Goal: Task Accomplishment & Management: Manage account settings

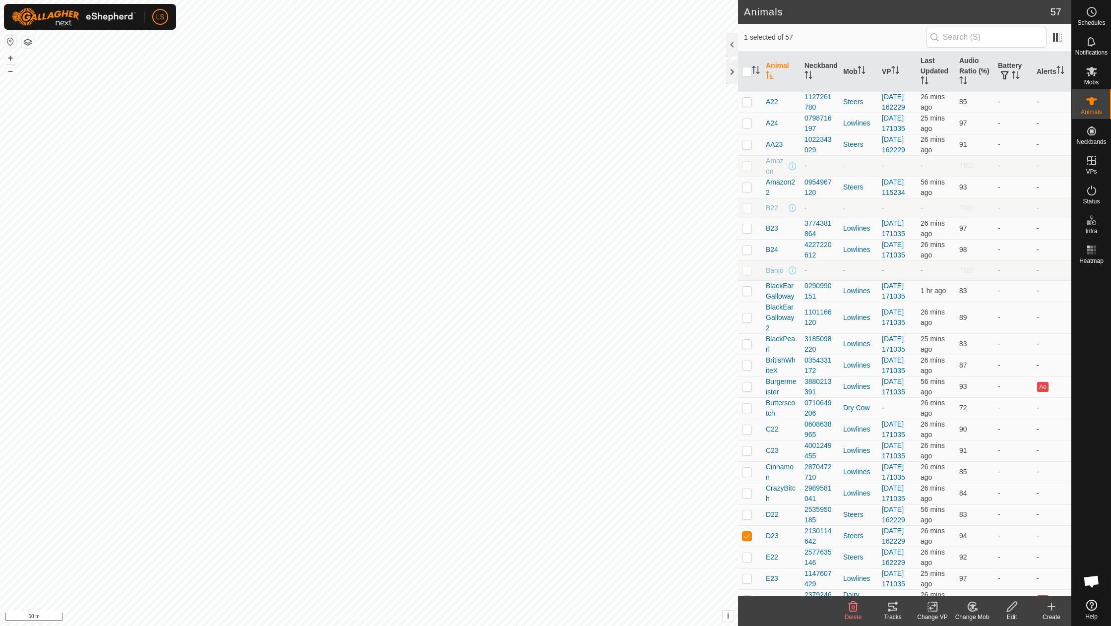
click at [890, 607] on icon at bounding box center [893, 607] width 12 height 12
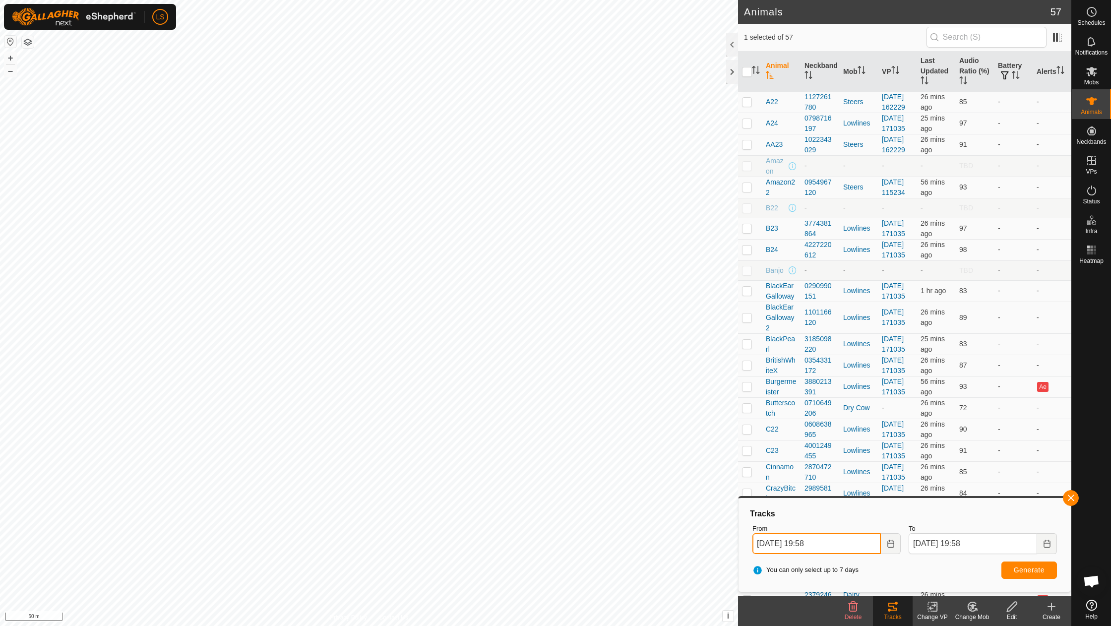
click at [817, 541] on input "[DATE] 19:58" at bounding box center [816, 543] width 128 height 21
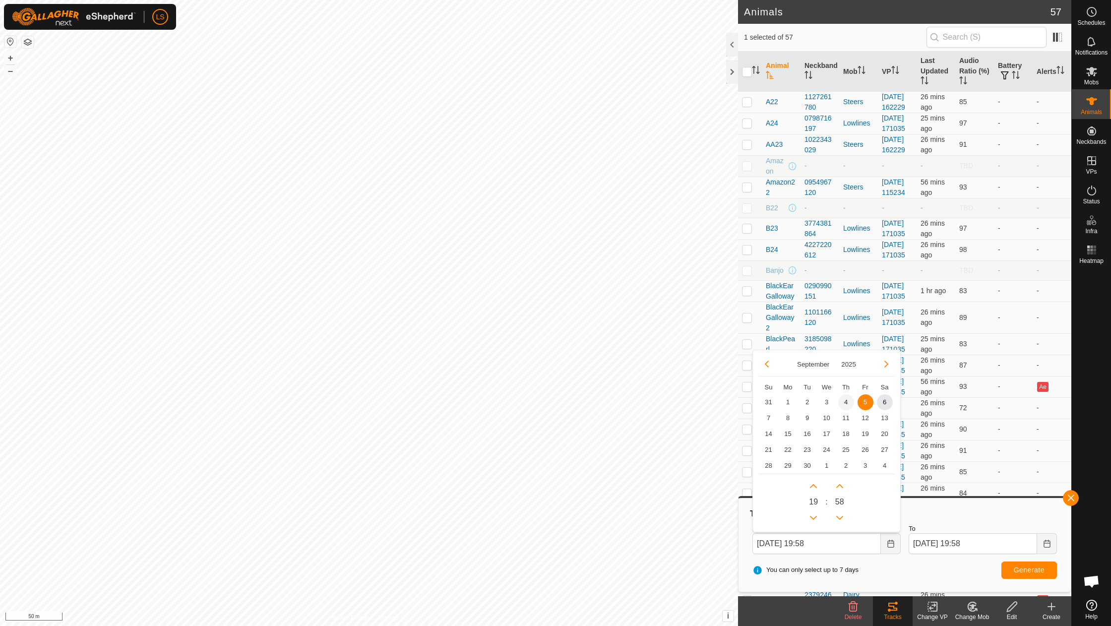
click at [847, 400] on span "4" at bounding box center [846, 402] width 16 height 16
type input "[DATE] 19:58"
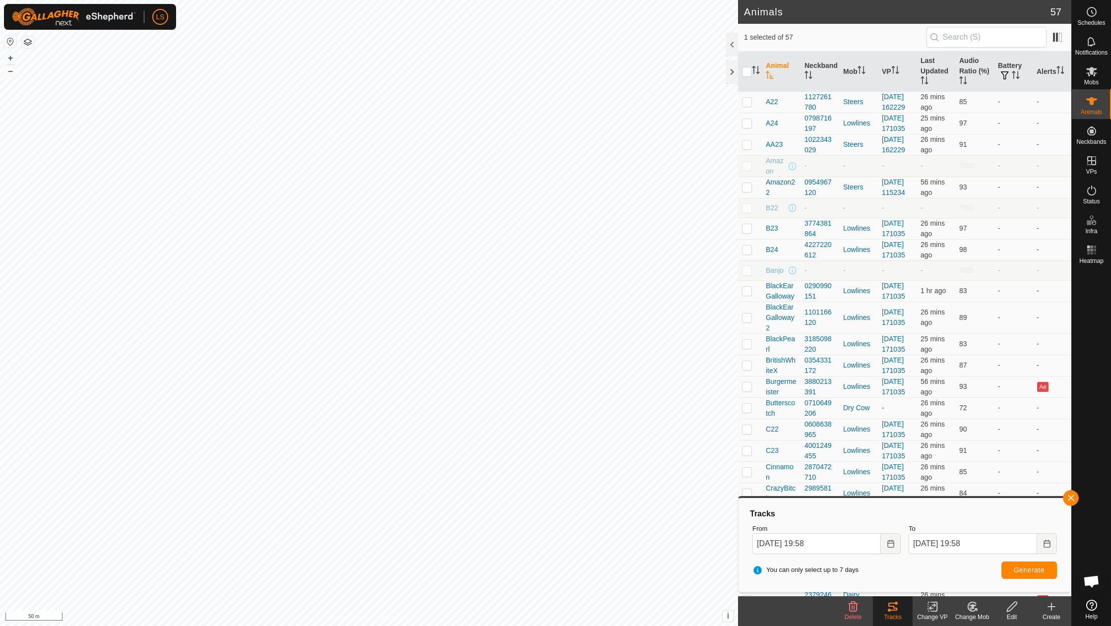
click at [1025, 566] on span "Generate" at bounding box center [1029, 570] width 31 height 8
checkbox input "false"
checkbox input "true"
click at [1038, 565] on button "Generate" at bounding box center [1029, 569] width 56 height 17
checkbox input "true"
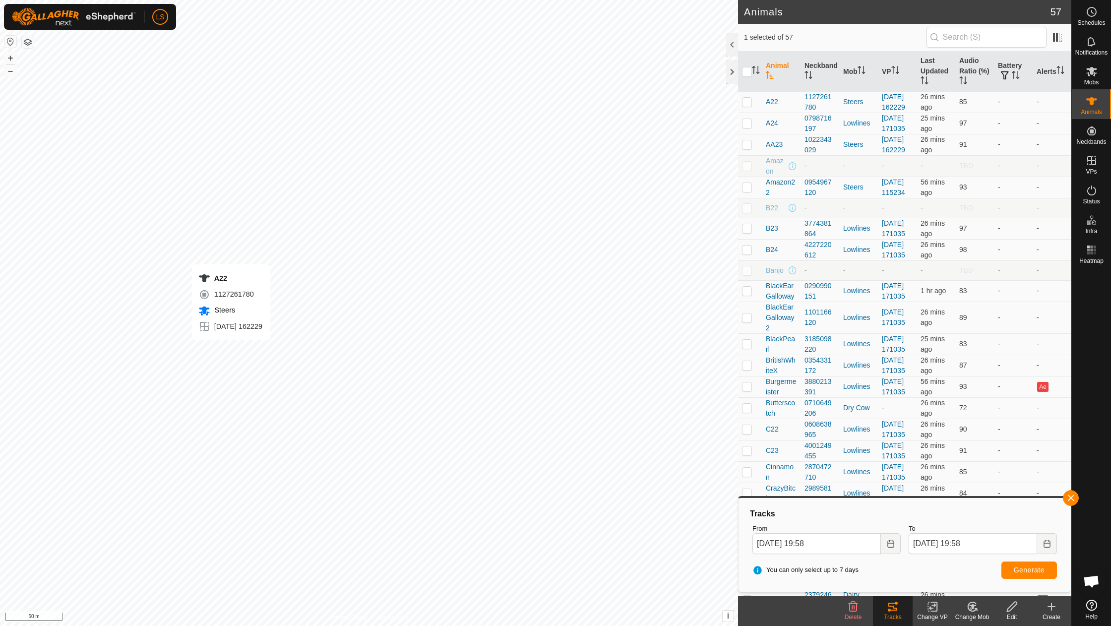
checkbox input "false"
click at [8, 72] on button "–" at bounding box center [10, 71] width 12 height 12
click at [1027, 574] on button "Generate" at bounding box center [1029, 569] width 56 height 17
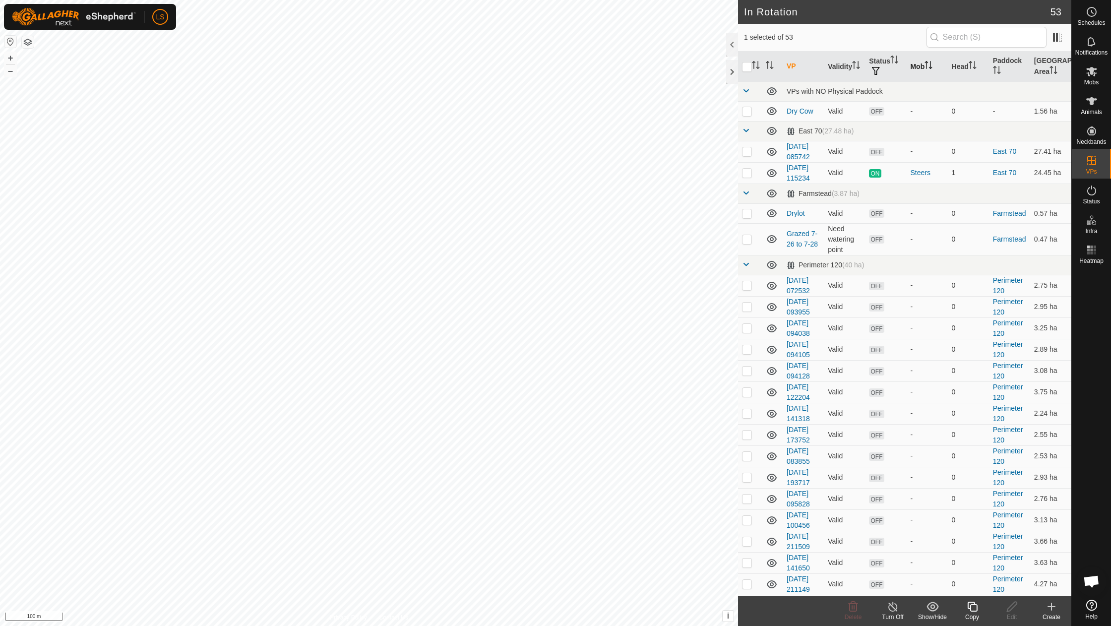
click at [921, 63] on th "Mob" at bounding box center [926, 67] width 41 height 30
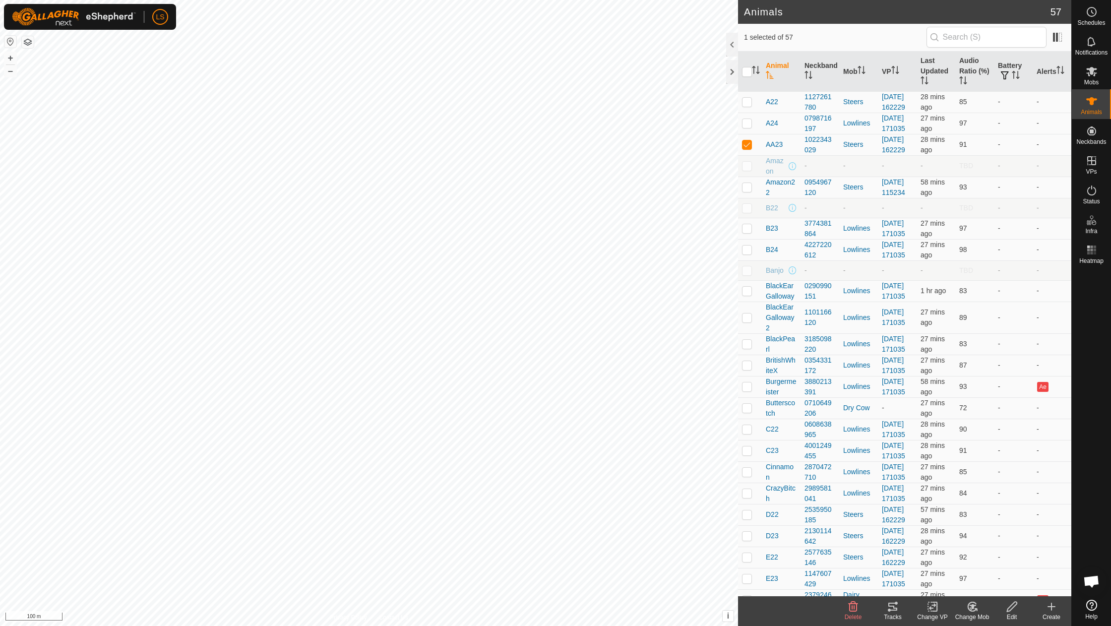
click at [893, 609] on icon at bounding box center [893, 607] width 12 height 12
click at [893, 610] on icon at bounding box center [892, 607] width 9 height 8
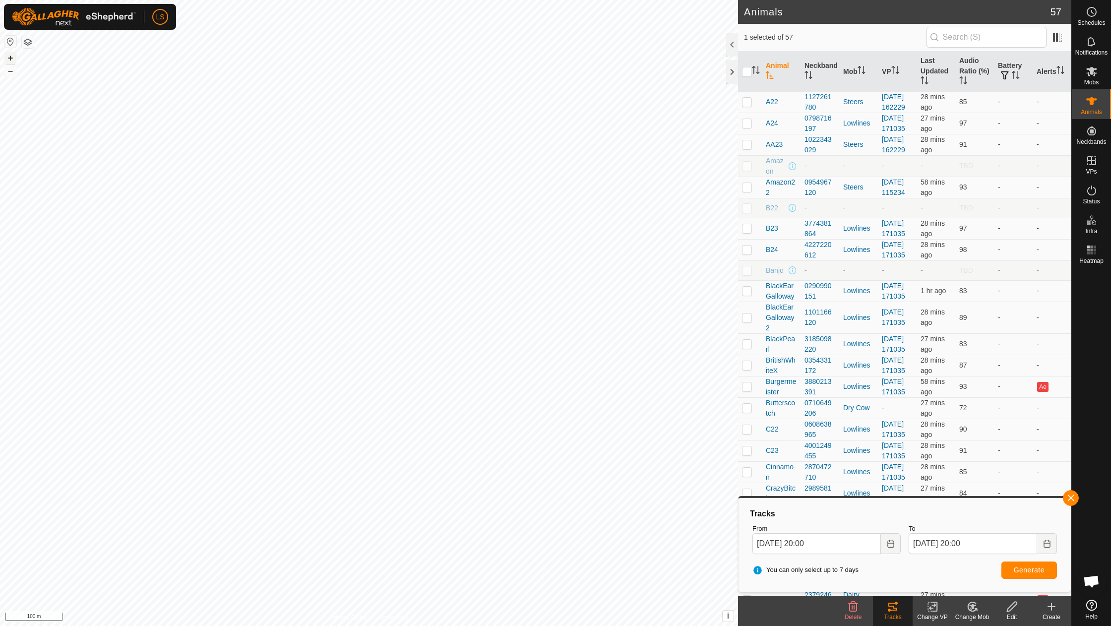
click at [8, 59] on button "+" at bounding box center [10, 58] width 12 height 12
checkbox input "true"
checkbox input "false"
click at [1038, 573] on span "Generate" at bounding box center [1029, 570] width 31 height 8
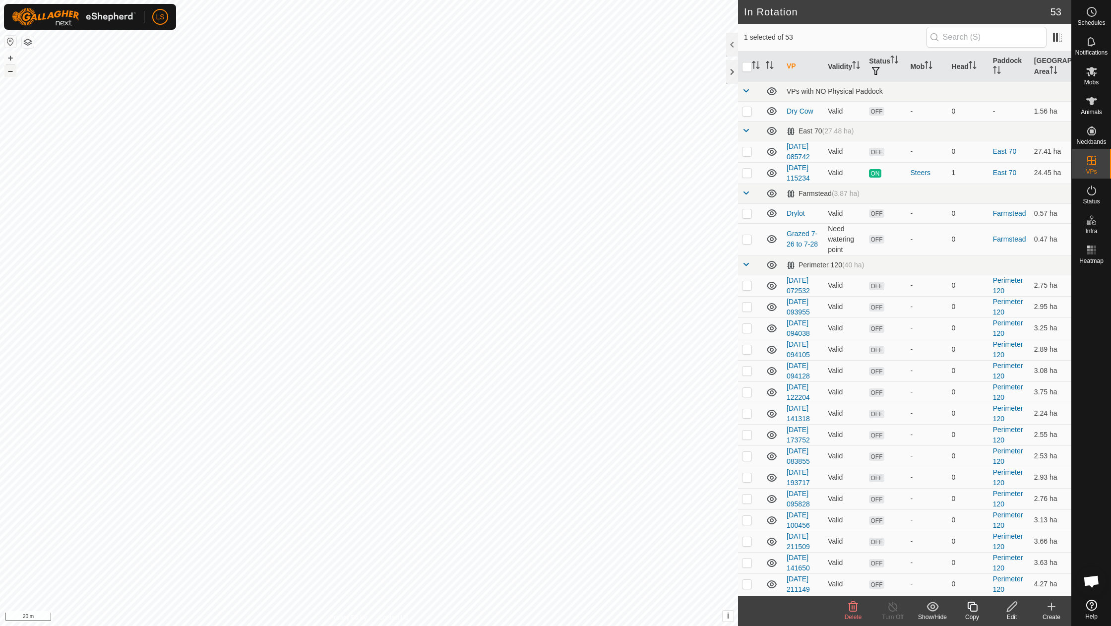
click at [10, 70] on button "–" at bounding box center [10, 71] width 12 height 12
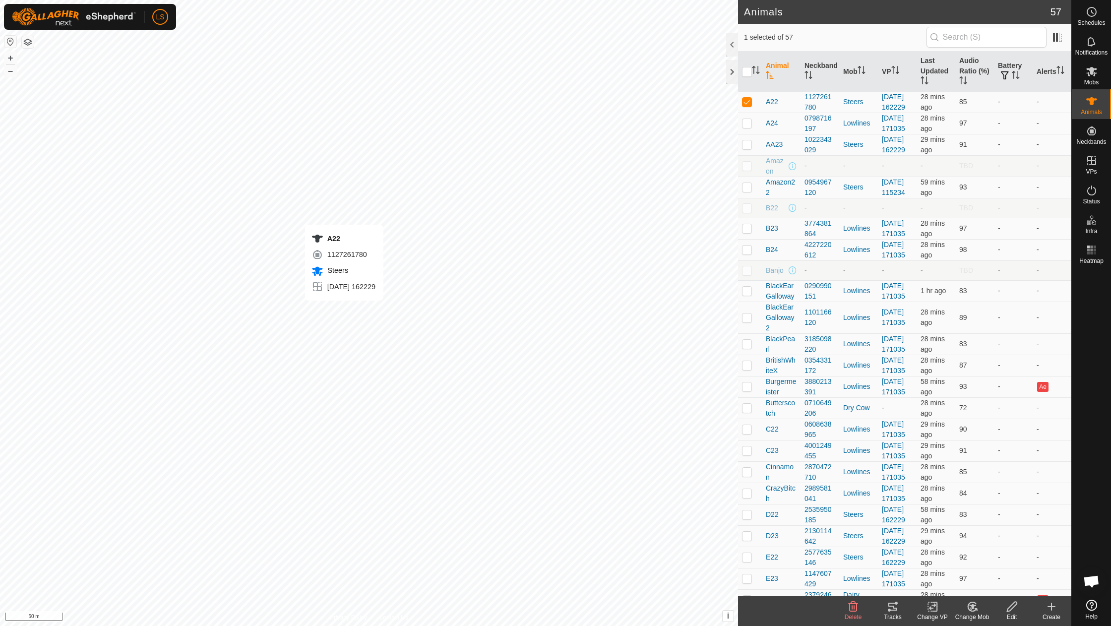
click at [889, 607] on icon at bounding box center [892, 607] width 9 height 8
checkbox input "true"
click at [893, 607] on icon at bounding box center [893, 607] width 12 height 12
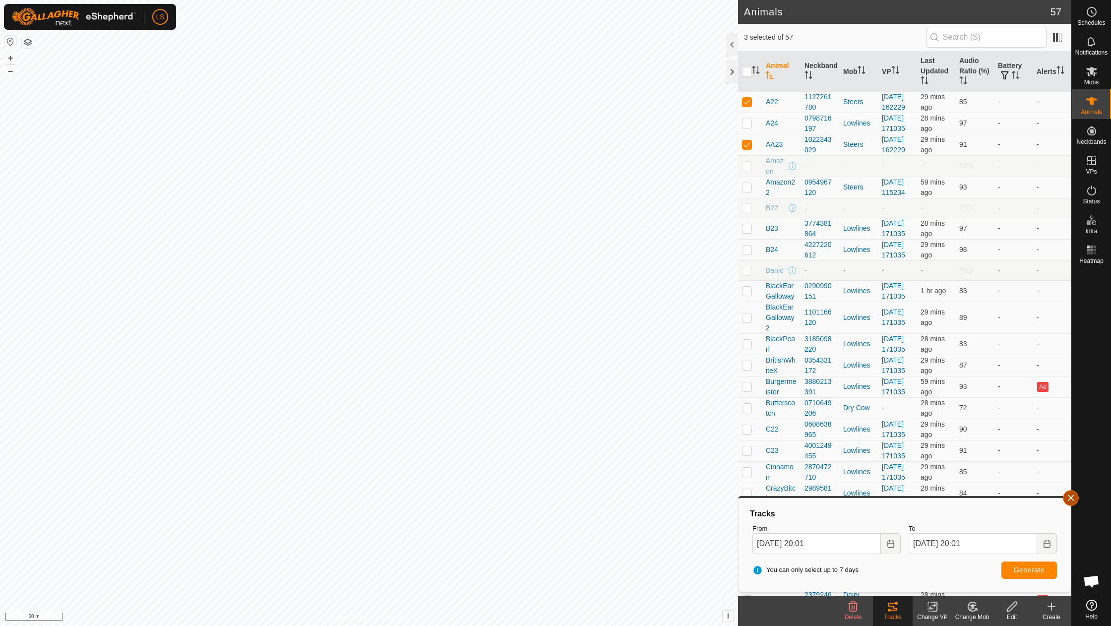
click at [1072, 500] on button "button" at bounding box center [1071, 498] width 16 height 16
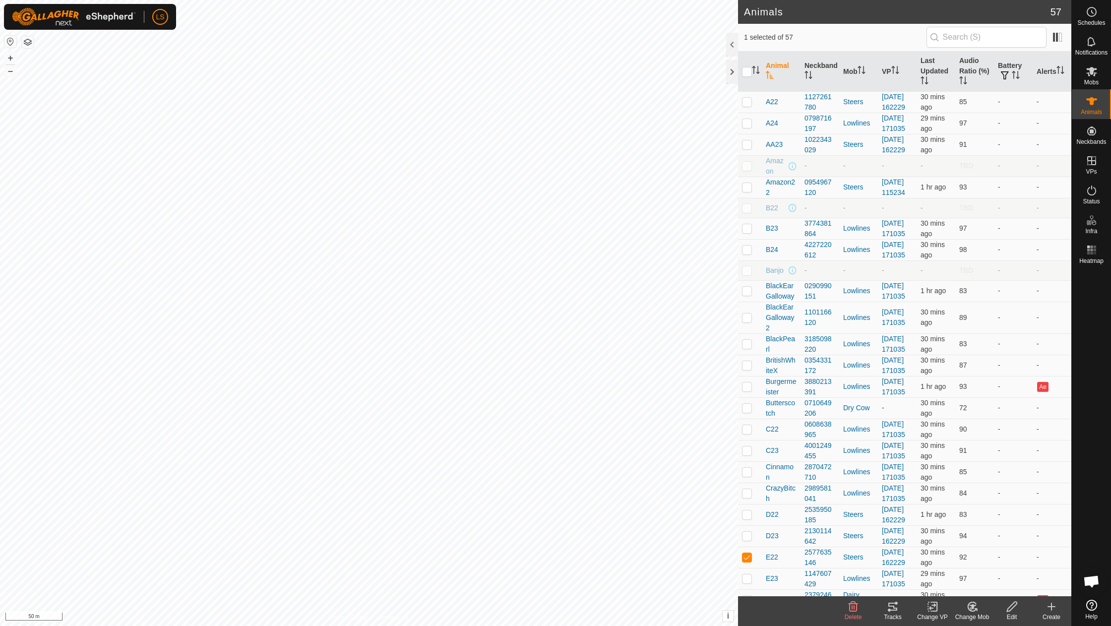
click at [892, 607] on icon at bounding box center [892, 607] width 9 height 8
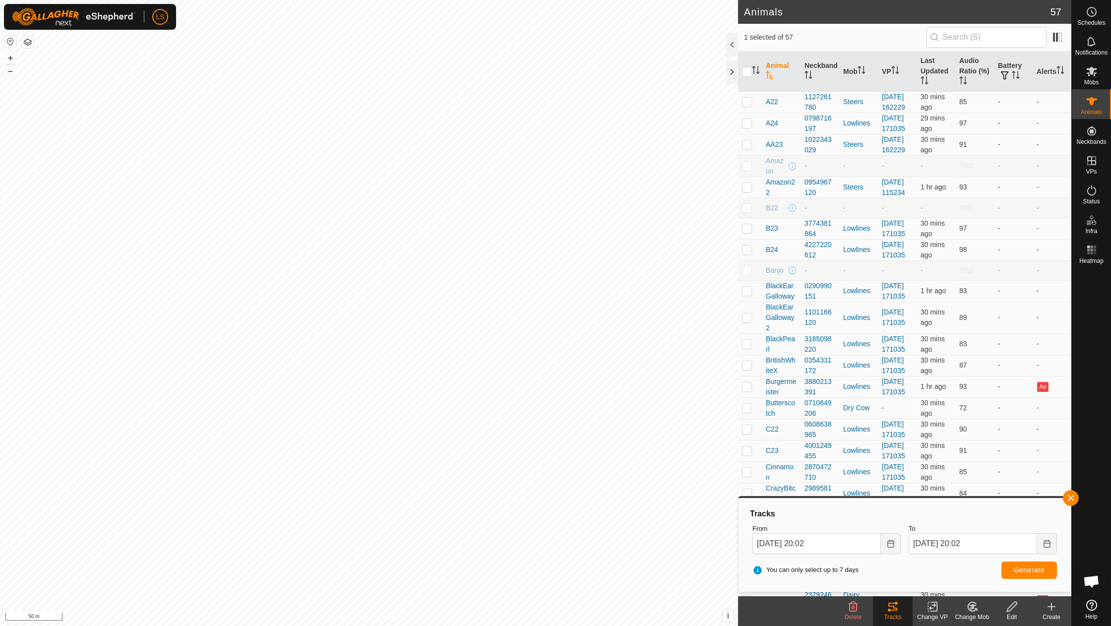
checkbox input "true"
checkbox input "false"
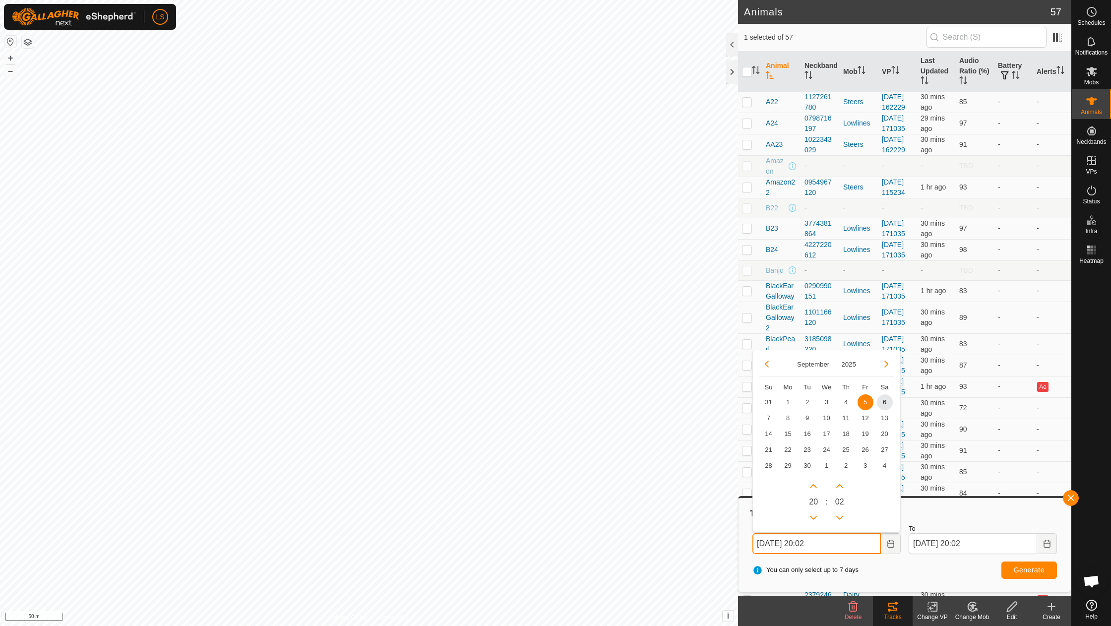
click at [794, 539] on input "[DATE] 20:02" at bounding box center [816, 543] width 128 height 21
click at [847, 401] on span "4" at bounding box center [846, 402] width 16 height 16
type input "[DATE] 20:02"
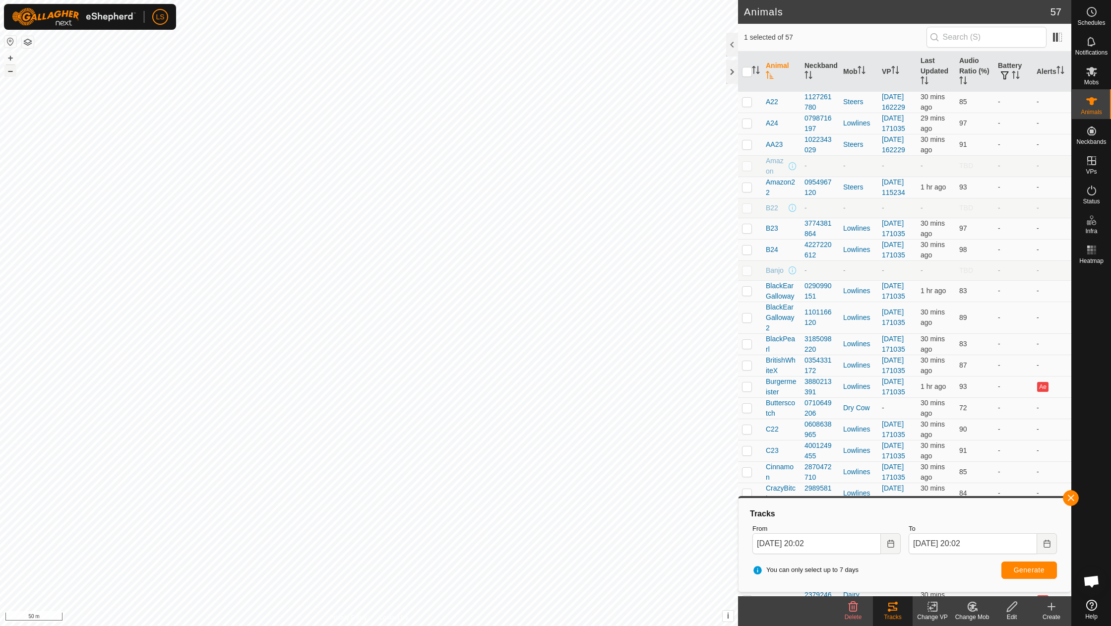
click at [6, 73] on button "–" at bounding box center [10, 71] width 12 height 12
click at [1038, 578] on button "Generate" at bounding box center [1029, 569] width 56 height 17
checkbox input "false"
checkbox input "true"
click at [1021, 572] on span "Generate" at bounding box center [1029, 570] width 31 height 8
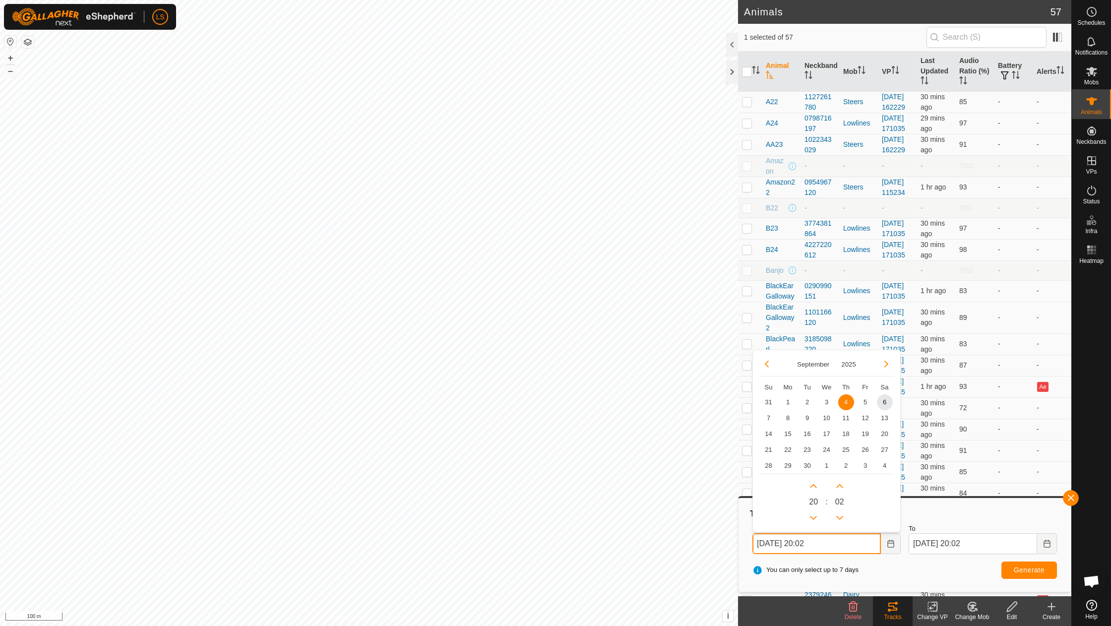
click at [843, 538] on input "[DATE] 20:02" at bounding box center [816, 543] width 128 height 21
click at [868, 398] on span "5" at bounding box center [865, 402] width 16 height 16
type input "[DATE] 20:02"
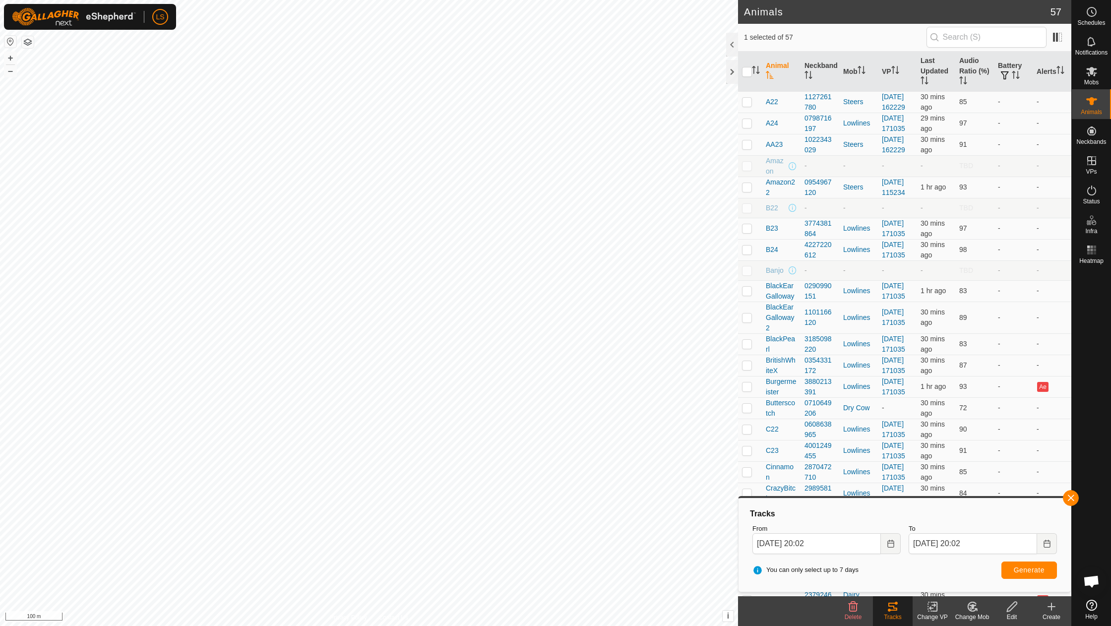
click at [1036, 567] on span "Generate" at bounding box center [1029, 570] width 31 height 8
checkbox input "true"
checkbox input "false"
click at [1029, 574] on button "Generate" at bounding box center [1029, 569] width 56 height 17
checkbox input "false"
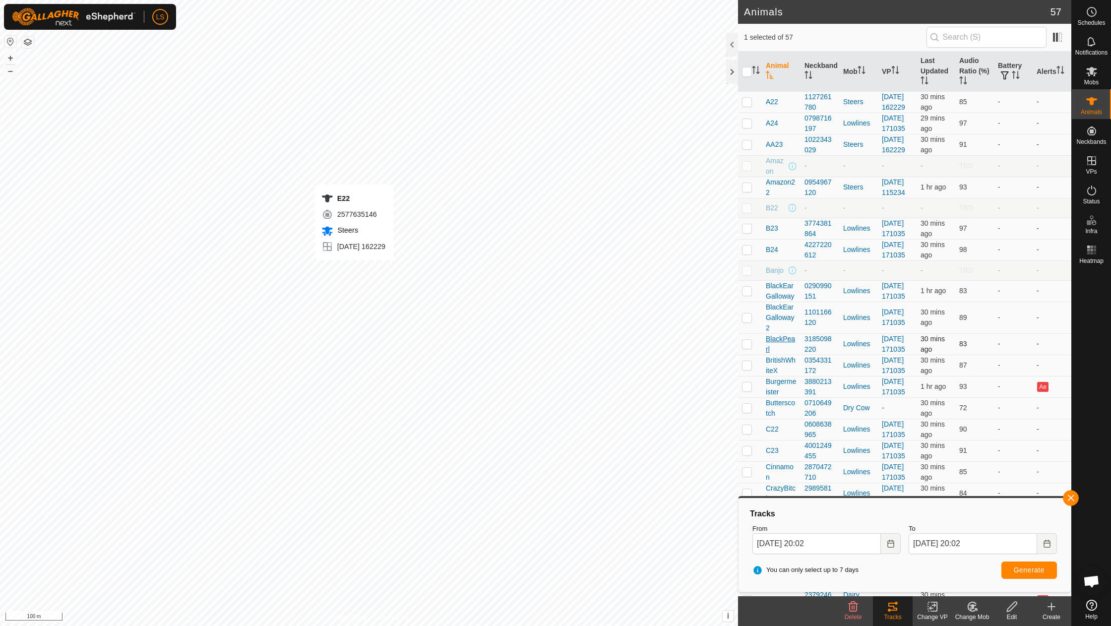
checkbox input "true"
click at [1036, 572] on span "Generate" at bounding box center [1029, 570] width 31 height 8
click at [1092, 161] on icon at bounding box center [1091, 160] width 9 height 9
click at [1097, 159] on icon at bounding box center [1092, 161] width 12 height 12
click at [1008, 161] on link "In Rotation" at bounding box center [1028, 160] width 85 height 20
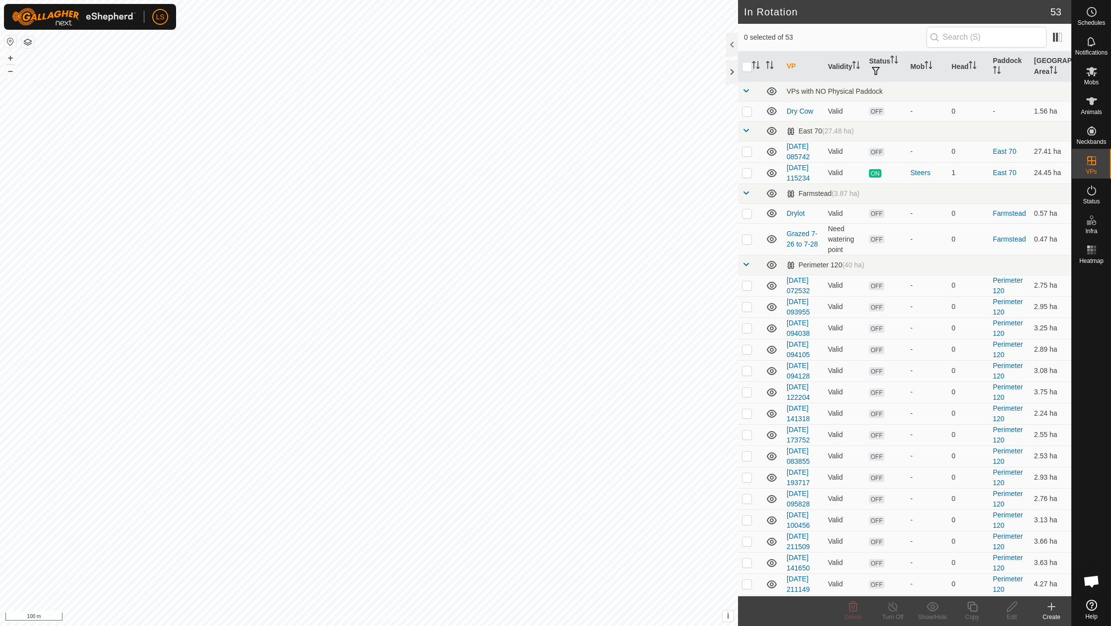
click at [1051, 606] on icon at bounding box center [1051, 606] width 0 height 7
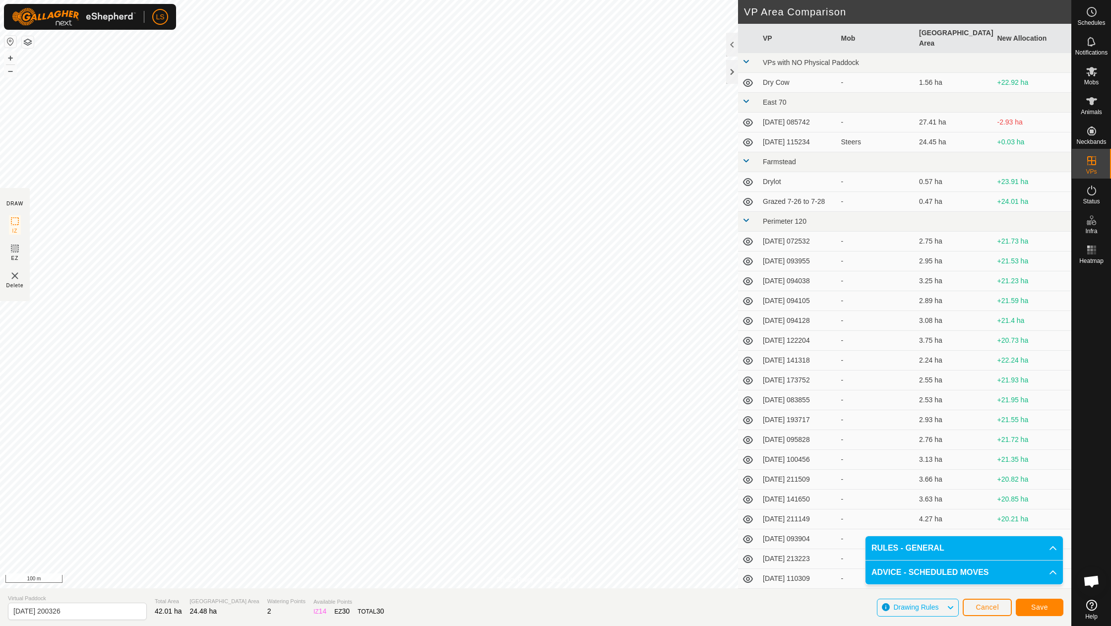
click at [1042, 608] on span "Save" at bounding box center [1039, 607] width 17 height 8
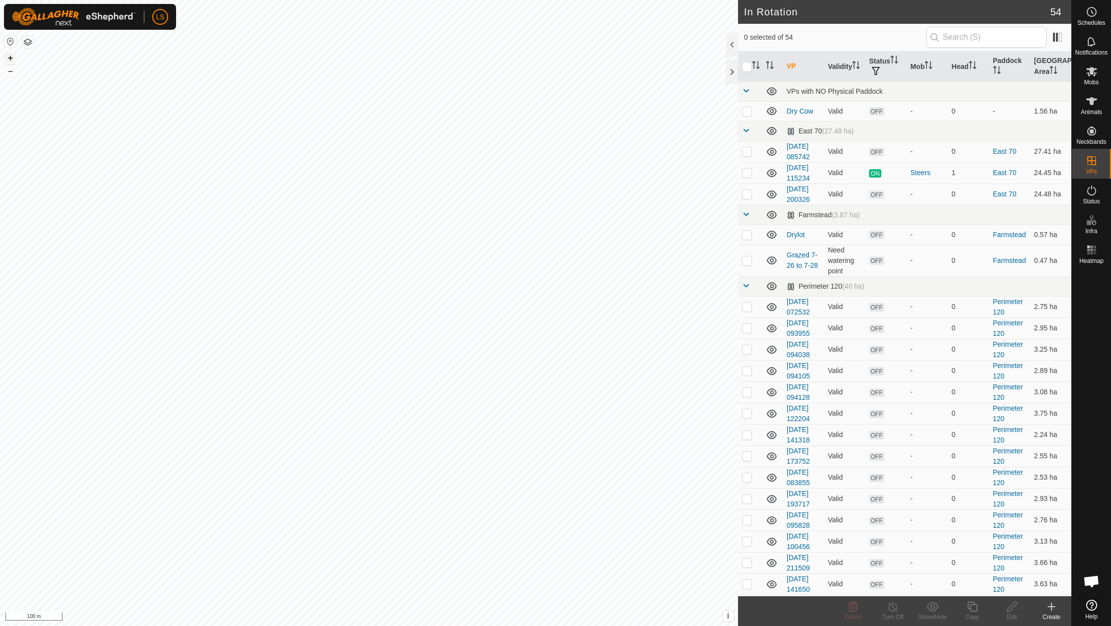
click at [6, 56] on button "+" at bounding box center [10, 58] width 12 height 12
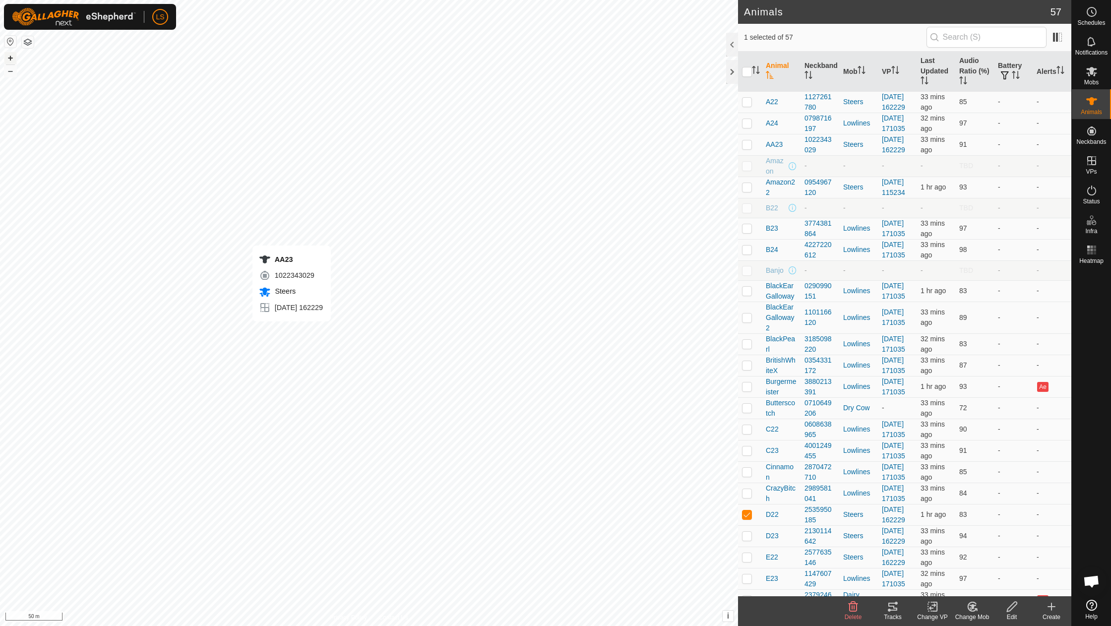
checkbox input "true"
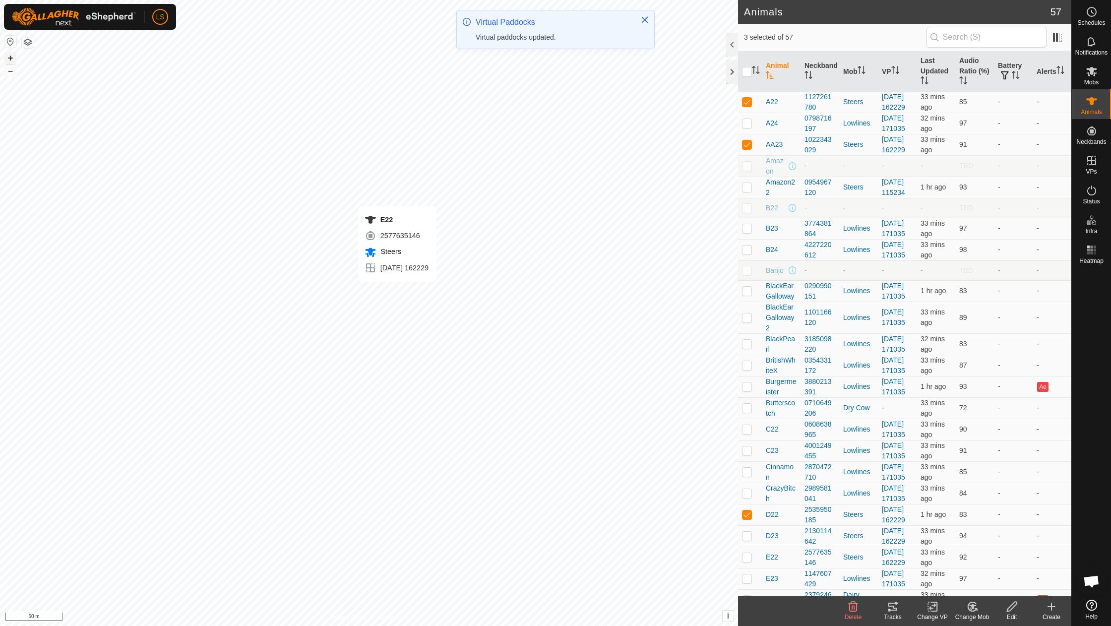
checkbox input "true"
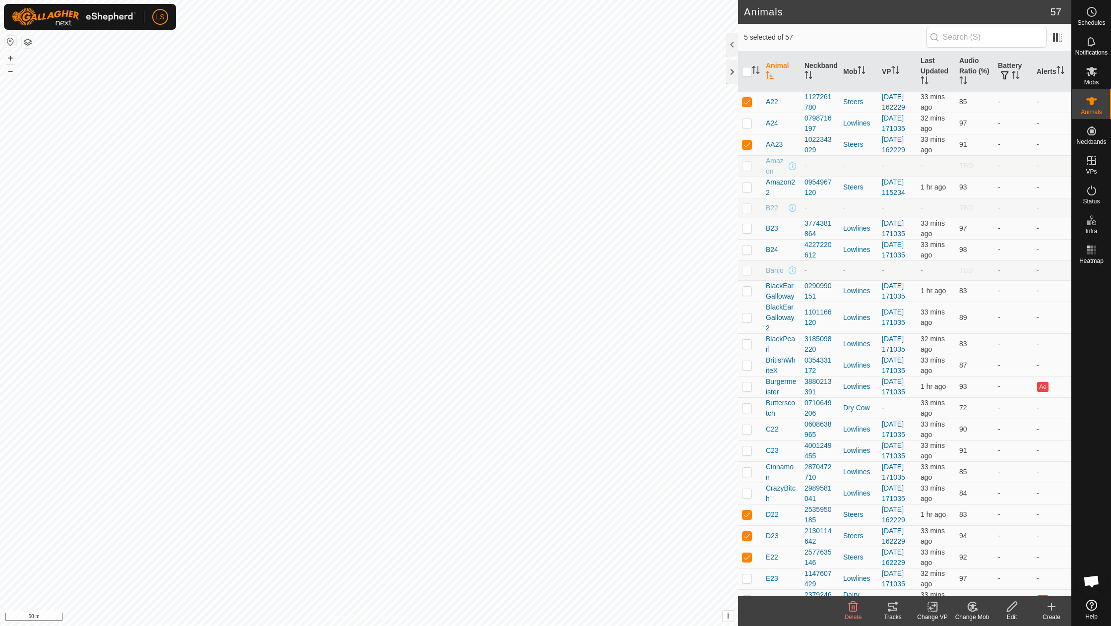
click at [929, 608] on icon at bounding box center [932, 606] width 7 height 6
click at [956, 560] on link "Choose VP..." at bounding box center [962, 564] width 98 height 20
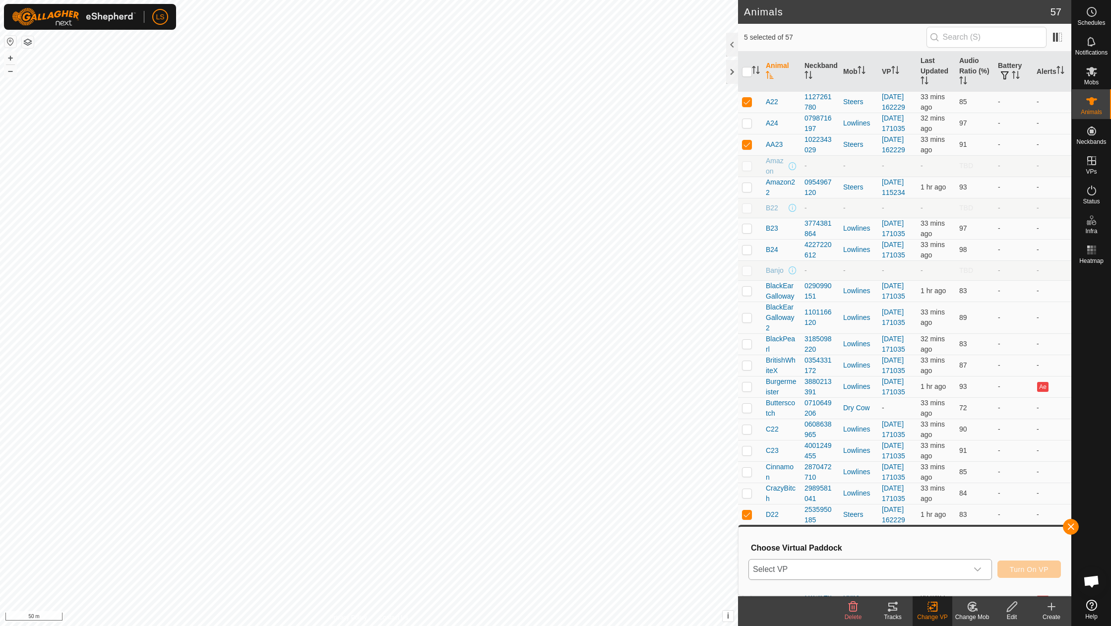
click at [857, 568] on span "Select VP" at bounding box center [858, 569] width 219 height 20
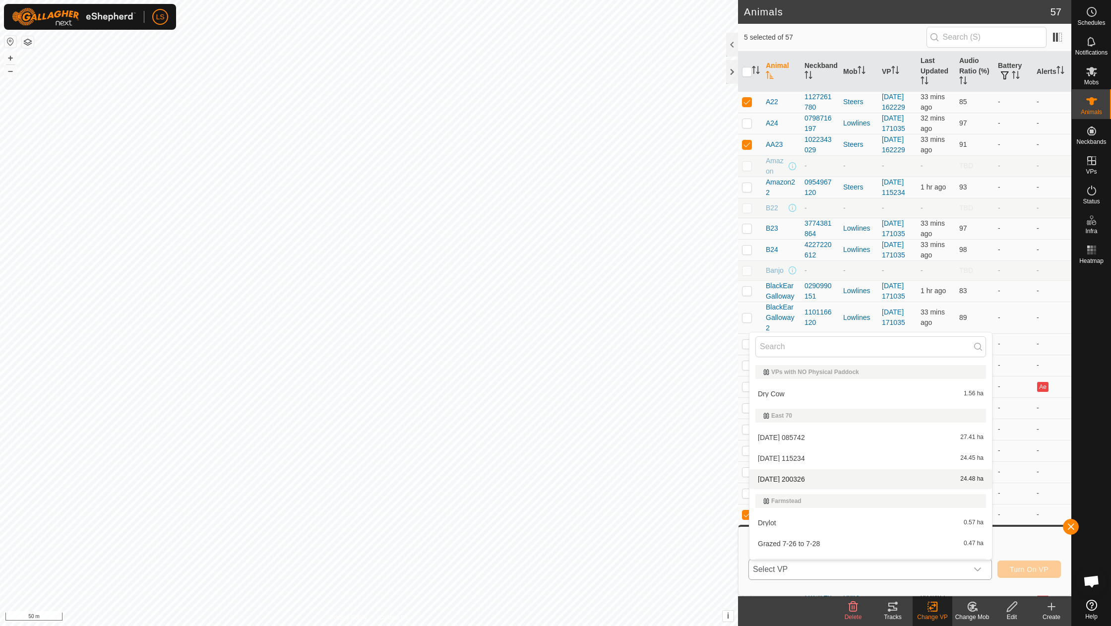
click at [816, 479] on li "[DATE] 200326 24.48 ha" at bounding box center [870, 479] width 242 height 20
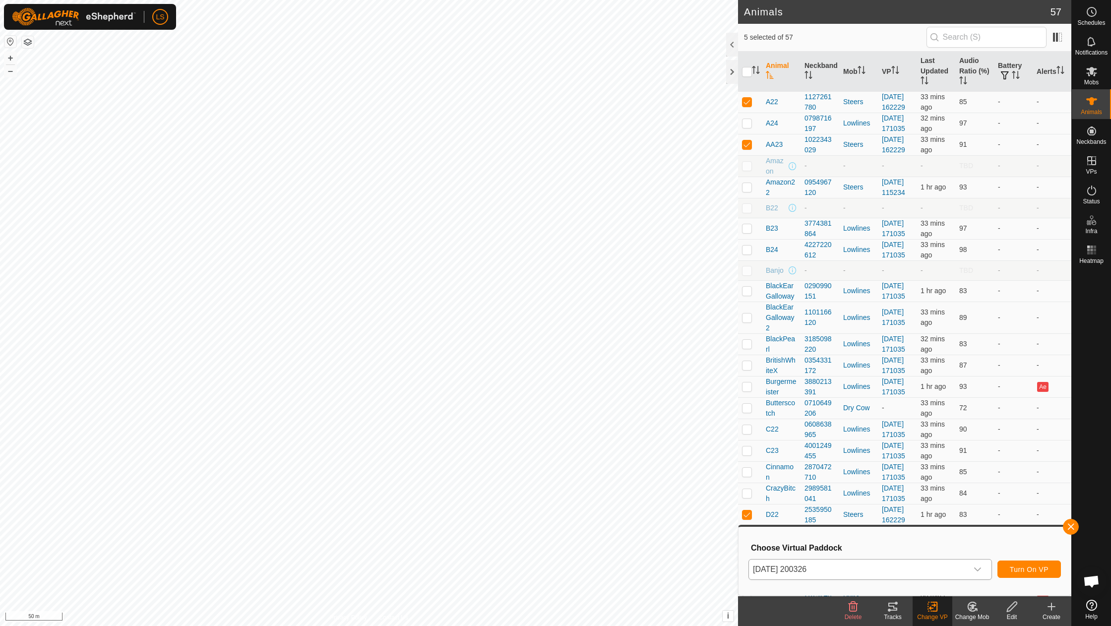
click at [1020, 564] on button "Turn On VP" at bounding box center [1028, 568] width 63 height 17
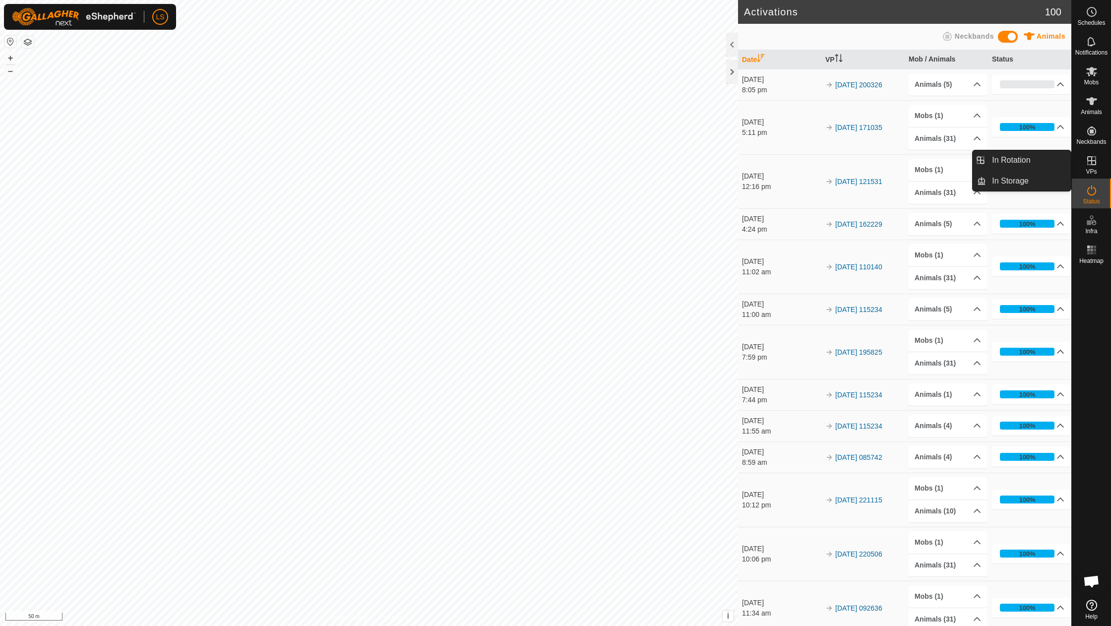
click at [1090, 165] on icon at bounding box center [1091, 160] width 9 height 9
click at [1038, 159] on link "In Rotation" at bounding box center [1028, 160] width 85 height 20
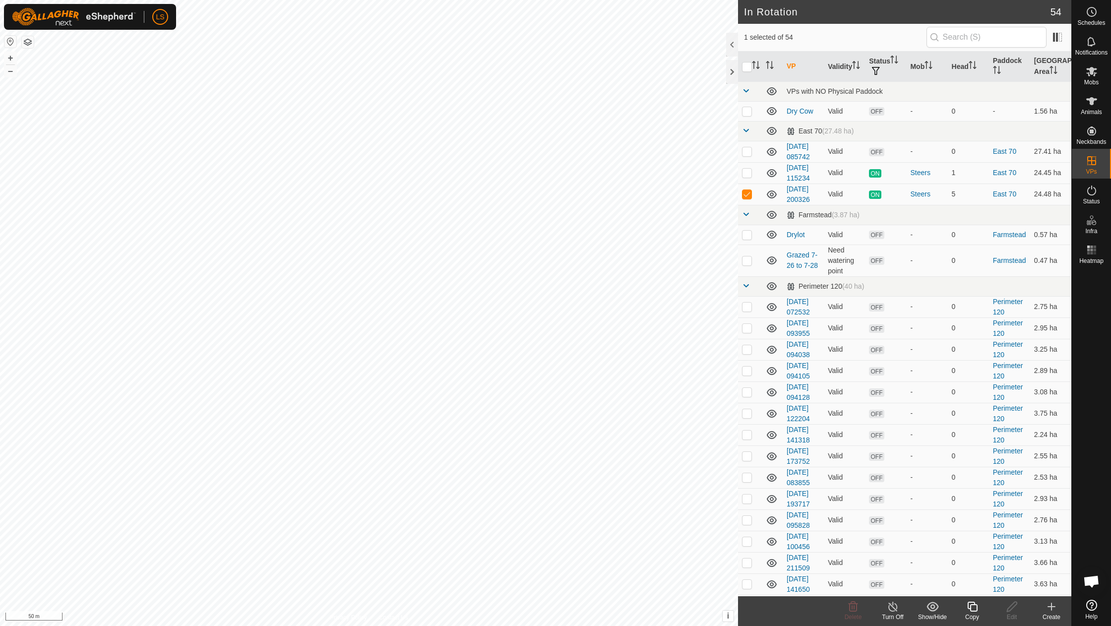
click at [1055, 610] on icon at bounding box center [1051, 607] width 12 height 12
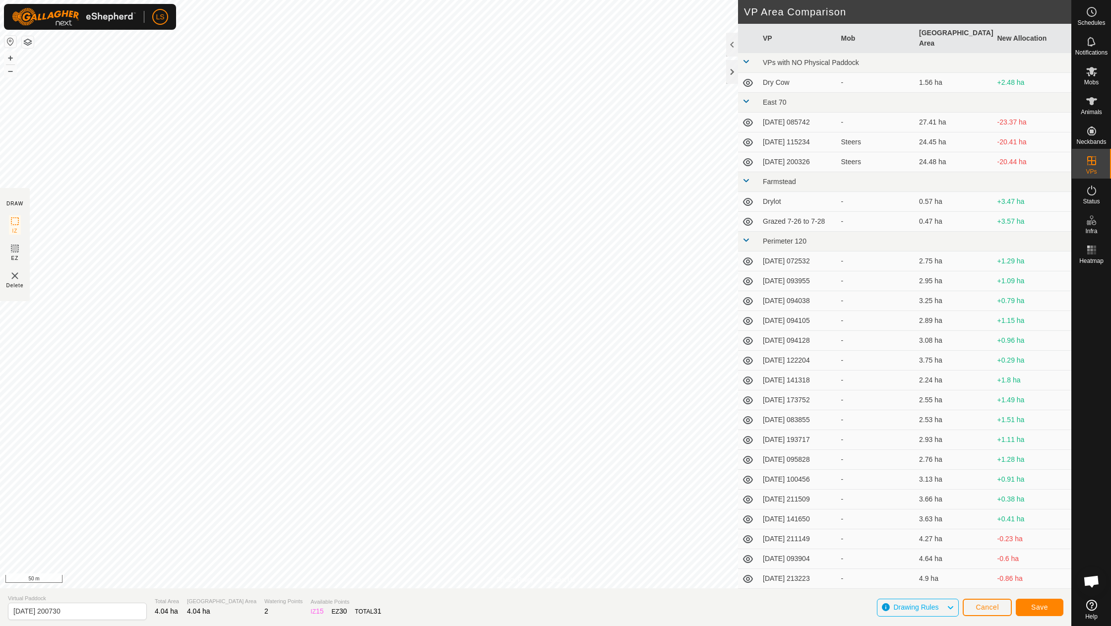
click at [1030, 607] on button "Save" at bounding box center [1040, 607] width 48 height 17
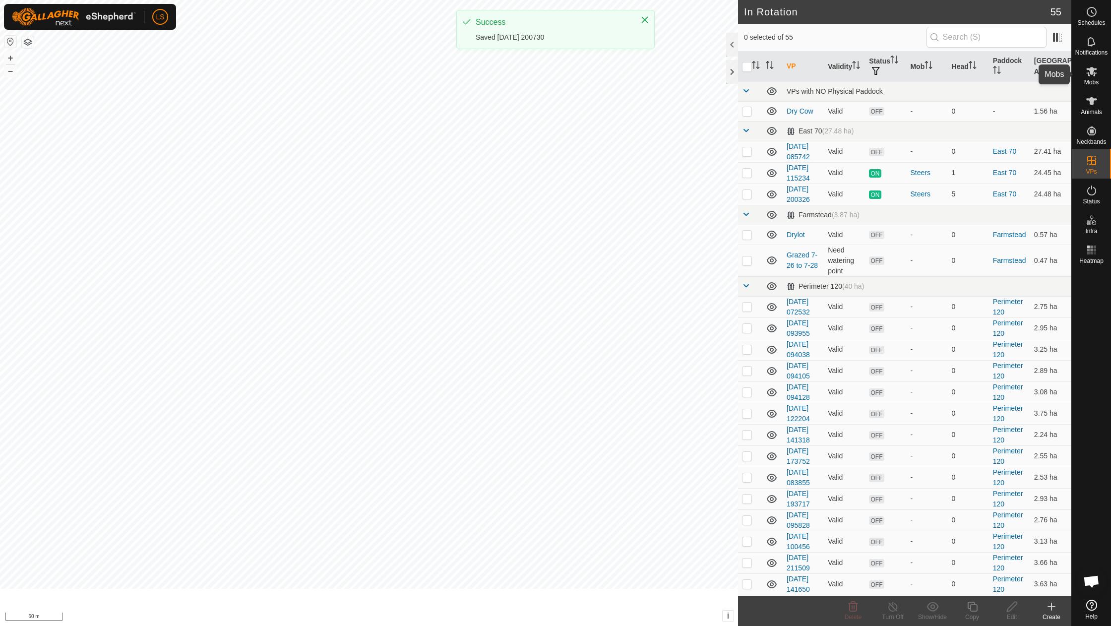
click at [1096, 68] on icon at bounding box center [1091, 71] width 11 height 9
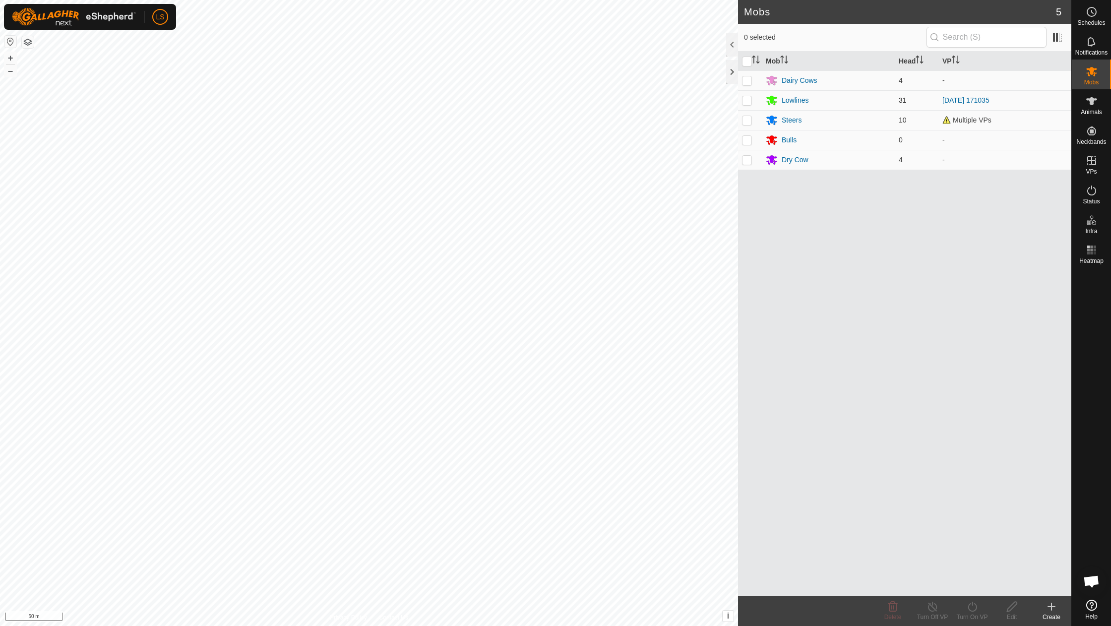
click at [746, 100] on p-checkbox at bounding box center [747, 100] width 10 height 8
checkbox input "true"
click at [974, 605] on icon at bounding box center [972, 607] width 12 height 12
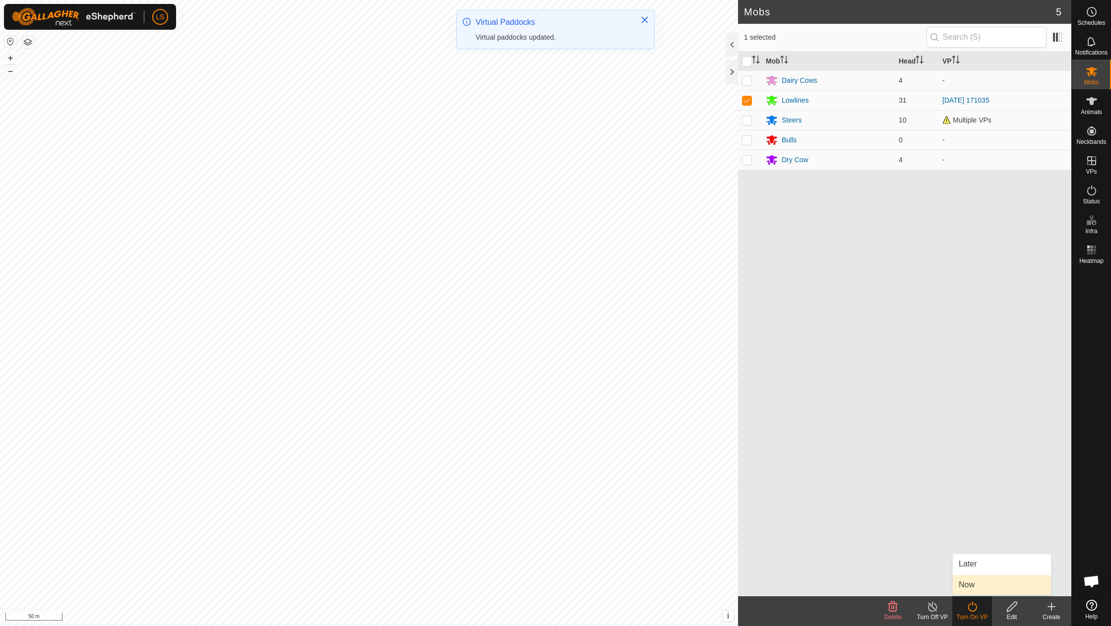
click at [966, 582] on link "Now" at bounding box center [1002, 585] width 98 height 20
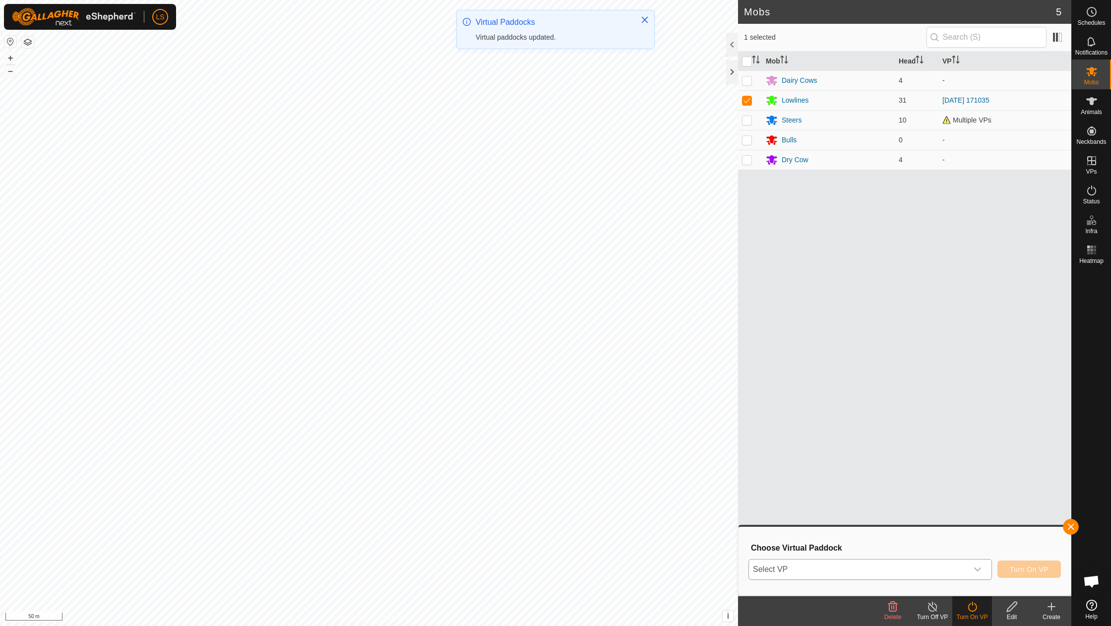
click at [889, 567] on span "Select VP" at bounding box center [858, 569] width 219 height 20
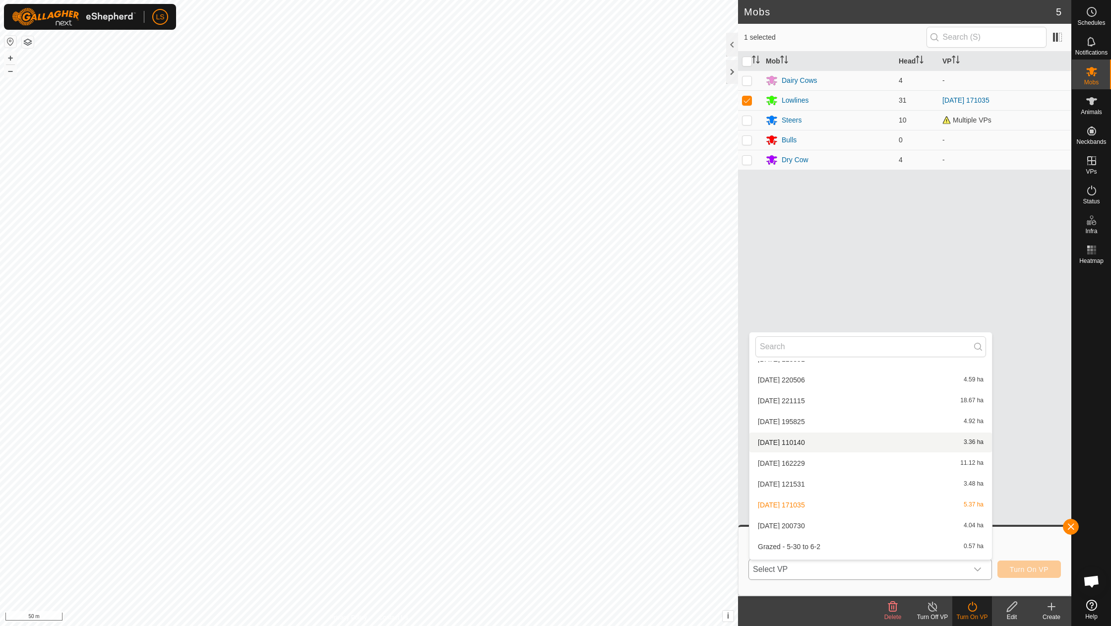
scroll to position [878, 0]
click at [810, 491] on li "[DATE] [DATE] 4.04 ha" at bounding box center [870, 501] width 242 height 20
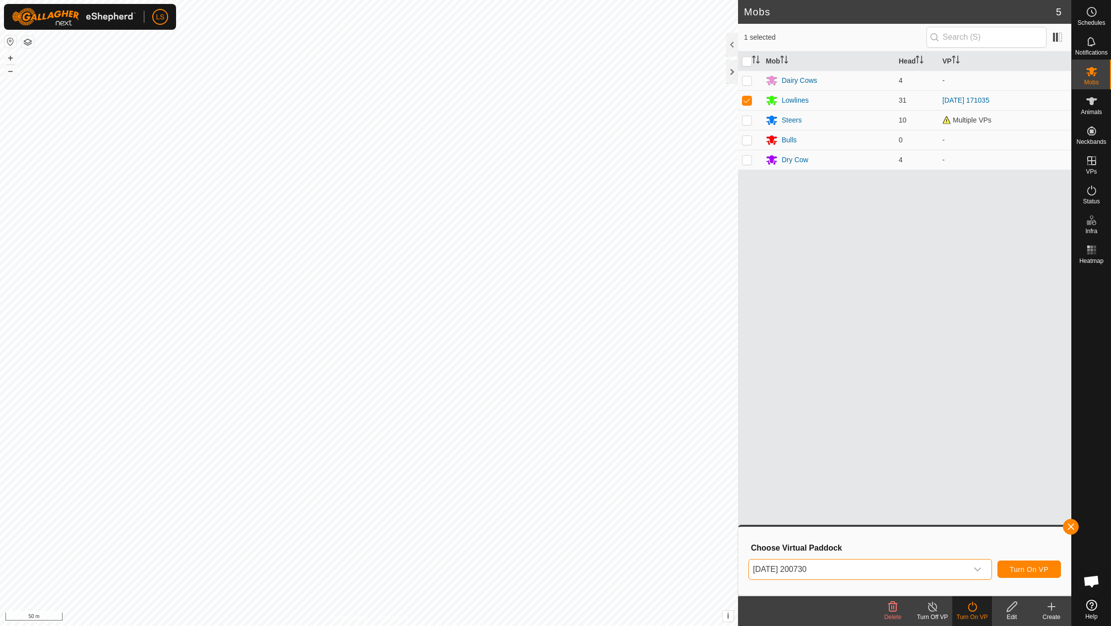
click at [1026, 568] on span "Turn On VP" at bounding box center [1029, 569] width 39 height 8
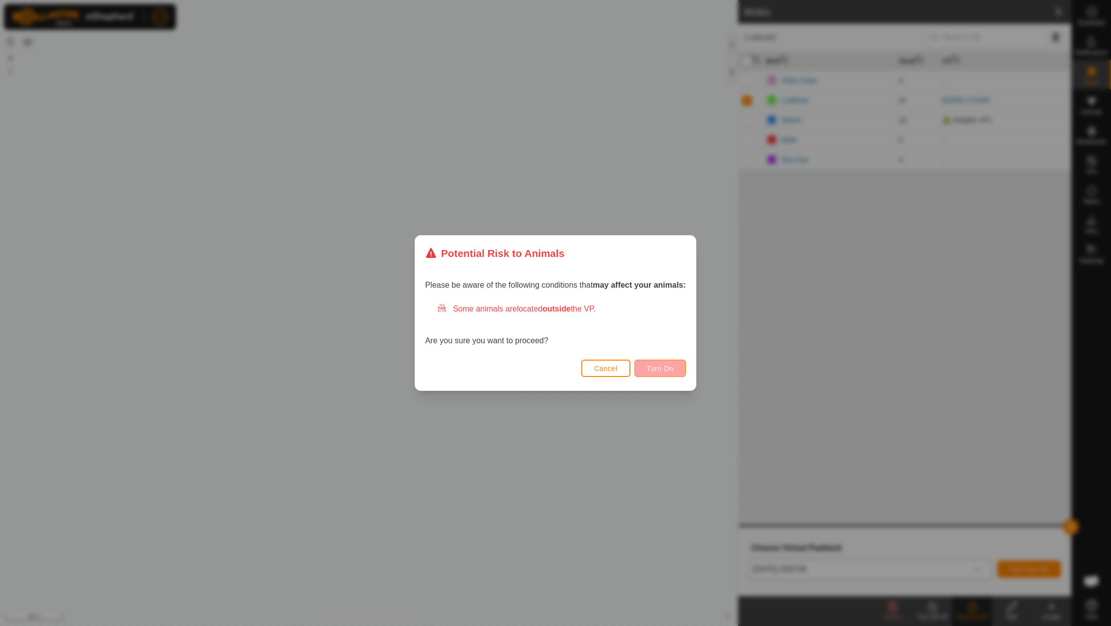
click at [666, 366] on span "Turn On" at bounding box center [660, 368] width 27 height 8
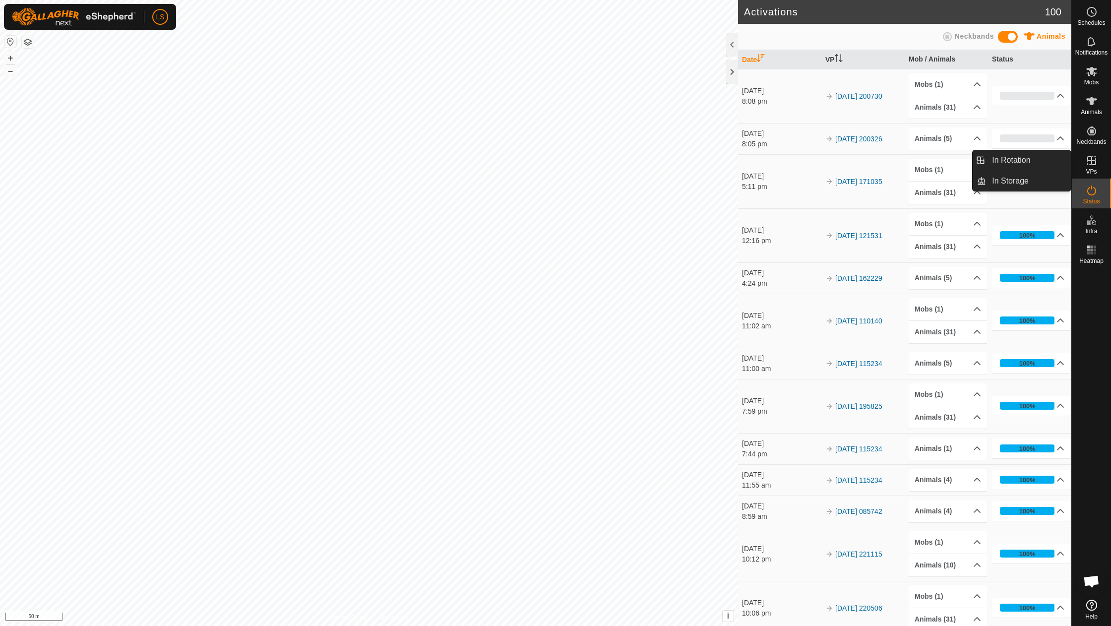
click at [1085, 167] on es-virtualpaddocks-svg-icon at bounding box center [1092, 161] width 18 height 16
click at [1042, 165] on link "In Rotation" at bounding box center [1028, 160] width 85 height 20
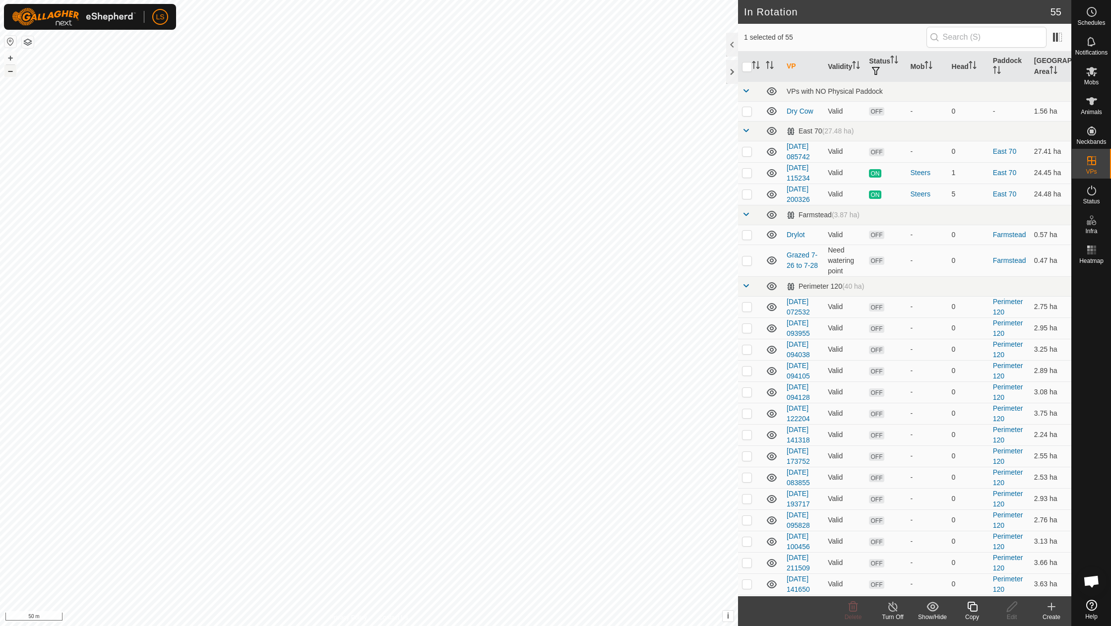
click at [9, 74] on button "–" at bounding box center [10, 71] width 12 height 12
click at [748, 150] on p-checkbox at bounding box center [747, 151] width 10 height 8
checkbox input "true"
click at [747, 173] on p-checkbox at bounding box center [747, 173] width 10 height 8
click at [746, 175] on p-checkbox at bounding box center [747, 173] width 10 height 8
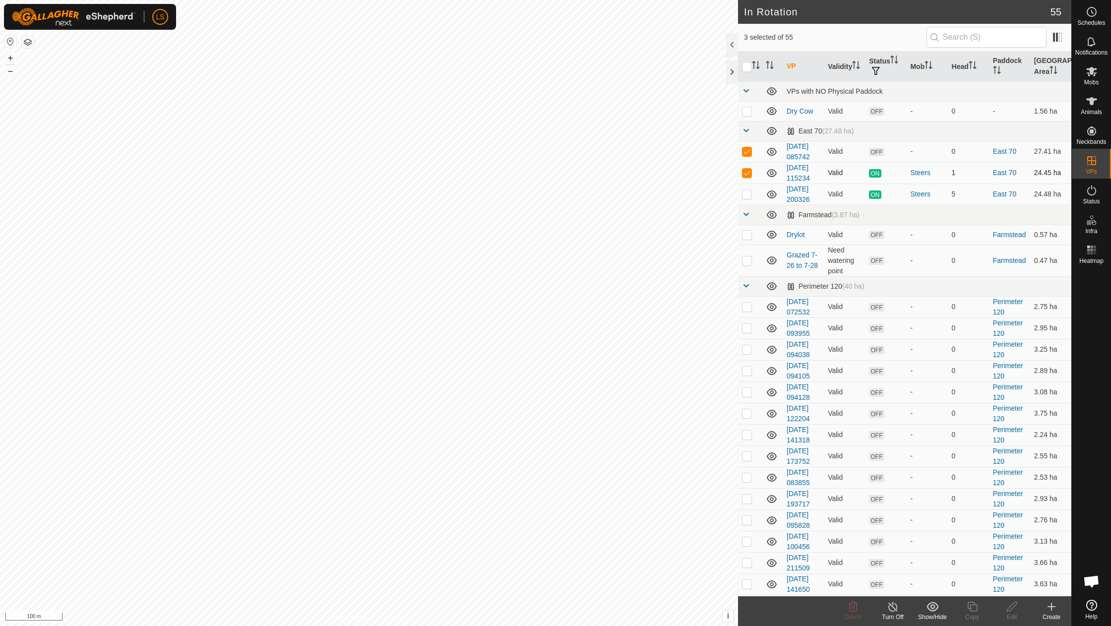
checkbox input "false"
click at [746, 150] on p-checkbox at bounding box center [747, 151] width 10 height 8
checkbox input "false"
click at [748, 177] on td at bounding box center [750, 172] width 24 height 21
click at [747, 173] on p-checkbox at bounding box center [747, 173] width 10 height 8
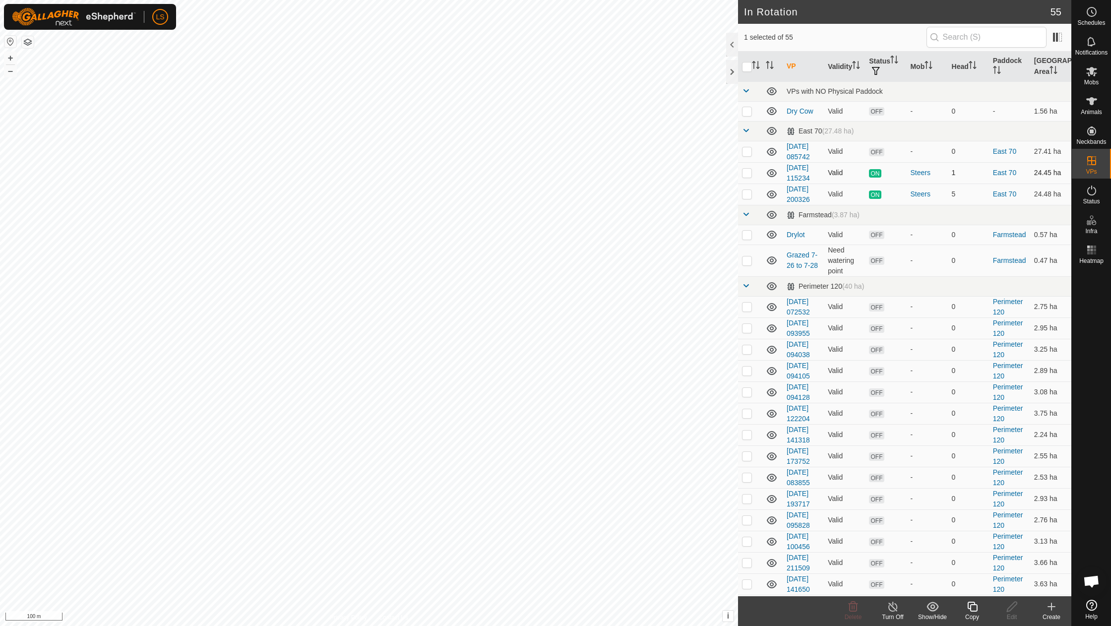
checkbox input "false"
click at [747, 155] on p-checkbox at bounding box center [747, 151] width 10 height 8
click at [746, 153] on p-checkbox at bounding box center [747, 151] width 10 height 8
checkbox input "true"
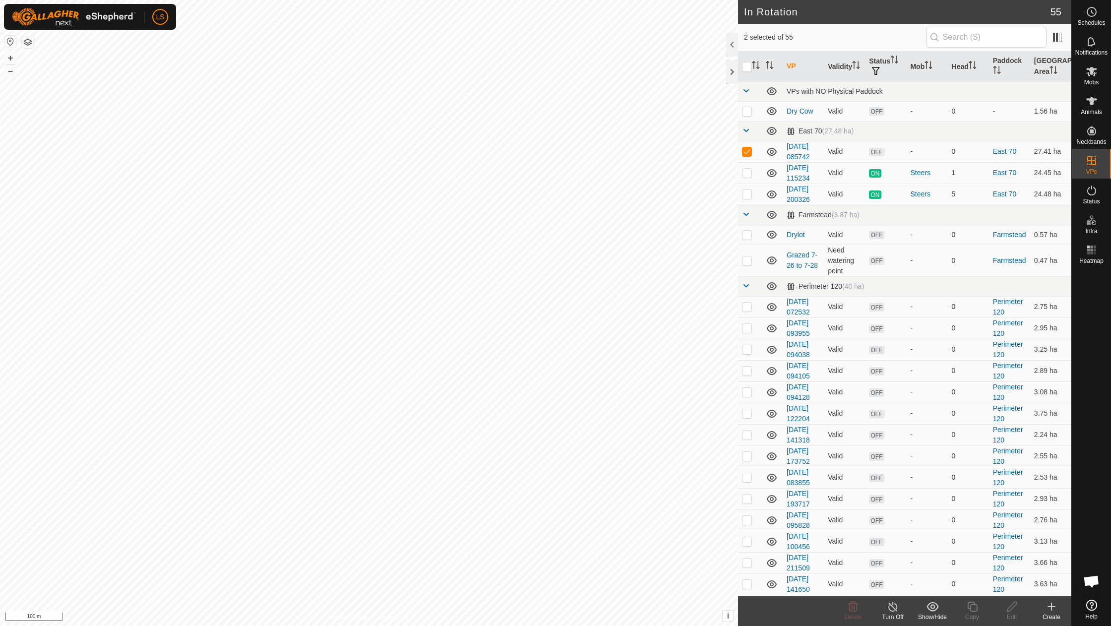
click at [890, 611] on icon at bounding box center [892, 607] width 9 height 10
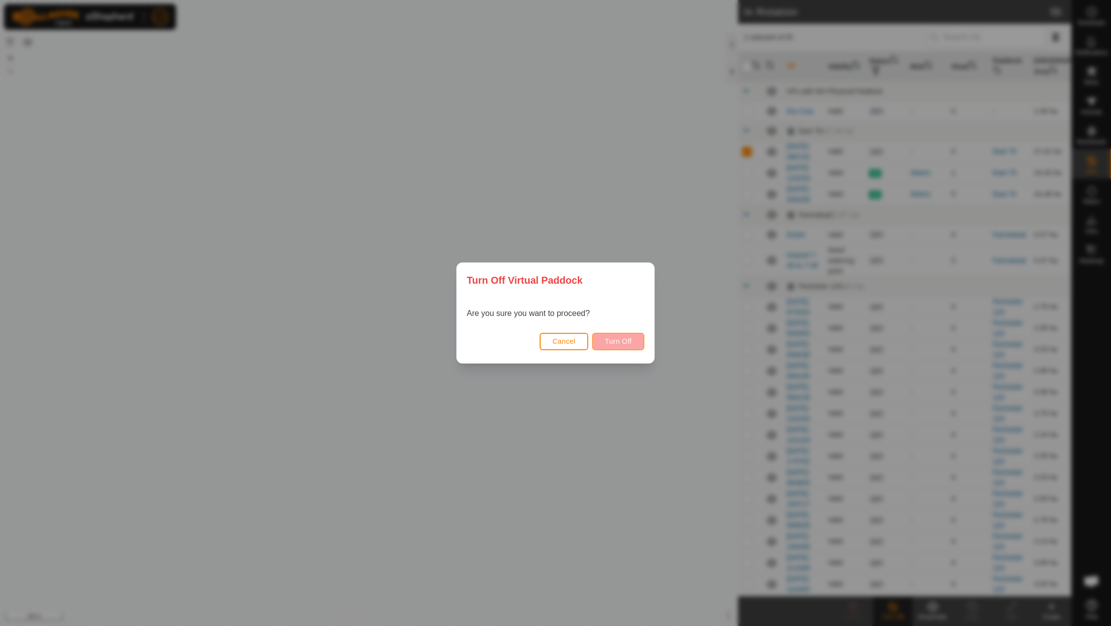
click at [629, 344] on span "Turn Off" at bounding box center [617, 341] width 27 height 8
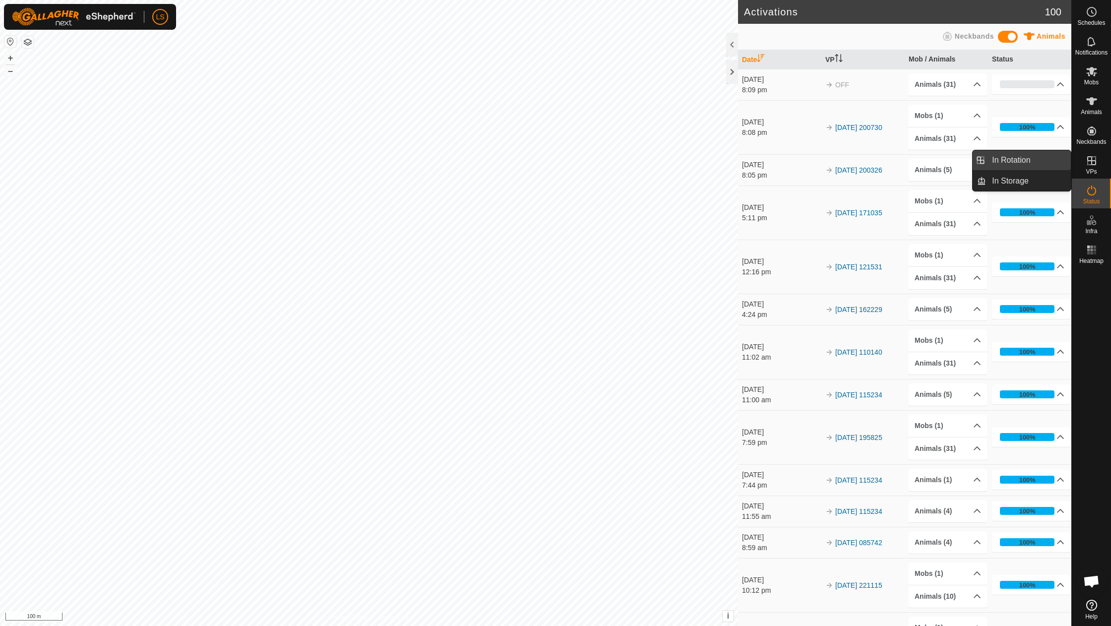
click at [1008, 164] on link "In Rotation" at bounding box center [1028, 160] width 85 height 20
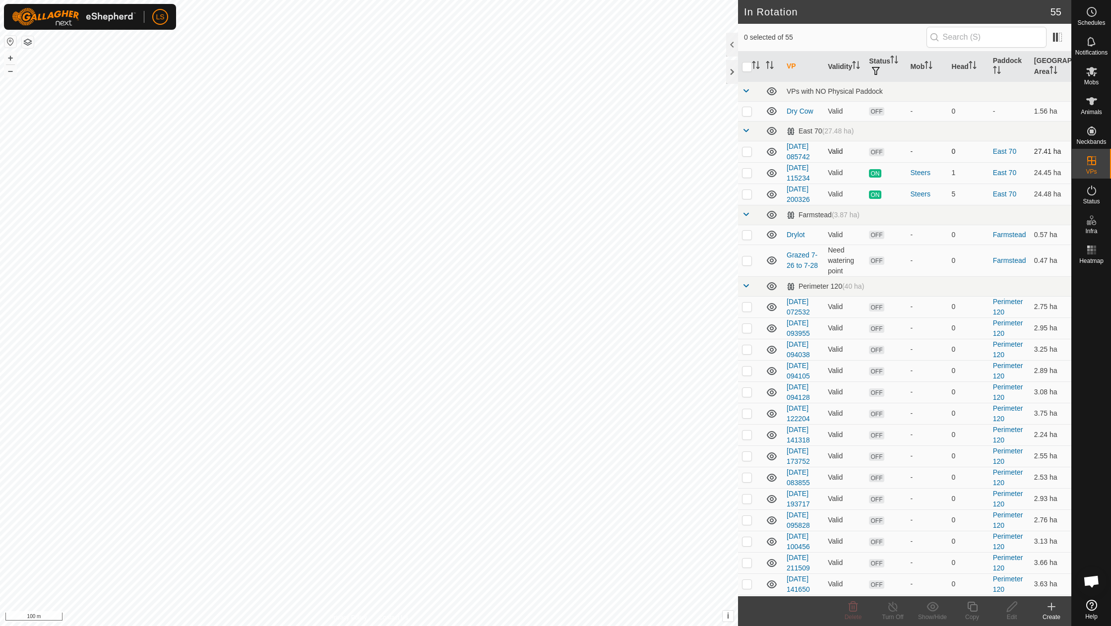
click at [746, 152] on p-checkbox at bounding box center [747, 151] width 10 height 8
click at [851, 607] on icon at bounding box center [853, 607] width 12 height 12
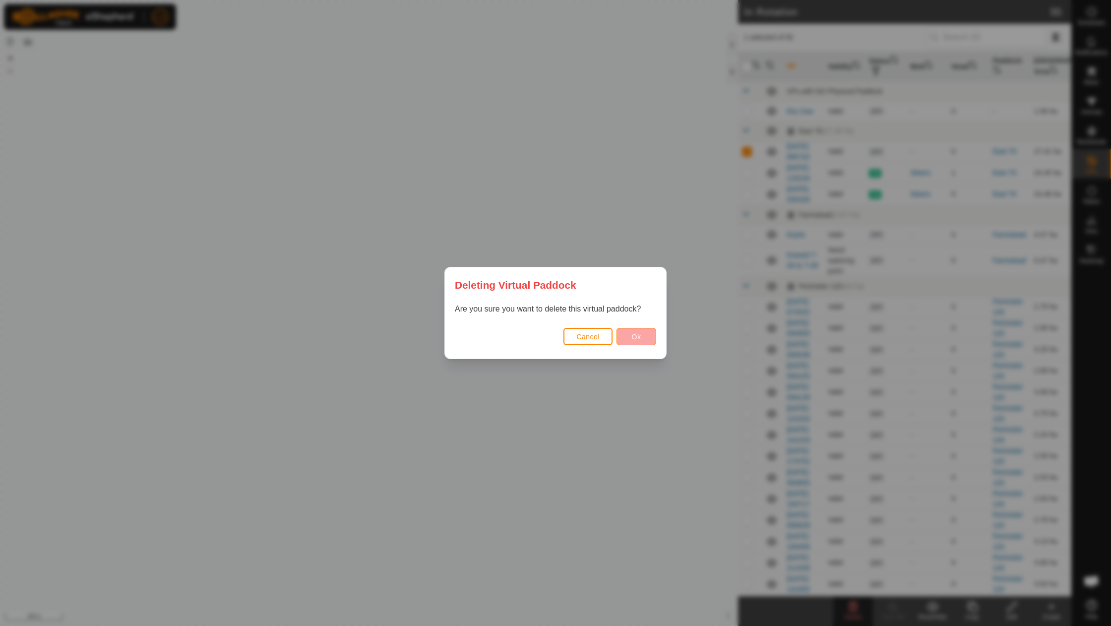
click at [641, 334] on button "Ok" at bounding box center [636, 336] width 40 height 17
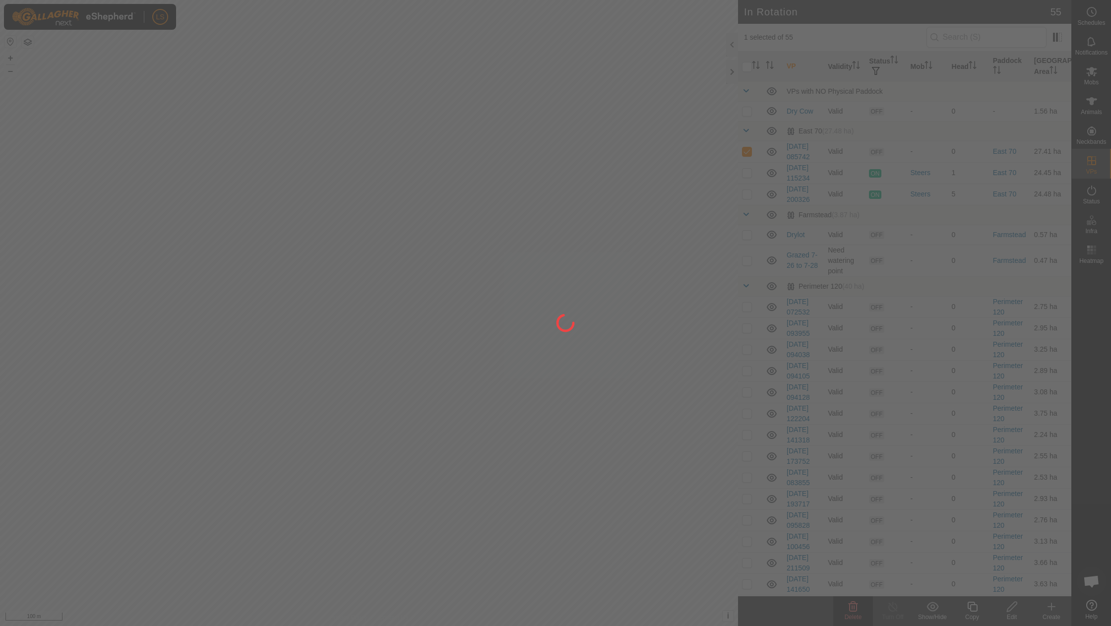
checkbox input "false"
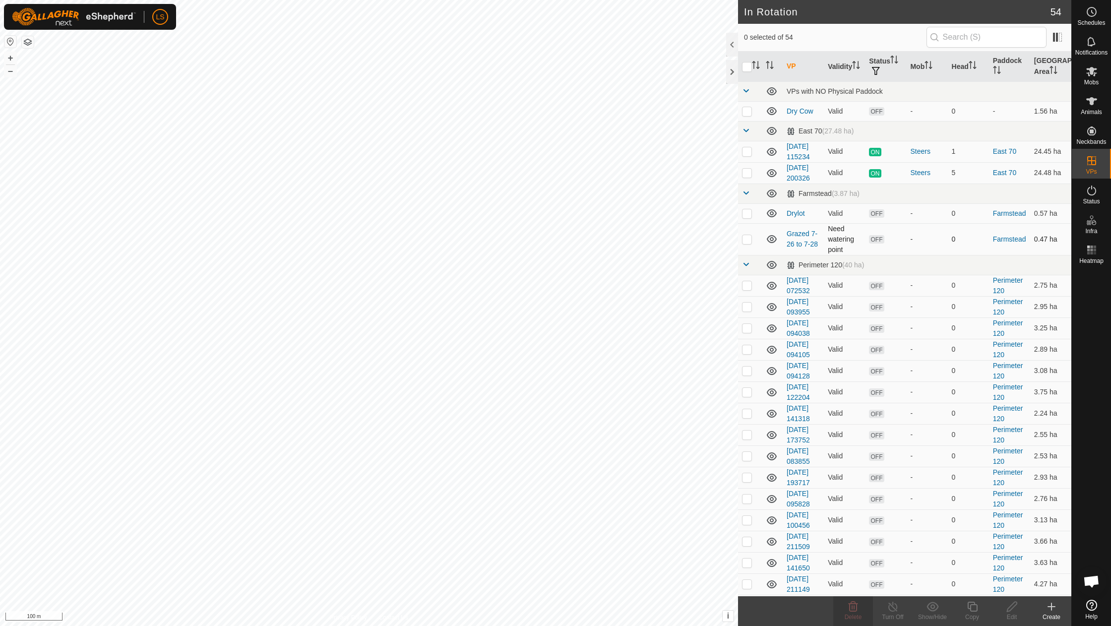
click at [749, 236] on p-checkbox at bounding box center [747, 239] width 10 height 8
checkbox input "true"
click at [12, 70] on button "–" at bounding box center [10, 71] width 12 height 12
click at [852, 612] on icon at bounding box center [853, 607] width 12 height 12
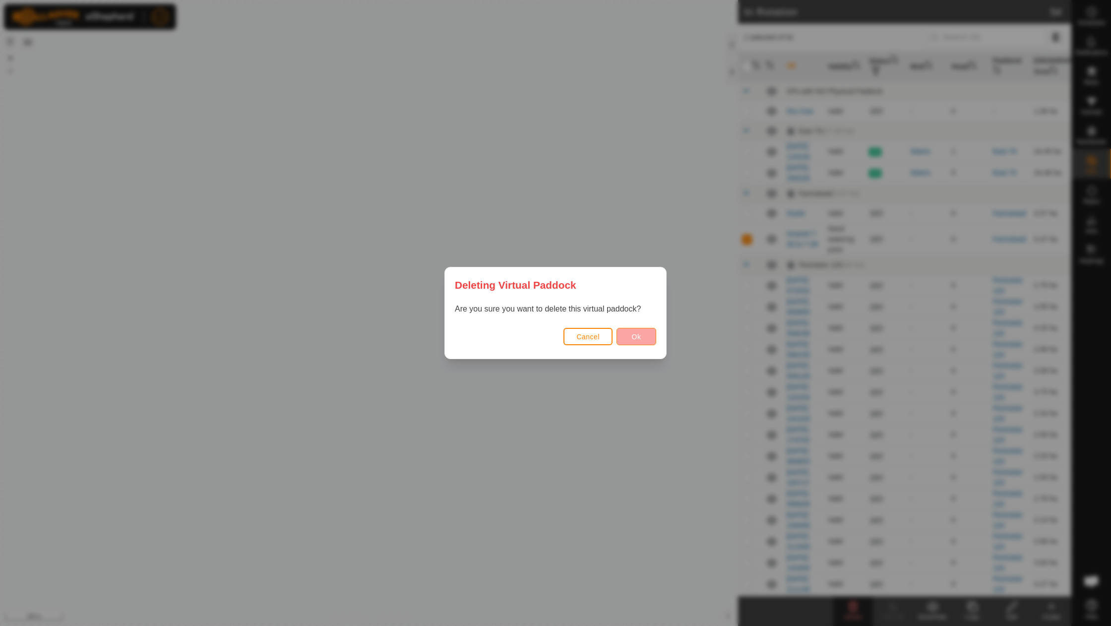
click at [641, 330] on button "Ok" at bounding box center [636, 336] width 40 height 17
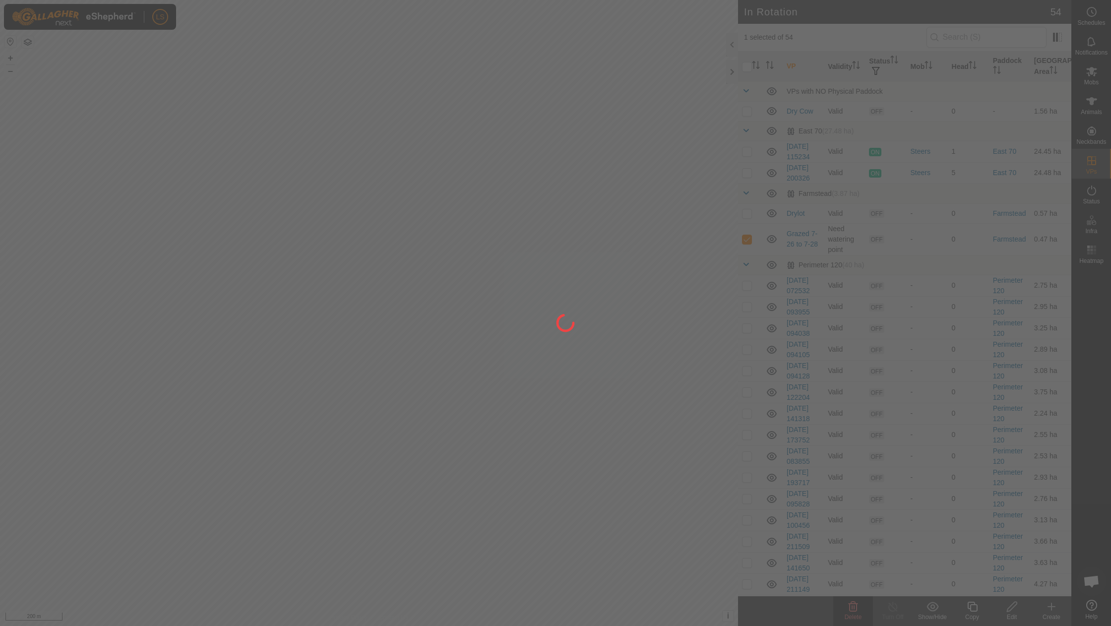
checkbox input "false"
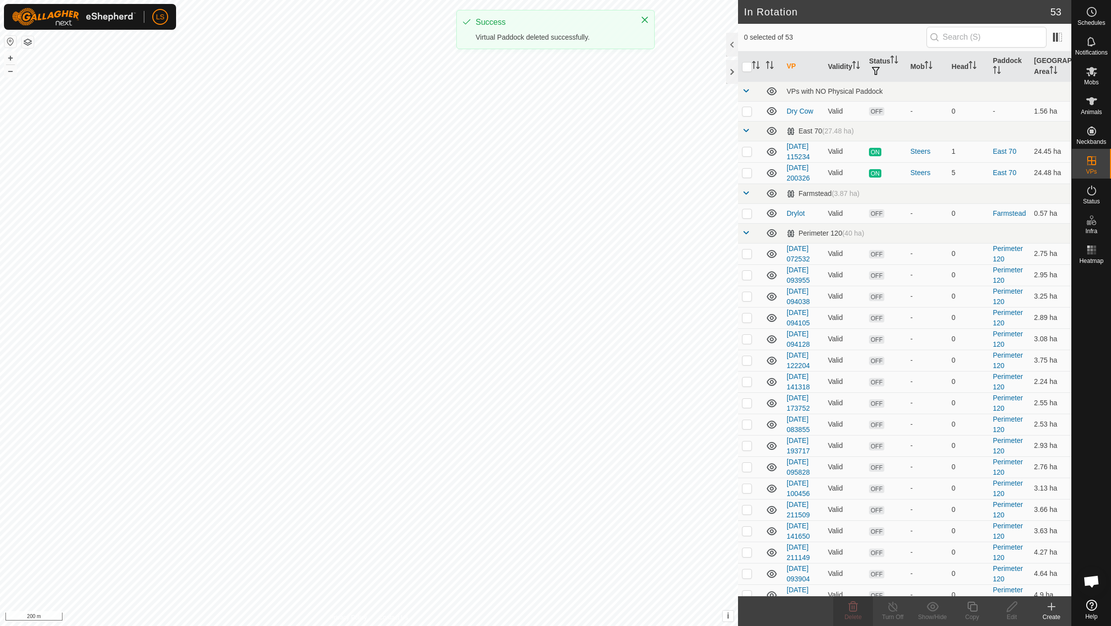
click at [745, 191] on span at bounding box center [746, 193] width 8 height 8
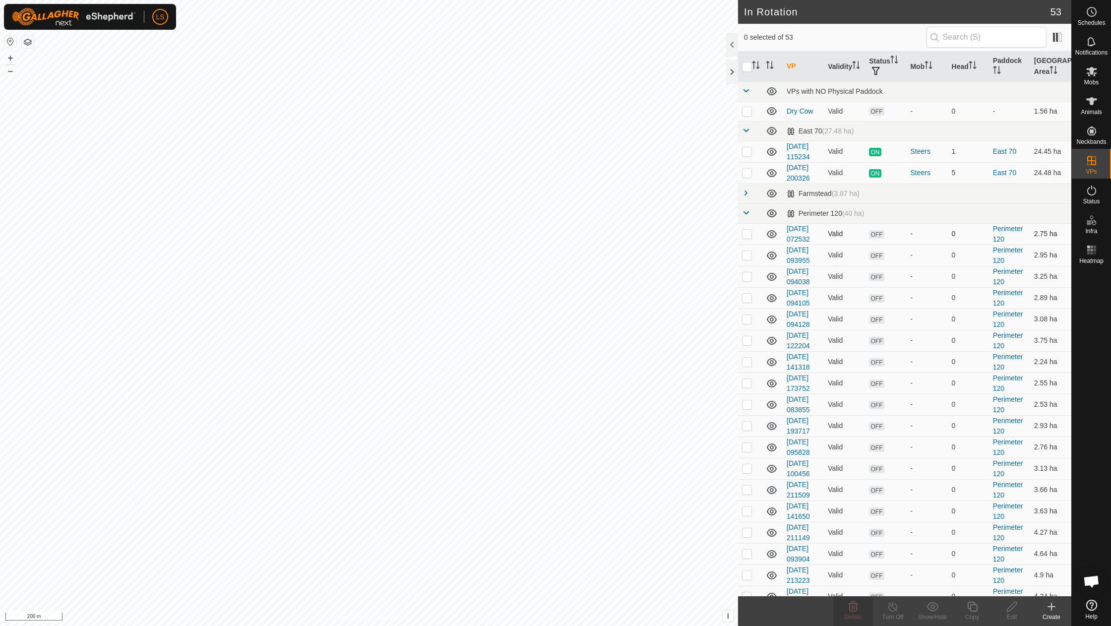
click at [747, 235] on p-checkbox at bounding box center [747, 234] width 10 height 8
checkbox input "true"
click at [746, 252] on p-checkbox at bounding box center [747, 255] width 10 height 8
checkbox input "true"
click at [746, 275] on p-checkbox at bounding box center [747, 276] width 10 height 8
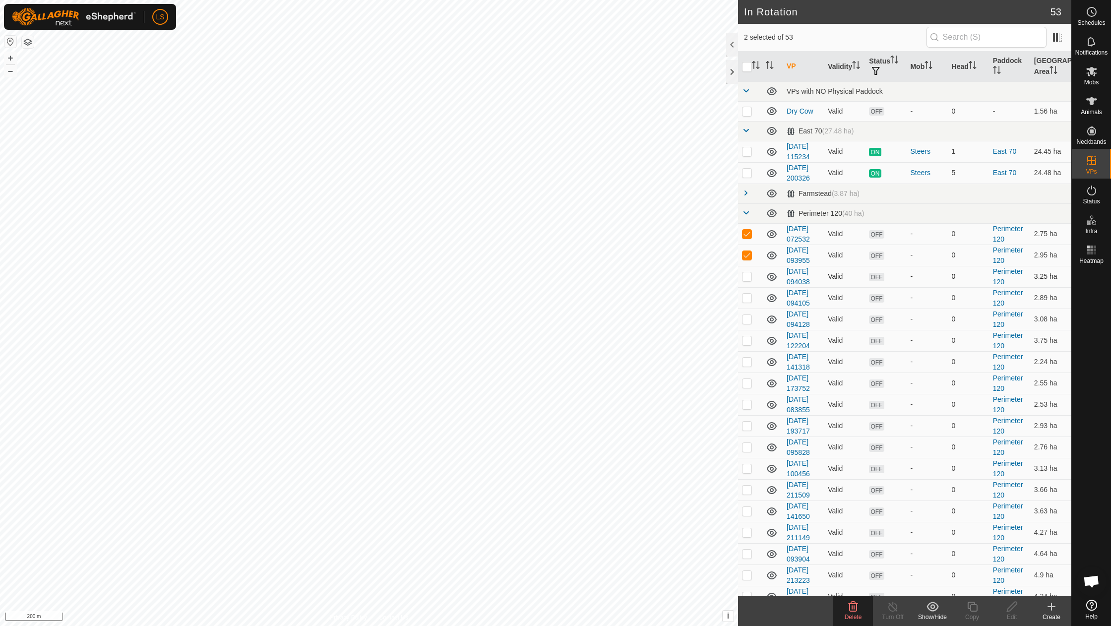
checkbox input "true"
click at [747, 314] on p-checkbox at bounding box center [747, 317] width 10 height 8
checkbox input "true"
click at [747, 336] on p-checkbox at bounding box center [747, 339] width 10 height 8
checkbox input "true"
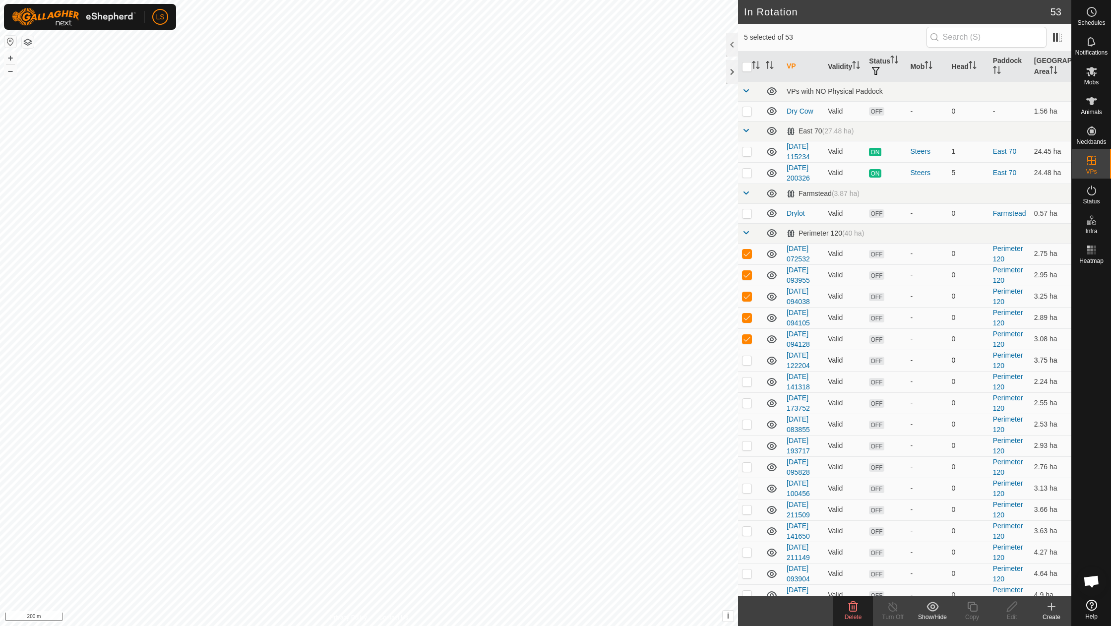
click at [747, 356] on p-checkbox at bounding box center [747, 360] width 10 height 8
checkbox input "true"
click at [746, 377] on p-checkbox at bounding box center [747, 381] width 10 height 8
checkbox input "true"
click at [748, 399] on p-checkbox at bounding box center [747, 403] width 10 height 8
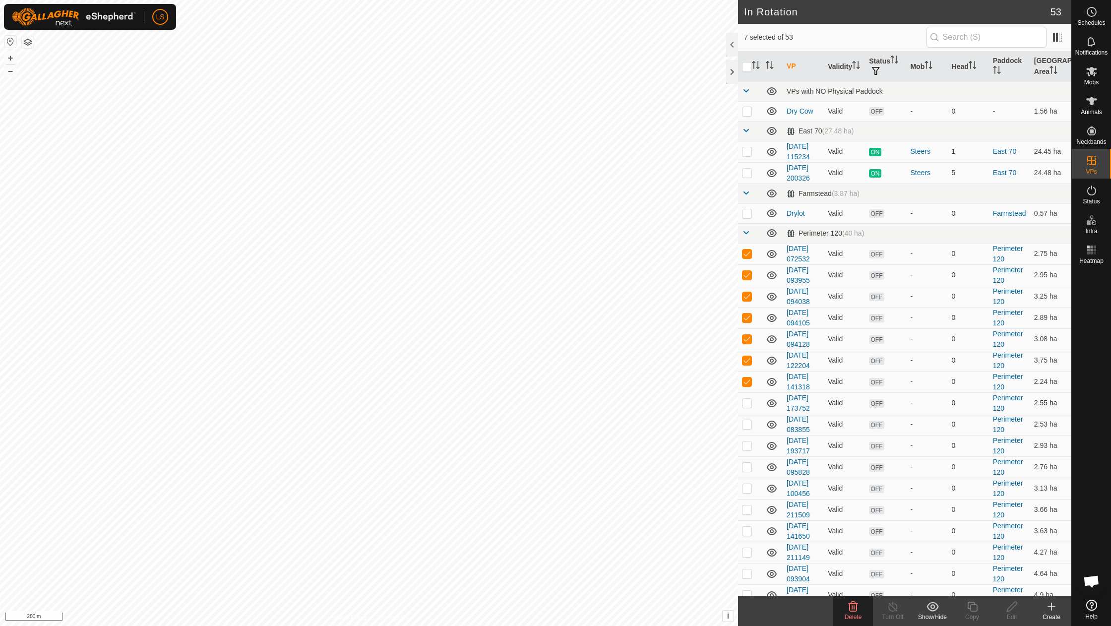
checkbox input "true"
click at [748, 420] on p-checkbox at bounding box center [747, 424] width 10 height 8
checkbox input "true"
click at [746, 441] on p-checkbox at bounding box center [747, 445] width 10 height 8
checkbox input "true"
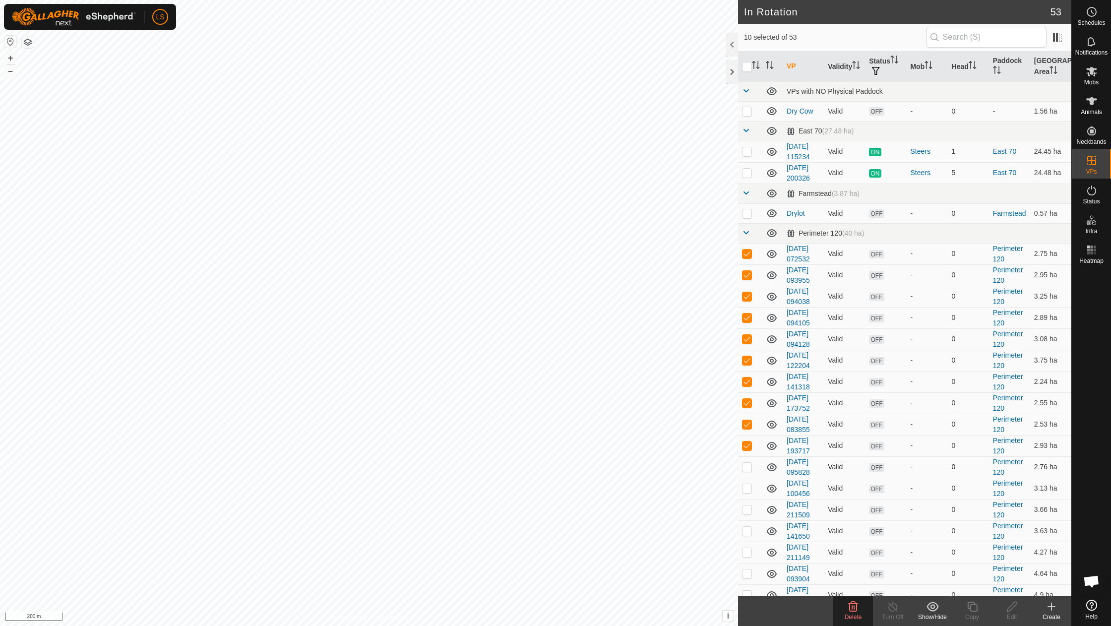
click at [748, 463] on p-checkbox at bounding box center [747, 467] width 10 height 8
checkbox input "true"
click at [748, 478] on td at bounding box center [750, 488] width 24 height 21
checkbox input "true"
click at [748, 505] on p-checkbox at bounding box center [747, 509] width 10 height 8
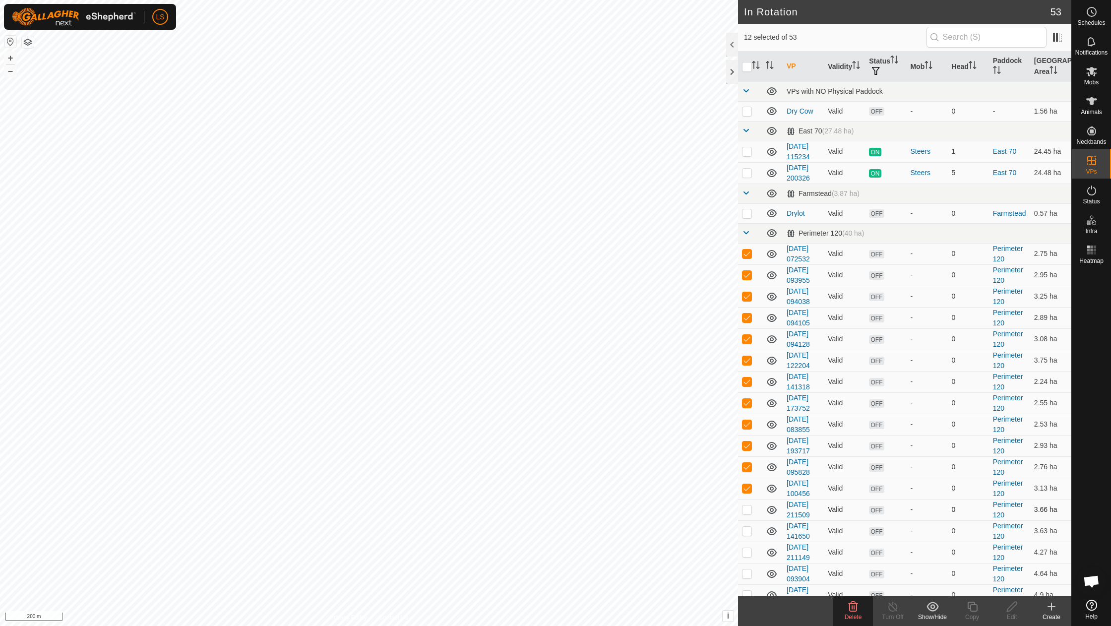
checkbox input "true"
click at [750, 527] on p-checkbox at bounding box center [747, 531] width 10 height 8
checkbox input "true"
click at [745, 548] on p-checkbox at bounding box center [747, 552] width 10 height 8
checkbox input "true"
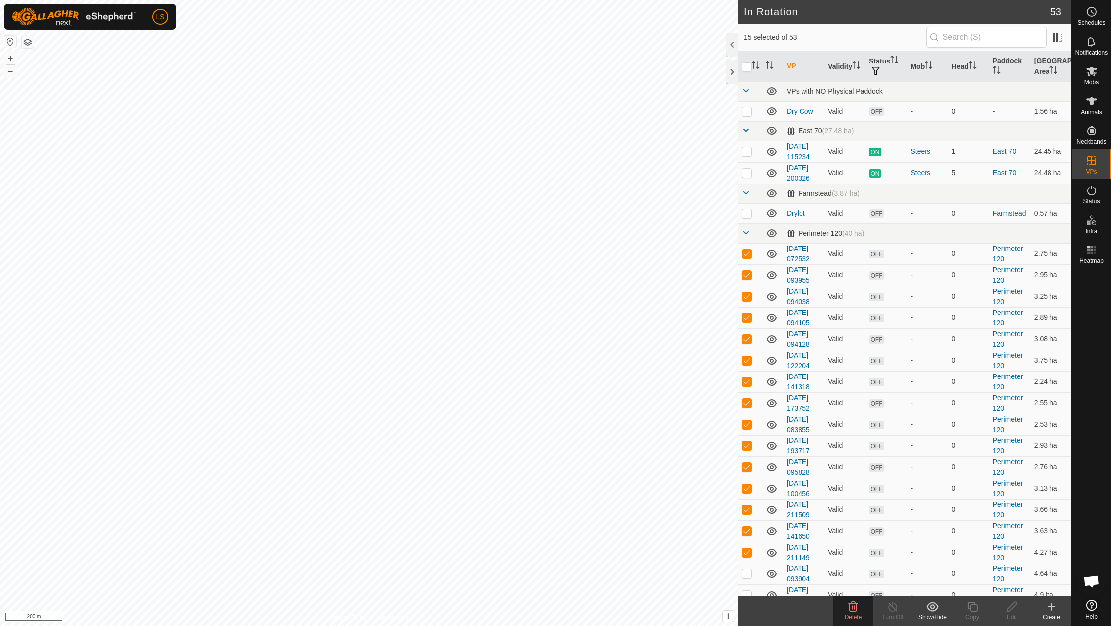
click at [1048, 611] on icon at bounding box center [1051, 607] width 12 height 12
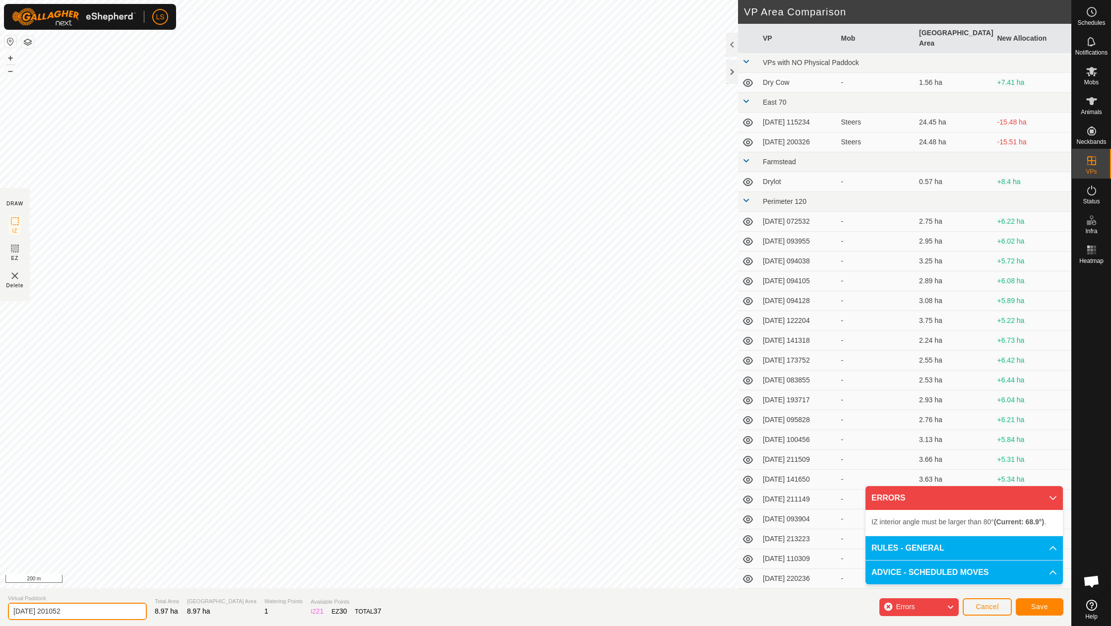
click at [76, 619] on input "[DATE] 201052" at bounding box center [77, 611] width 139 height 17
click at [106, 609] on input "[DATE] 201052" at bounding box center [77, 611] width 139 height 17
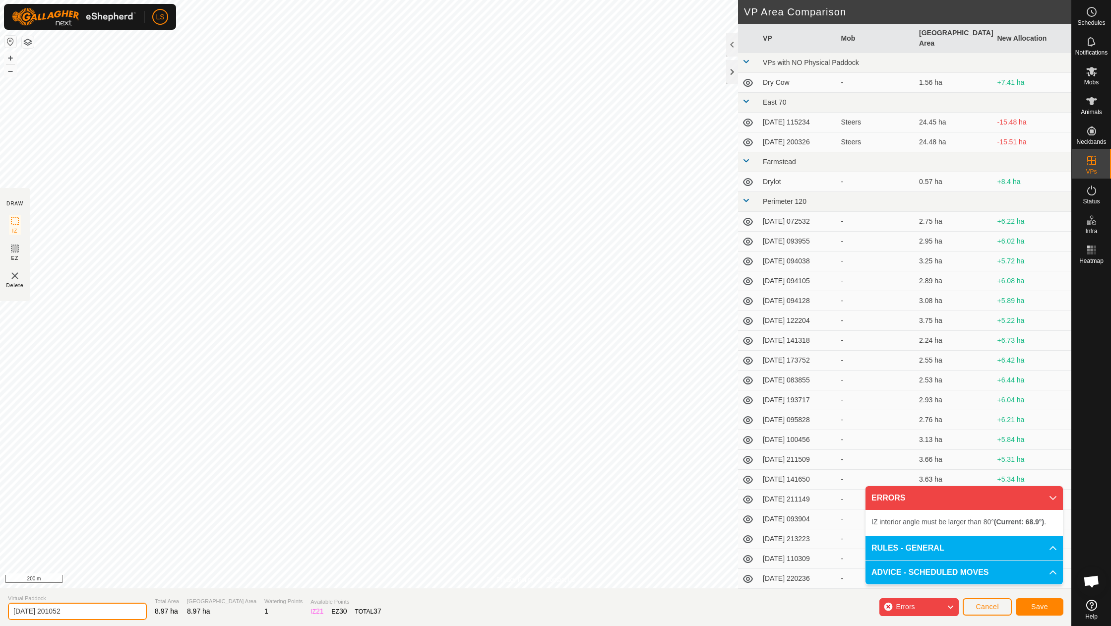
drag, startPoint x: 106, startPoint y: 609, endPoint x: 0, endPoint y: 606, distance: 105.7
type input "Grazed 8-18 to 8-25"
click at [1038, 607] on span "Save" at bounding box center [1039, 607] width 17 height 8
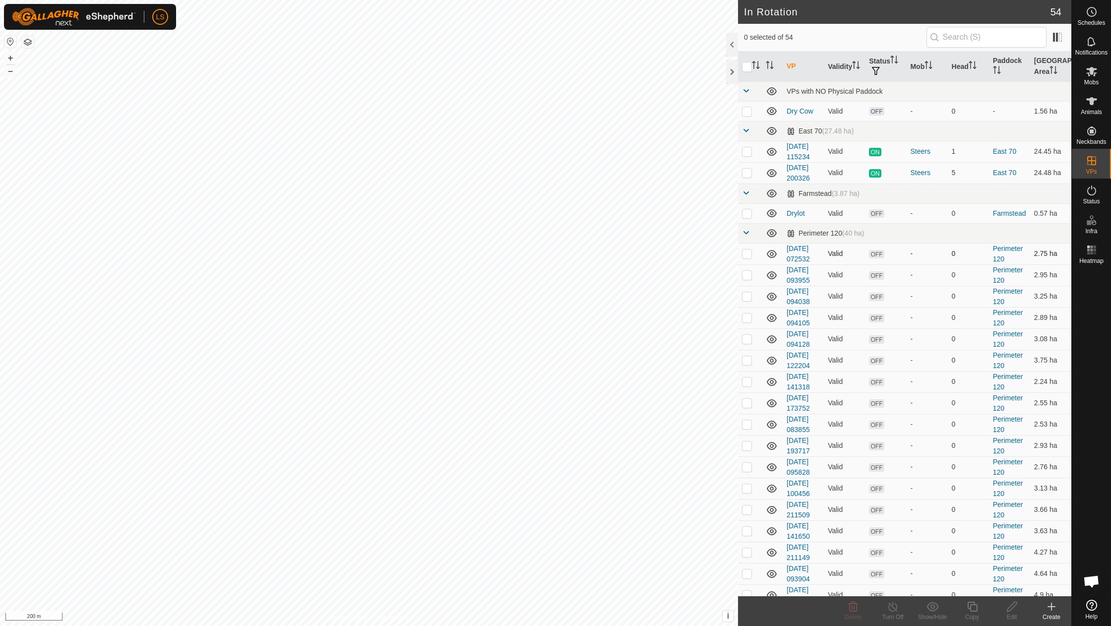
click at [748, 255] on p-checkbox at bounding box center [747, 253] width 10 height 8
checkbox input "true"
click at [748, 272] on p-checkbox at bounding box center [747, 275] width 10 height 8
checkbox input "true"
click at [748, 294] on p-checkbox at bounding box center [747, 296] width 10 height 8
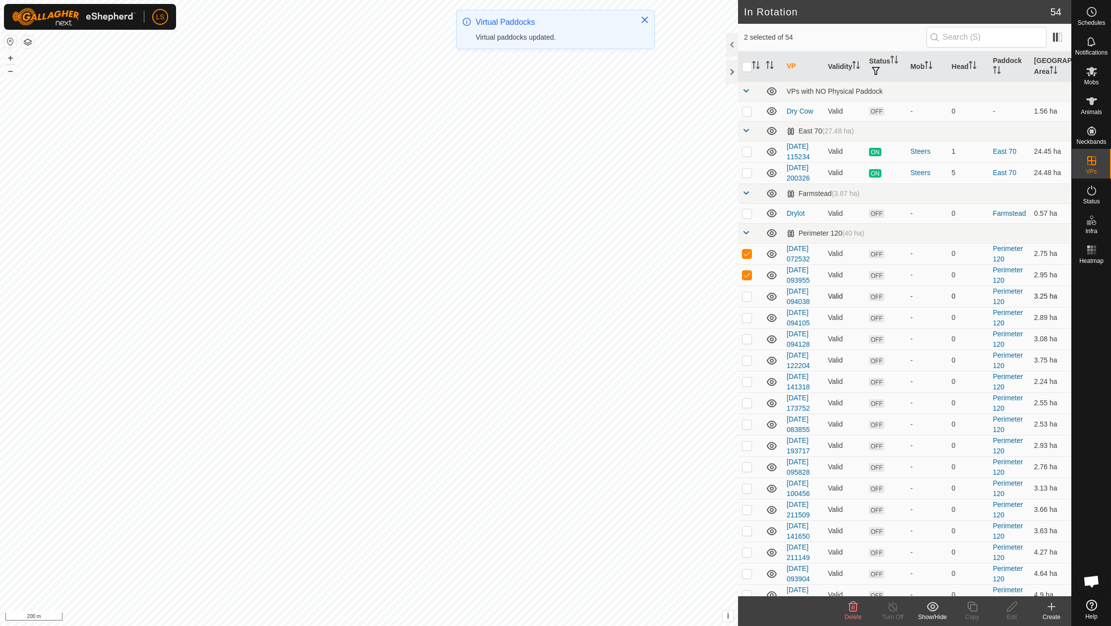
checkbox input "true"
click at [747, 313] on p-checkbox at bounding box center [747, 317] width 10 height 8
checkbox input "true"
click at [748, 336] on p-checkbox at bounding box center [747, 339] width 10 height 8
checkbox input "true"
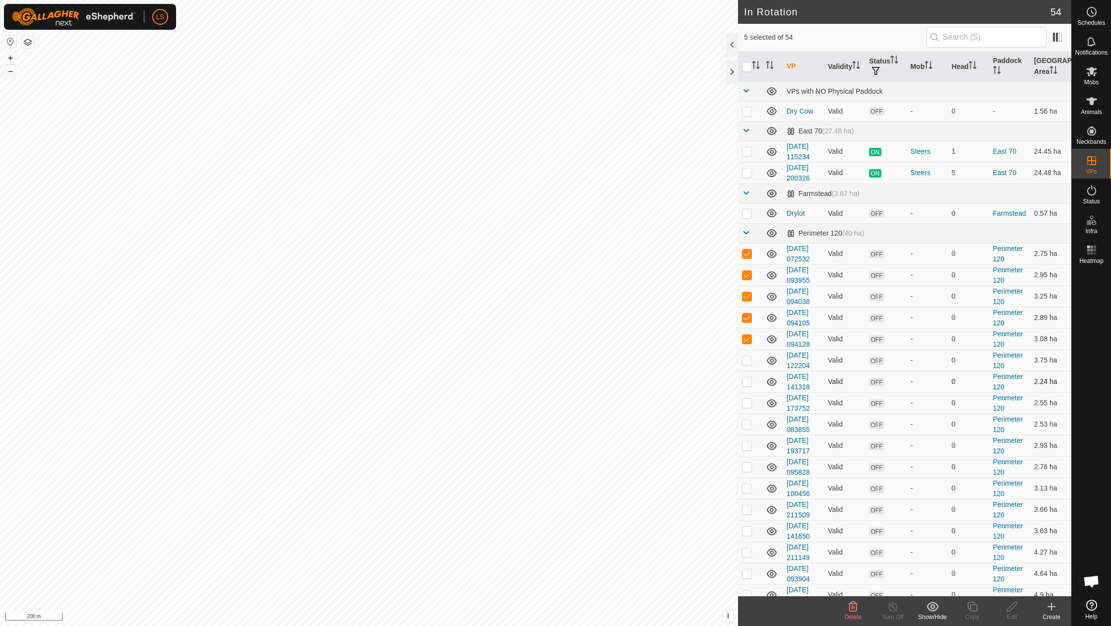
click at [748, 356] on p-checkbox at bounding box center [747, 360] width 10 height 8
checkbox input "true"
click at [746, 378] on p-checkbox at bounding box center [747, 381] width 10 height 8
checkbox input "true"
click at [747, 399] on p-checkbox at bounding box center [747, 403] width 10 height 8
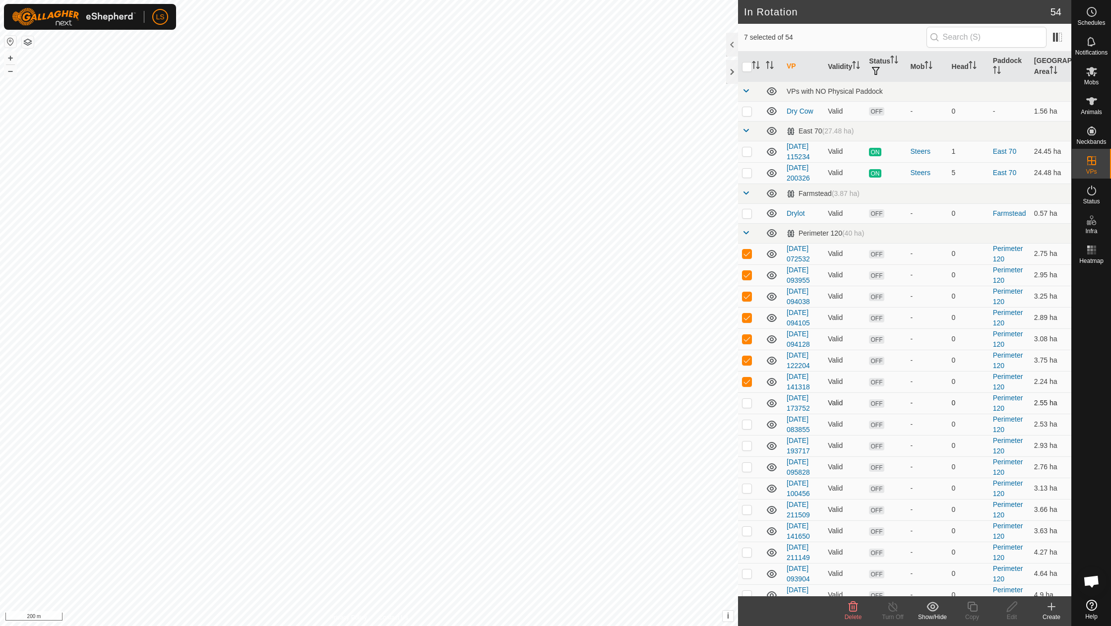
checkbox input "true"
click at [748, 420] on p-checkbox at bounding box center [747, 424] width 10 height 8
checkbox input "true"
click at [750, 441] on p-checkbox at bounding box center [747, 445] width 10 height 8
checkbox input "true"
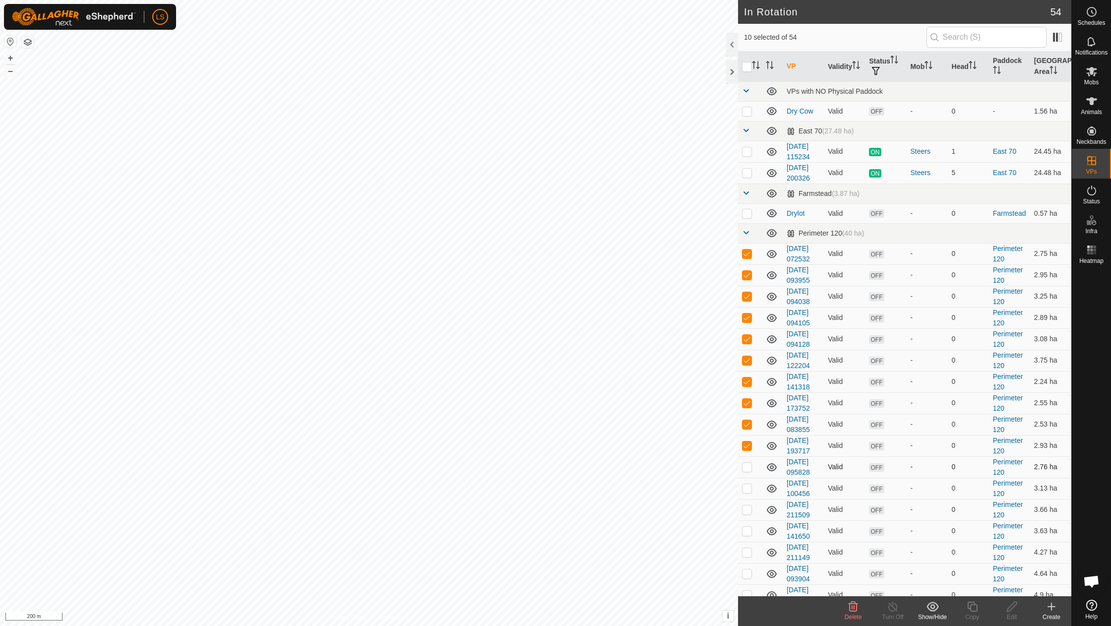
click at [748, 463] on p-checkbox at bounding box center [747, 467] width 10 height 8
checkbox input "true"
click at [748, 484] on p-checkbox at bounding box center [747, 488] width 10 height 8
checkbox input "true"
click at [748, 499] on td at bounding box center [750, 509] width 24 height 21
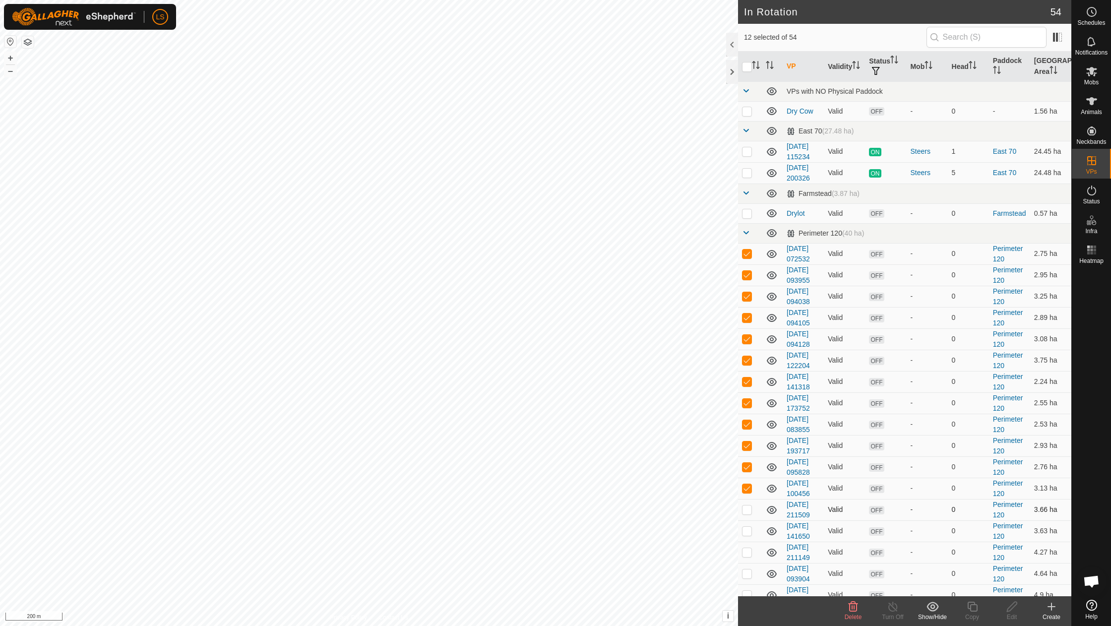
checkbox input "true"
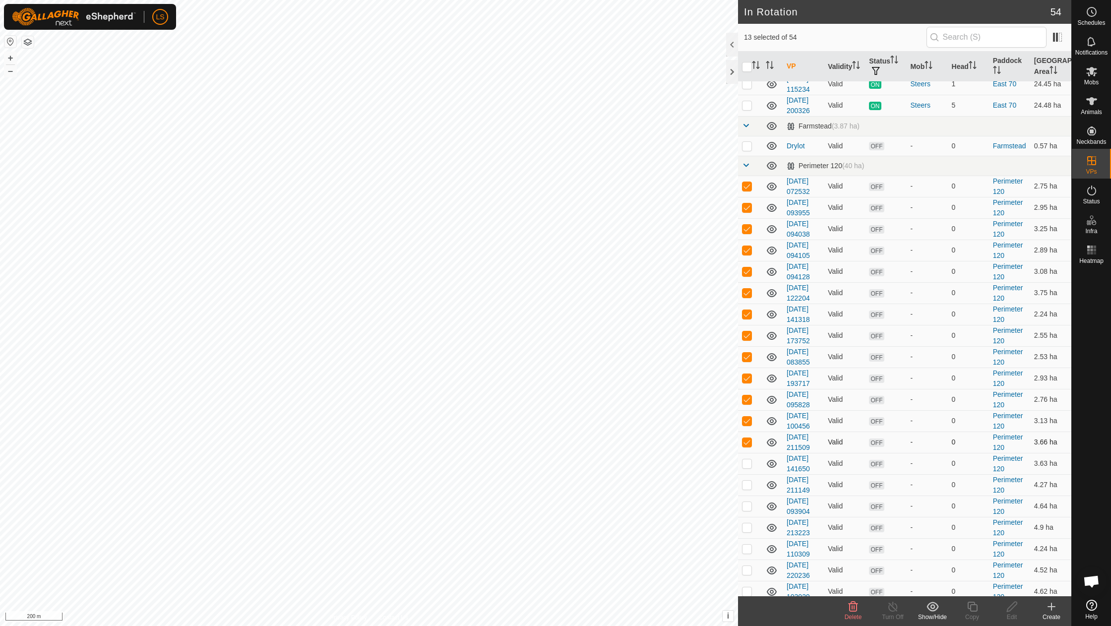
scroll to position [75, 0]
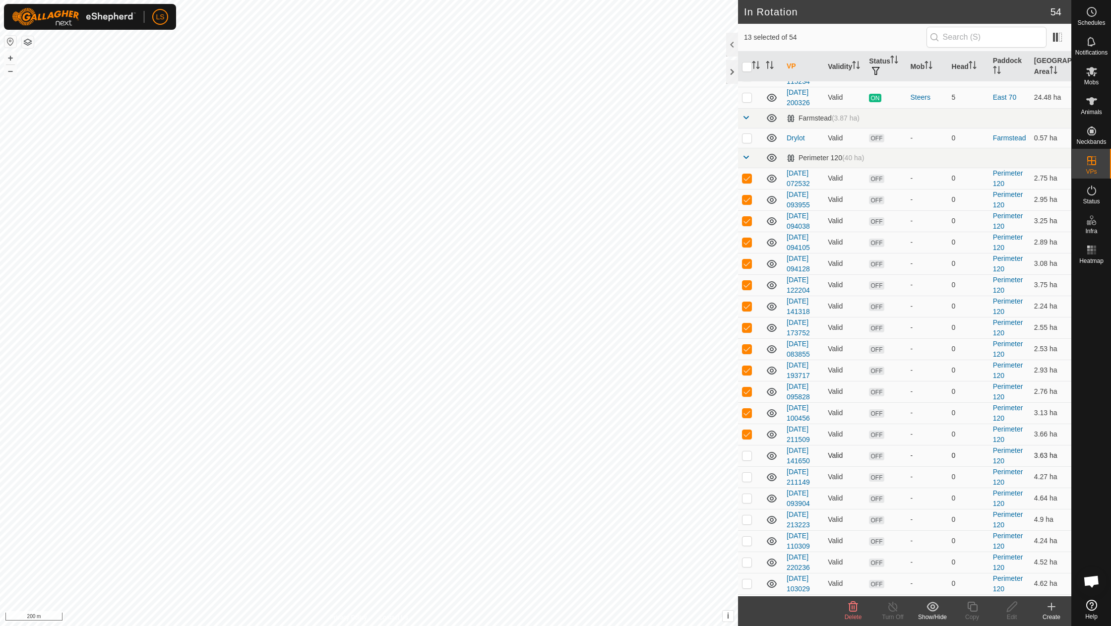
click at [750, 451] on p-checkbox at bounding box center [747, 455] width 10 height 8
checkbox input "true"
click at [749, 473] on p-checkbox at bounding box center [747, 477] width 10 height 8
checkbox input "true"
click at [748, 494] on p-checkbox at bounding box center [747, 498] width 10 height 8
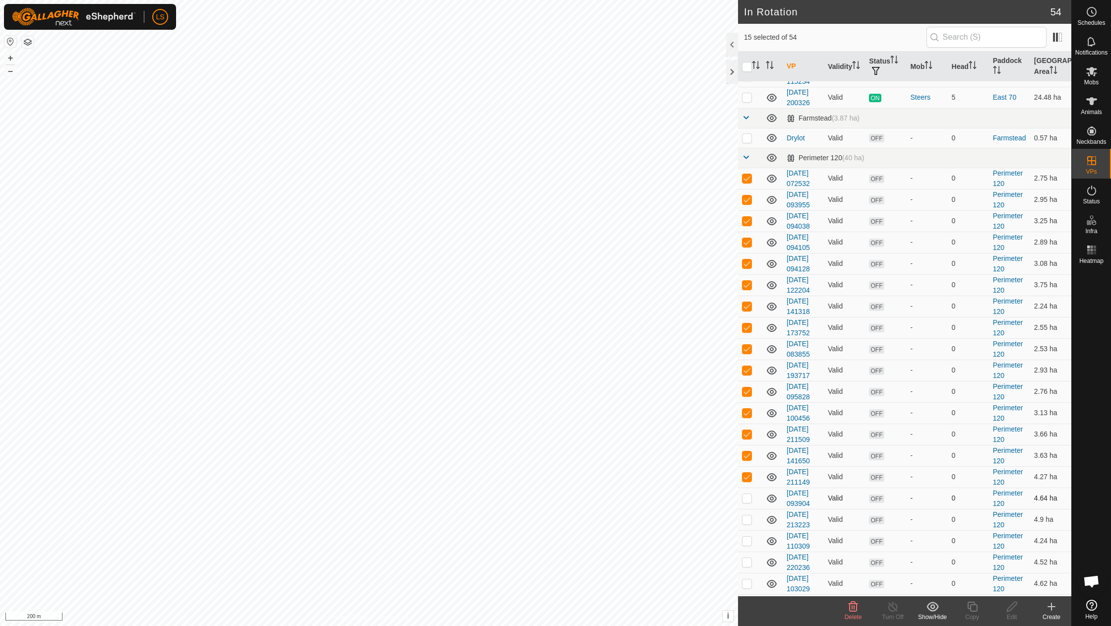
checkbox input "true"
click at [746, 515] on p-checkbox at bounding box center [747, 519] width 10 height 8
checkbox input "true"
click at [746, 537] on p-checkbox at bounding box center [747, 541] width 10 height 8
checkbox input "true"
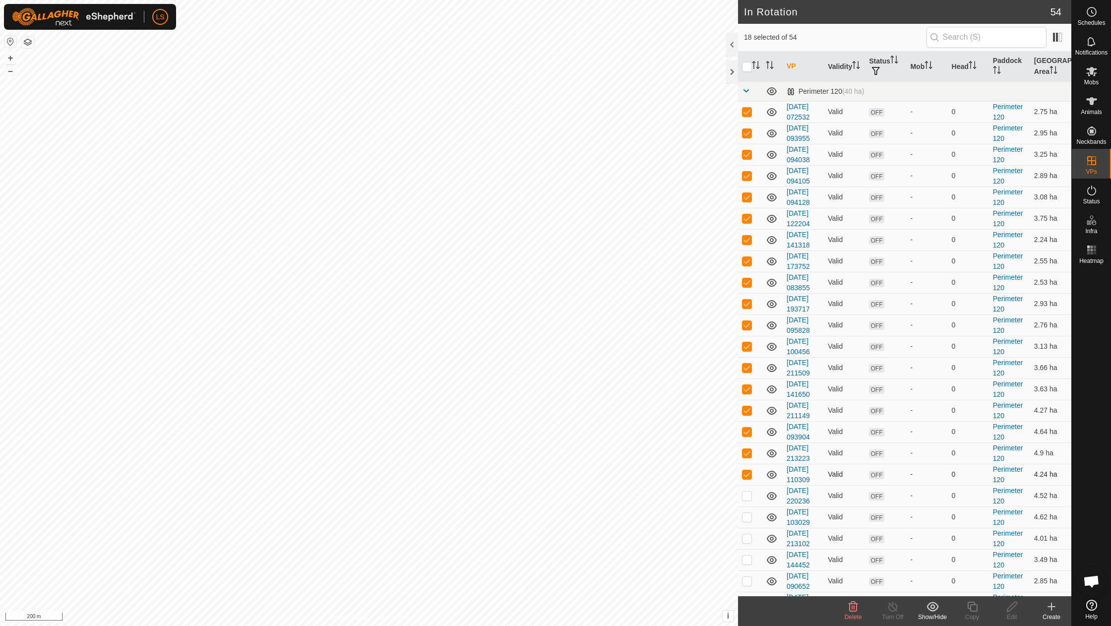
scroll to position [145, 0]
click at [746, 488] on p-checkbox at bounding box center [747, 492] width 10 height 8
checkbox input "true"
click at [746, 509] on p-checkbox at bounding box center [747, 513] width 10 height 8
checkbox input "true"
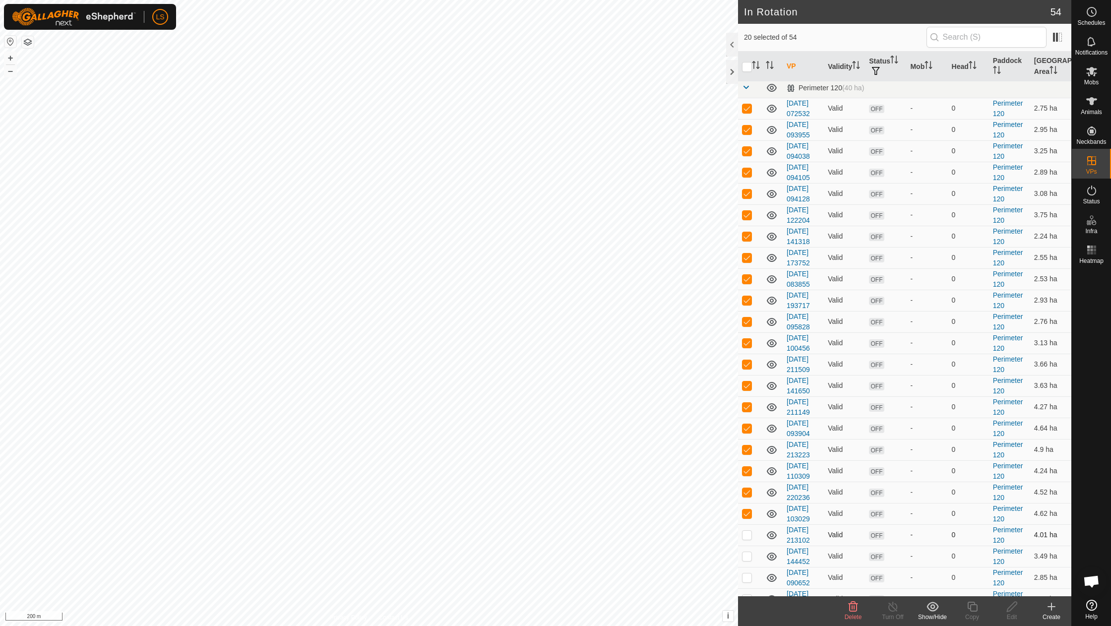
click at [748, 531] on p-checkbox at bounding box center [747, 535] width 10 height 8
checkbox input "true"
click at [747, 552] on p-checkbox at bounding box center [747, 556] width 10 height 8
checkbox input "false"
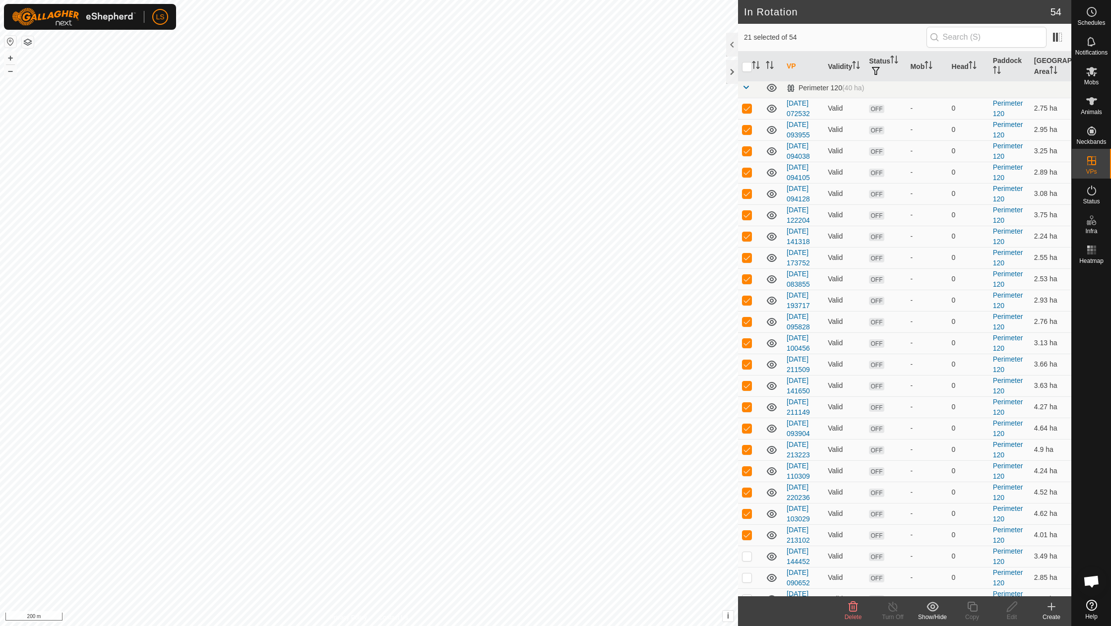
click at [856, 613] on div "Delete" at bounding box center [853, 616] width 40 height 9
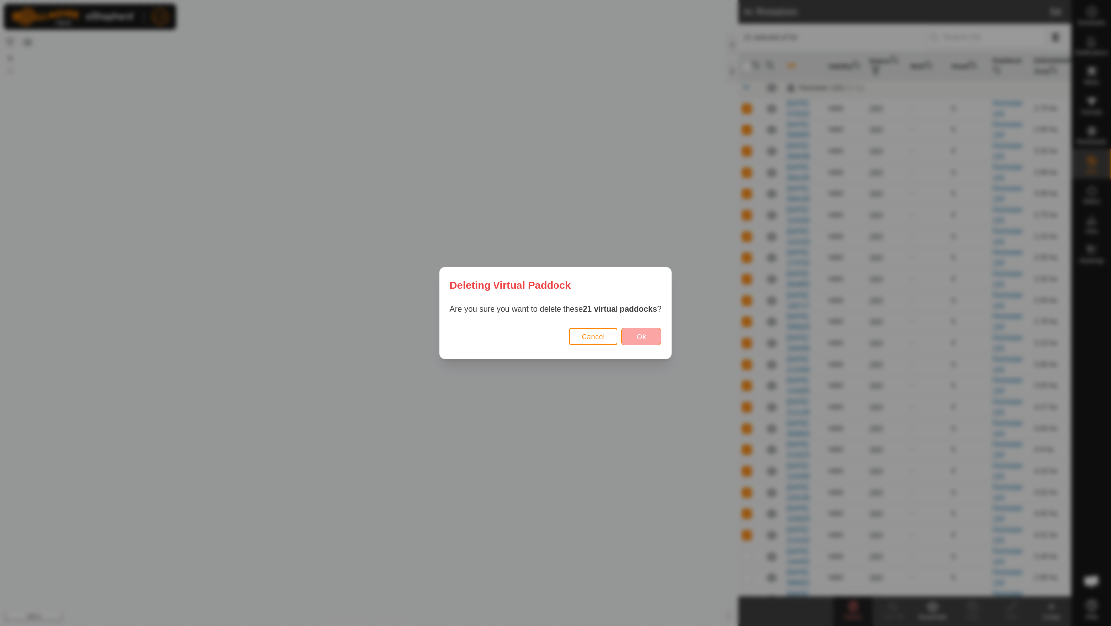
click at [651, 335] on button "Ok" at bounding box center [641, 336] width 40 height 17
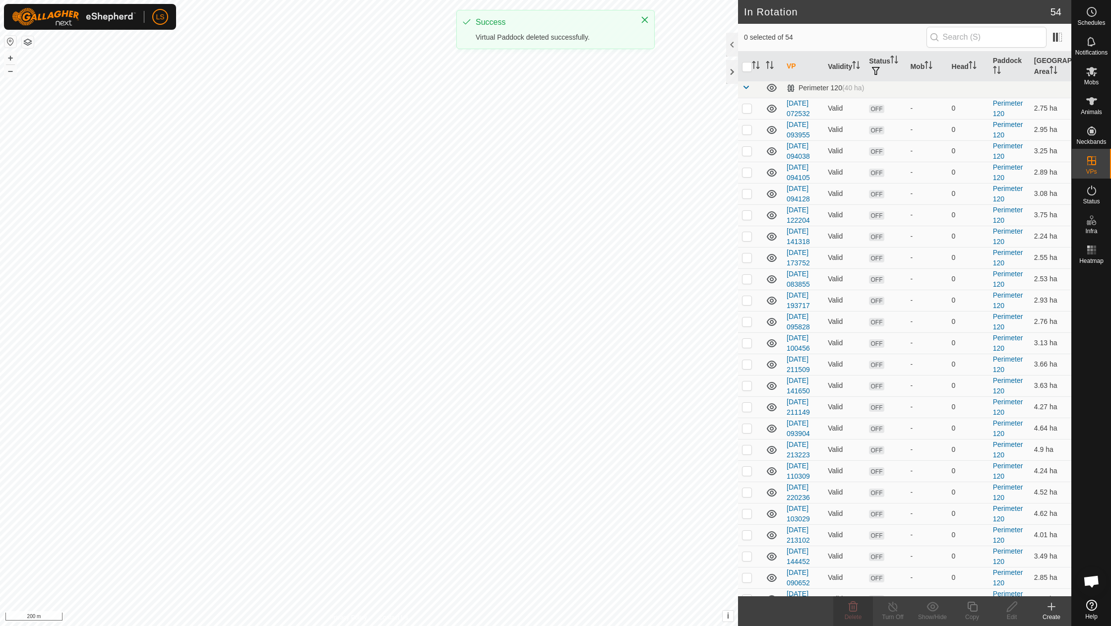
checkbox input "false"
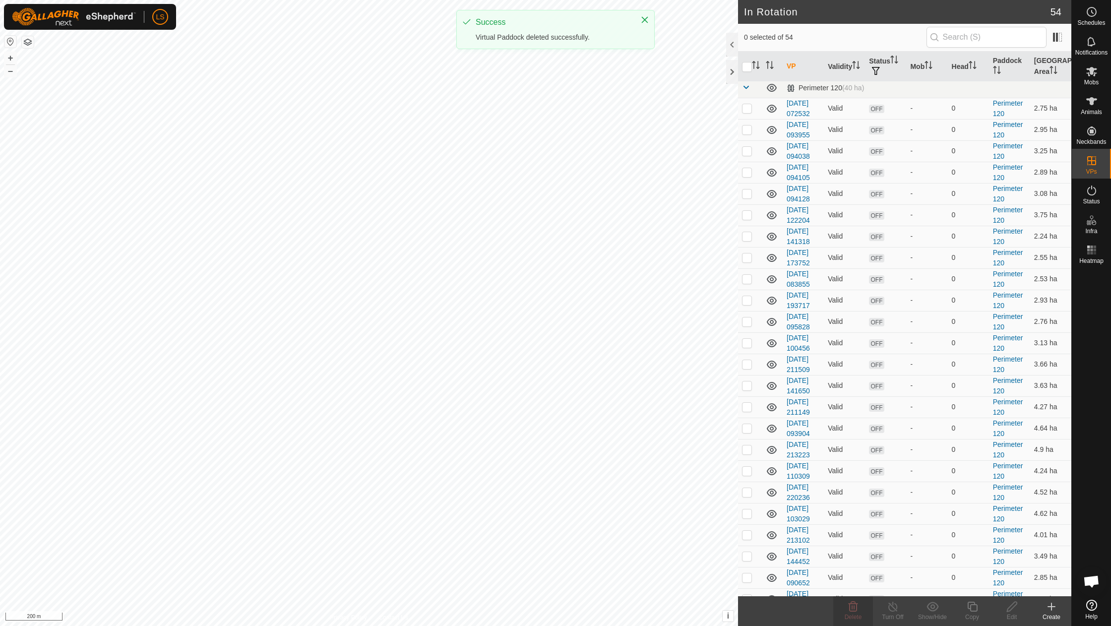
checkbox input "false"
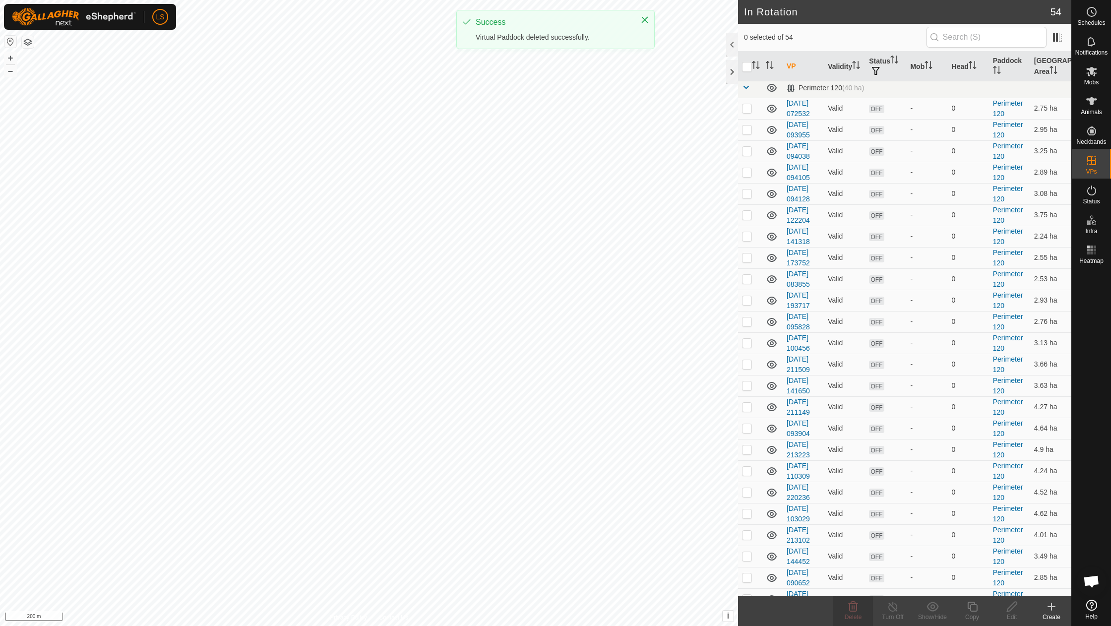
checkbox input "false"
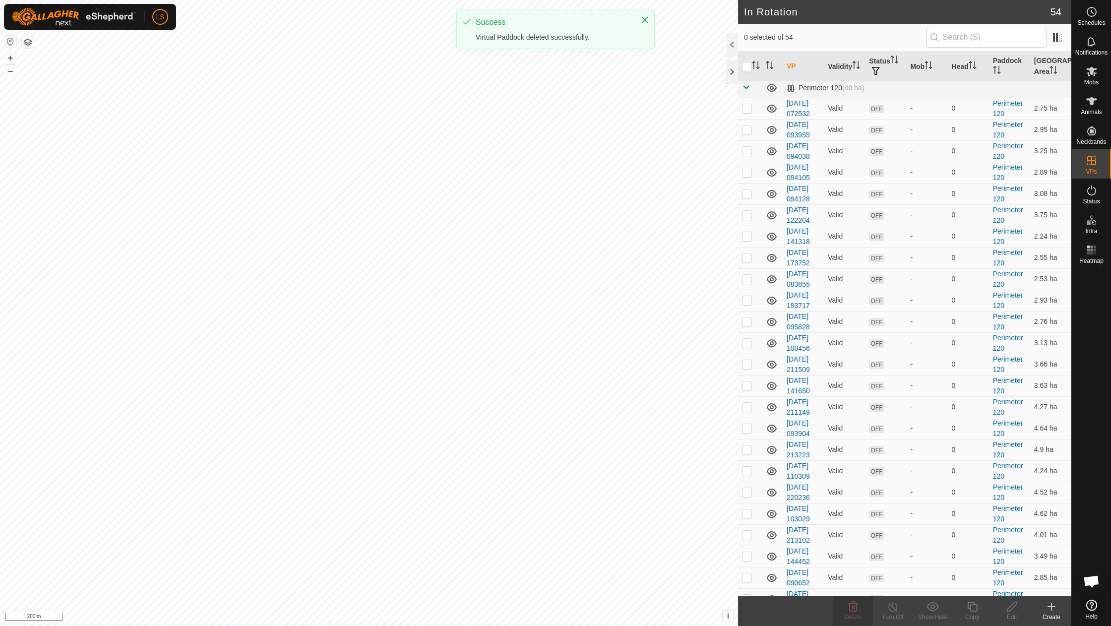
checkbox input "false"
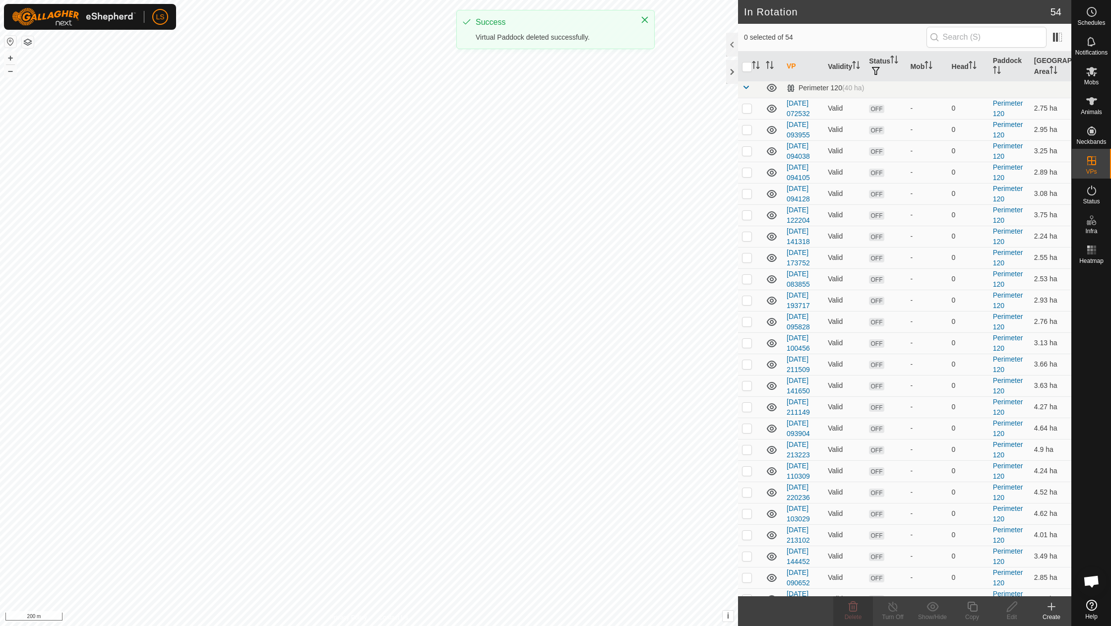
checkbox input "false"
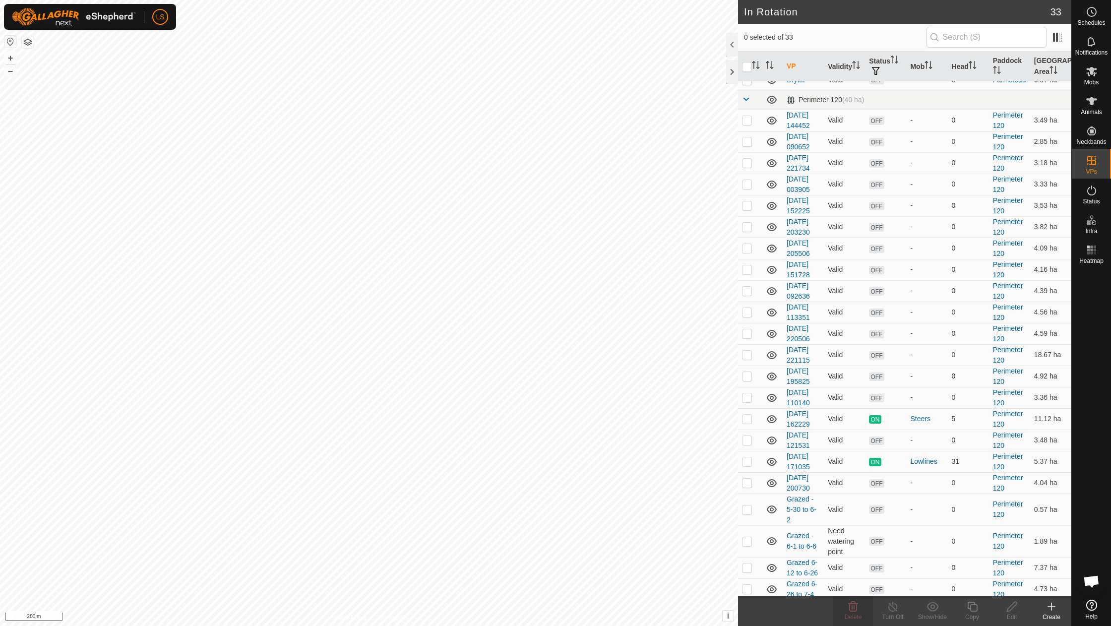
scroll to position [132, 0]
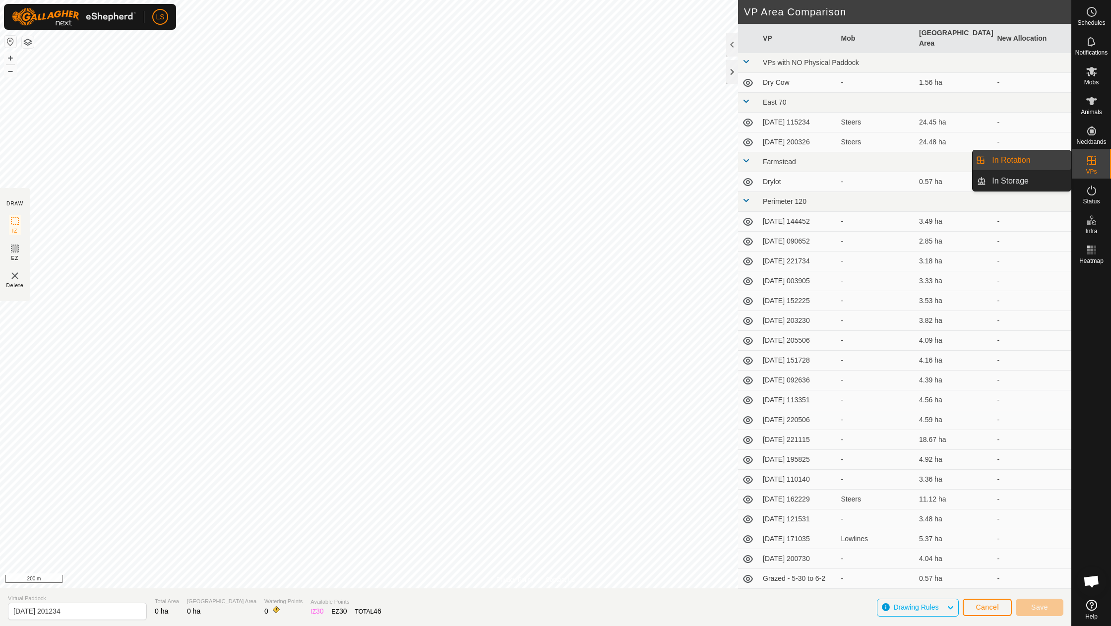
click at [1092, 163] on icon at bounding box center [1092, 161] width 12 height 12
click at [1048, 165] on link "In Rotation" at bounding box center [1028, 160] width 85 height 20
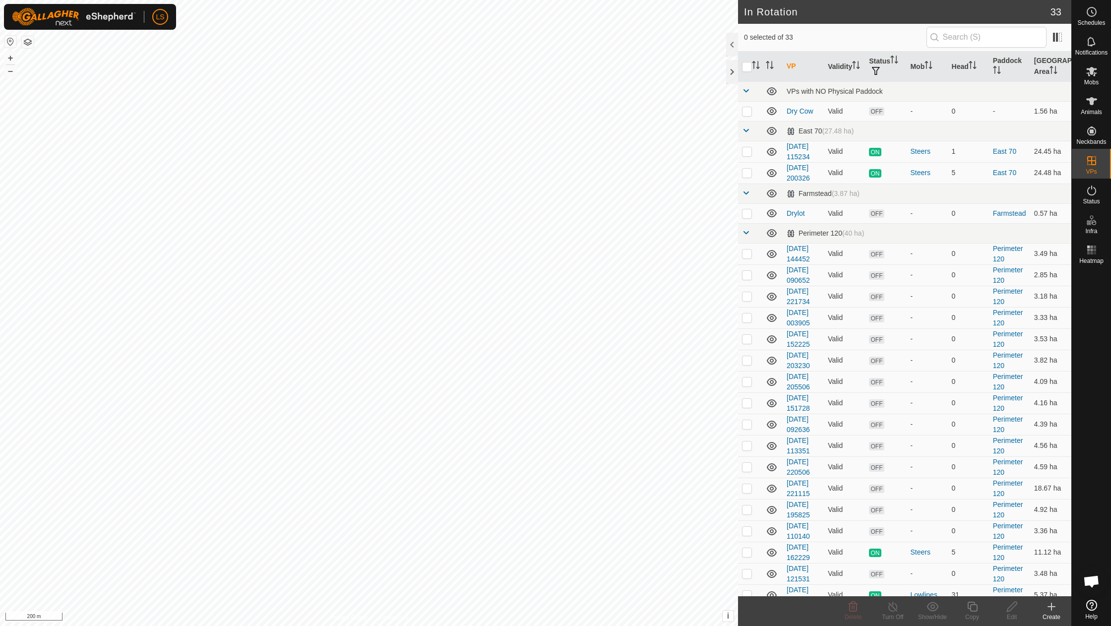
click at [1052, 608] on icon at bounding box center [1051, 607] width 12 height 12
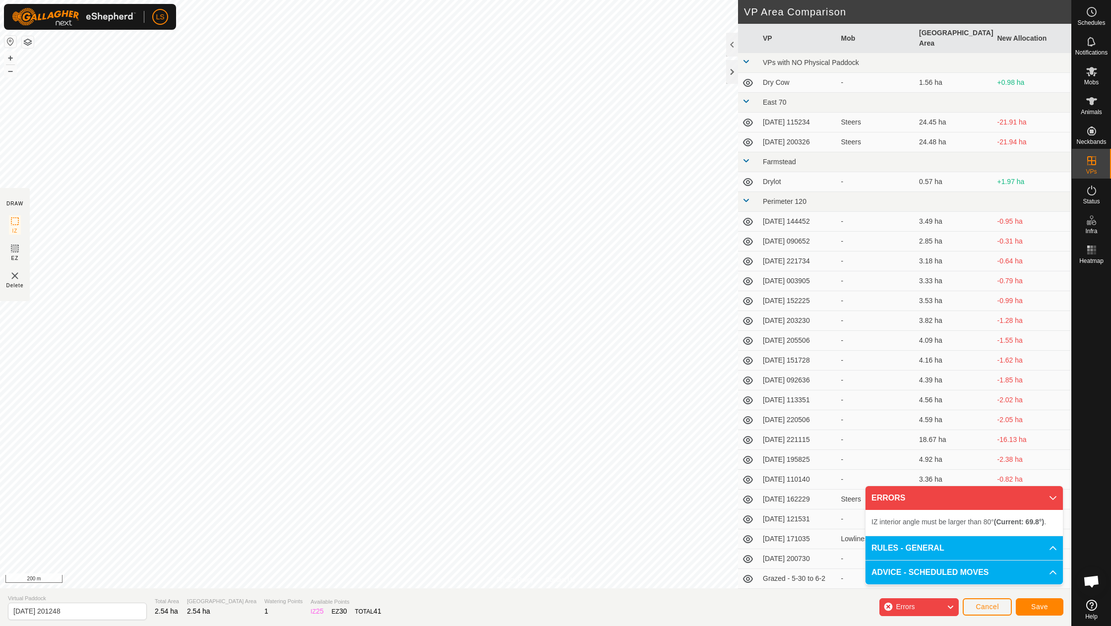
click at [1043, 609] on span "Save" at bounding box center [1039, 607] width 17 height 8
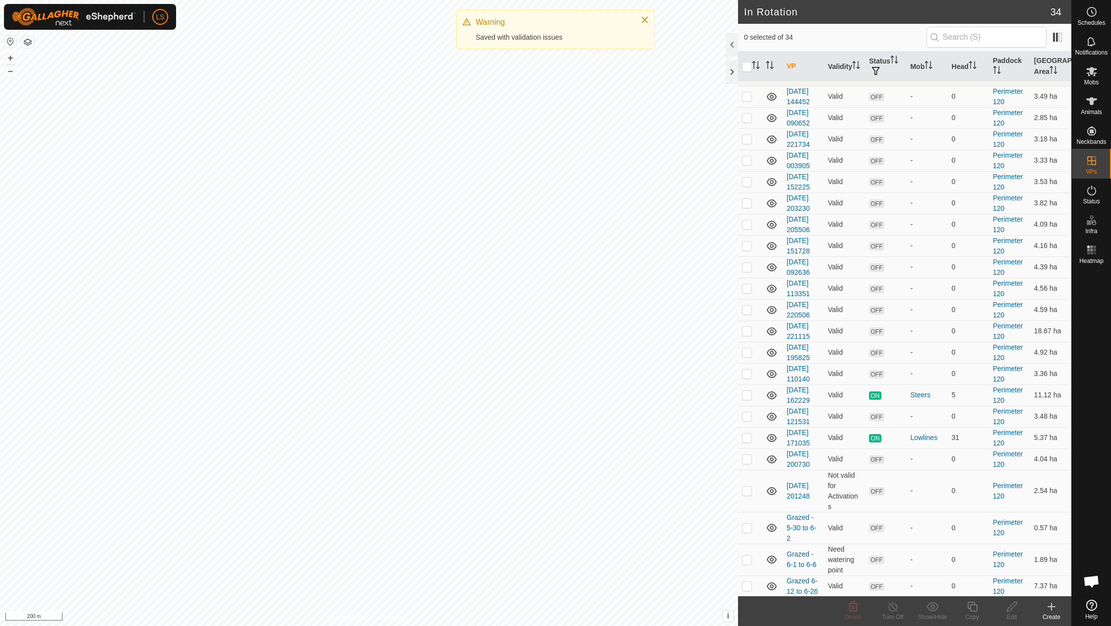
scroll to position [163, 0]
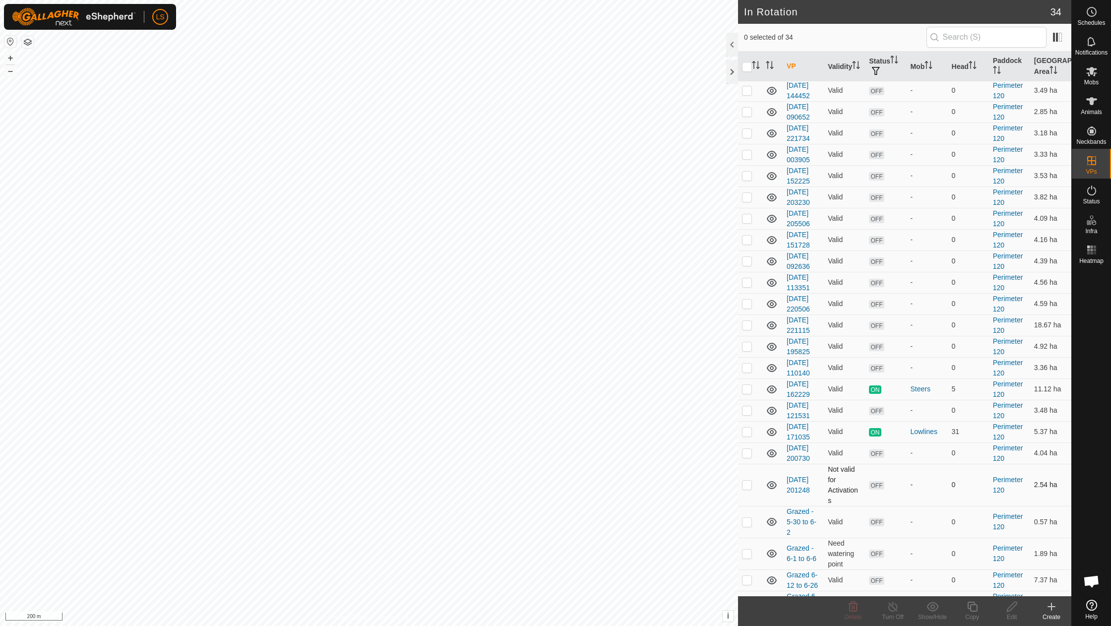
click at [746, 481] on p-checkbox at bounding box center [747, 485] width 10 height 8
checkbox input "true"
click at [1008, 609] on icon at bounding box center [1012, 607] width 12 height 12
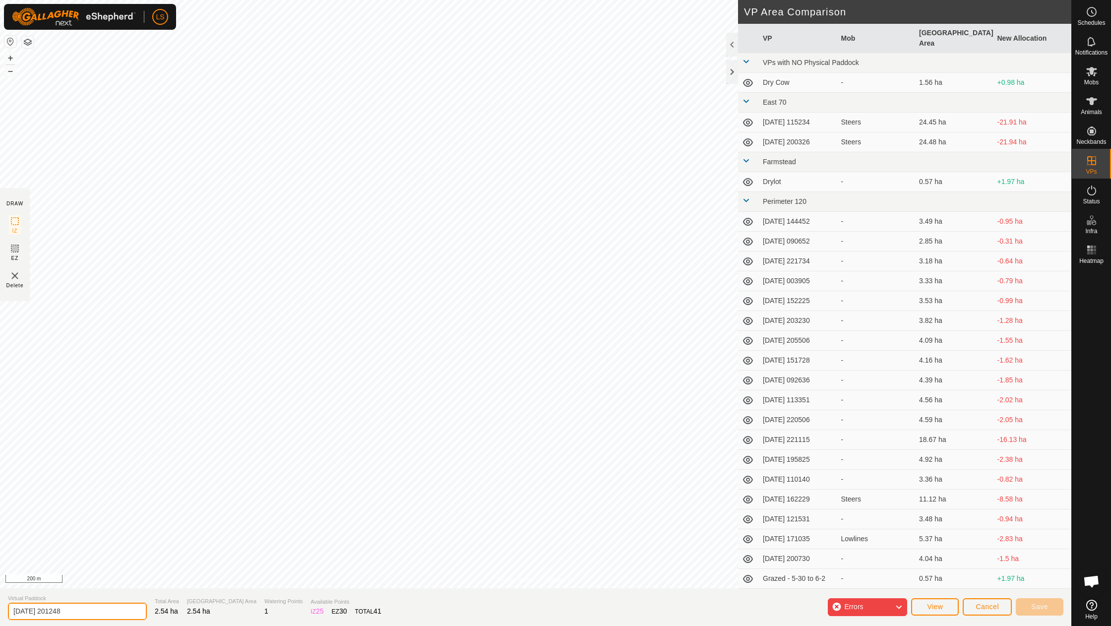
drag, startPoint x: 96, startPoint y: 611, endPoint x: 0, endPoint y: 605, distance: 95.9
click at [0, 607] on section "Virtual Paddock 2025-09-06 201248 Total Area 2.54 ha Grazing Area 2.54 ha Water…" at bounding box center [535, 607] width 1071 height 38
type input "Grazed 8-27 to 9-6"
click at [1044, 608] on span "Save" at bounding box center [1039, 607] width 17 height 8
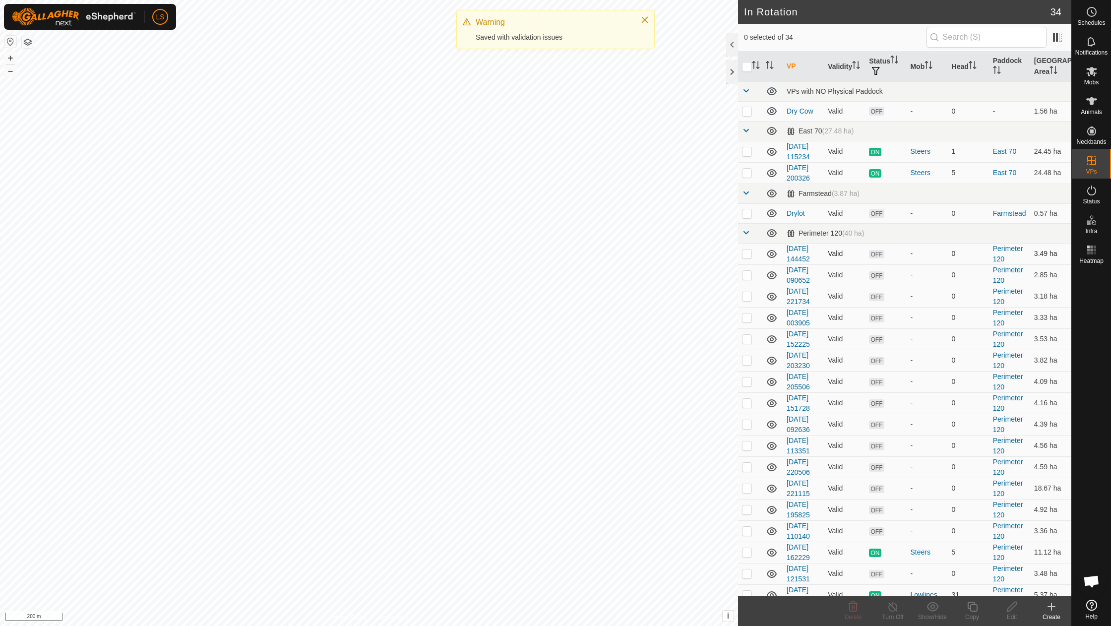
click at [746, 256] on td at bounding box center [750, 253] width 24 height 21
checkbox input "true"
click at [749, 275] on p-checkbox at bounding box center [747, 275] width 10 height 8
checkbox input "true"
click at [747, 297] on td at bounding box center [750, 296] width 24 height 21
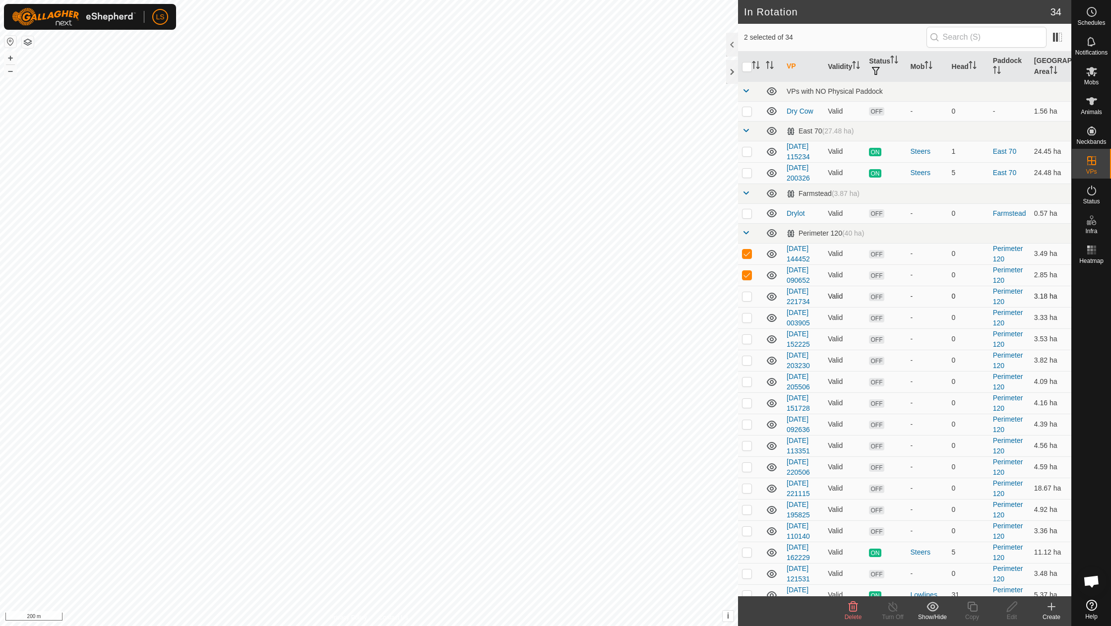
checkbox input "true"
click at [744, 313] on p-checkbox at bounding box center [747, 317] width 10 height 8
checkbox input "true"
click at [745, 336] on p-checkbox at bounding box center [747, 339] width 10 height 8
checkbox input "true"
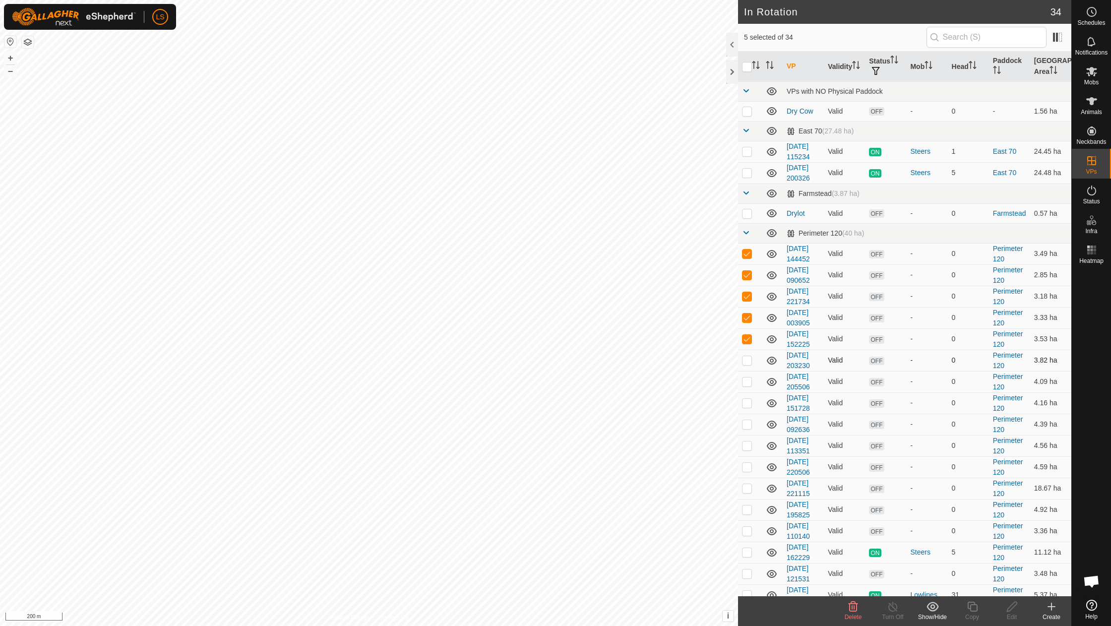
click at [748, 359] on td at bounding box center [750, 360] width 24 height 21
checkbox input "true"
click at [749, 377] on p-checkbox at bounding box center [747, 381] width 10 height 8
checkbox input "true"
click at [749, 399] on p-checkbox at bounding box center [747, 403] width 10 height 8
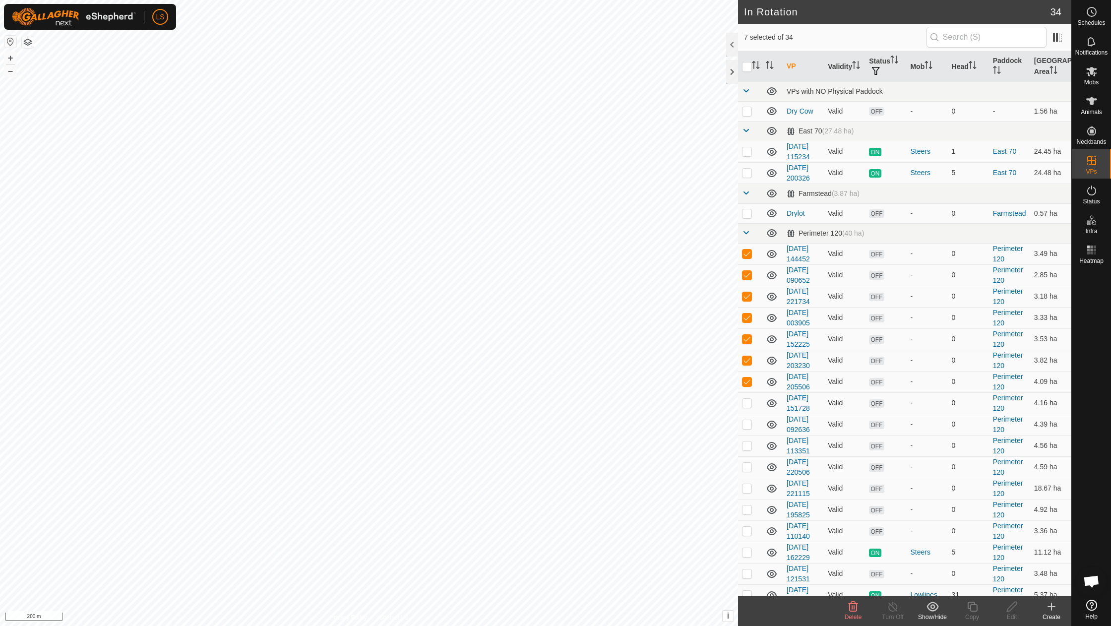
checkbox input "true"
click at [746, 441] on p-checkbox at bounding box center [747, 445] width 10 height 8
checkbox input "true"
click at [748, 463] on p-checkbox at bounding box center [747, 467] width 10 height 8
checkbox input "true"
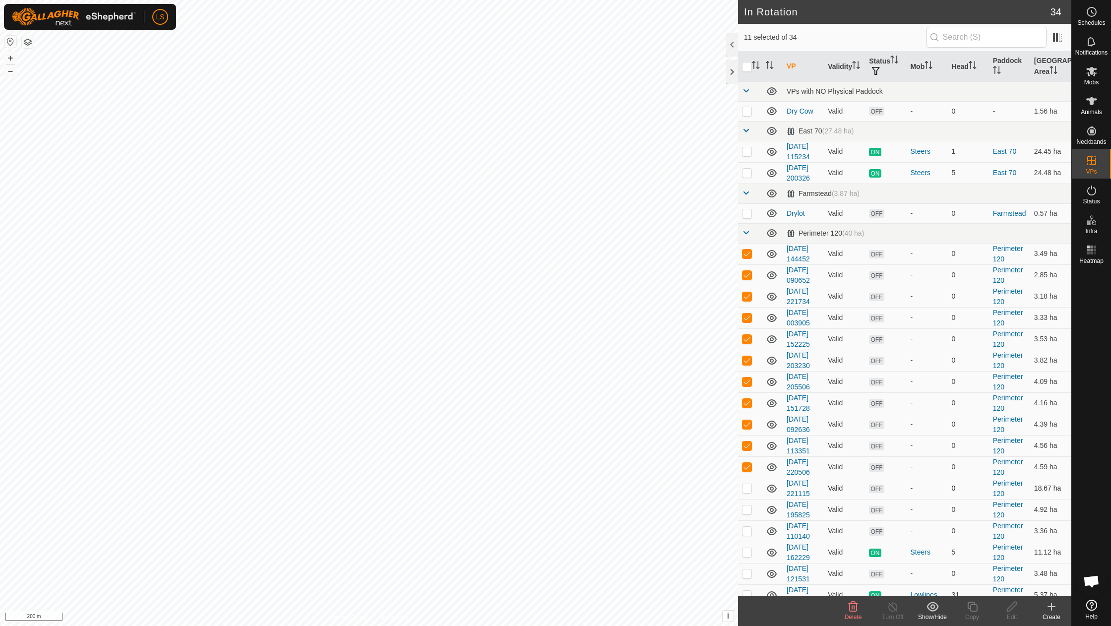
click at [744, 484] on p-checkbox at bounding box center [747, 488] width 10 height 8
checkbox input "true"
click at [747, 505] on p-checkbox at bounding box center [747, 509] width 10 height 8
checkbox input "true"
click at [748, 527] on p-checkbox at bounding box center [747, 531] width 10 height 8
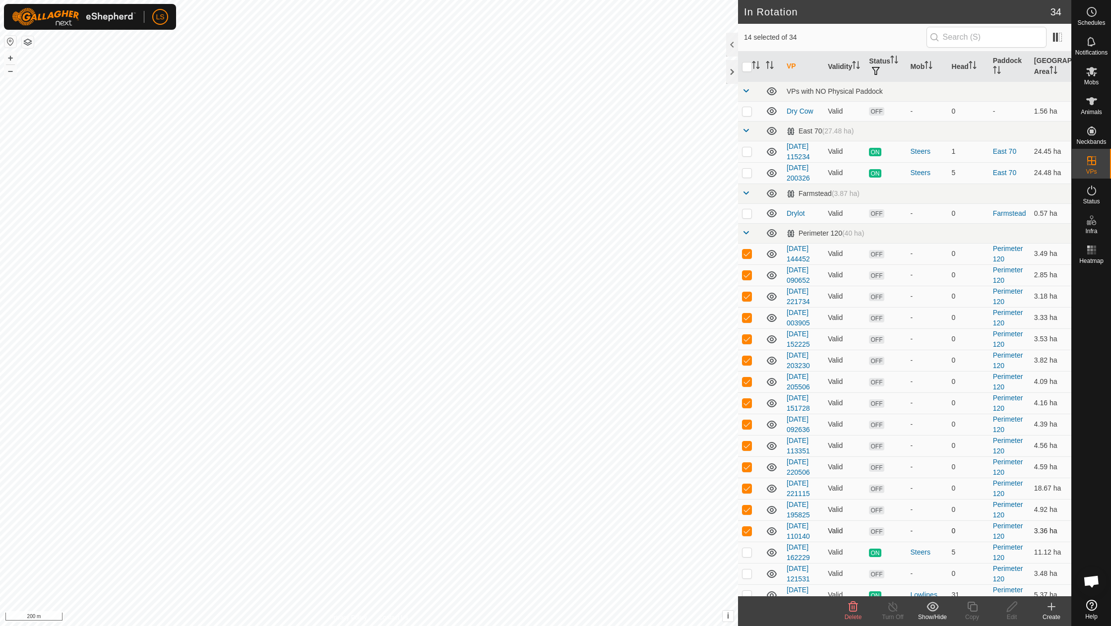
click at [747, 527] on p-checkbox at bounding box center [747, 531] width 10 height 8
checkbox input "false"
click at [751, 505] on p-checkbox at bounding box center [747, 509] width 10 height 8
checkbox input "false"
click at [853, 609] on icon at bounding box center [852, 607] width 9 height 10
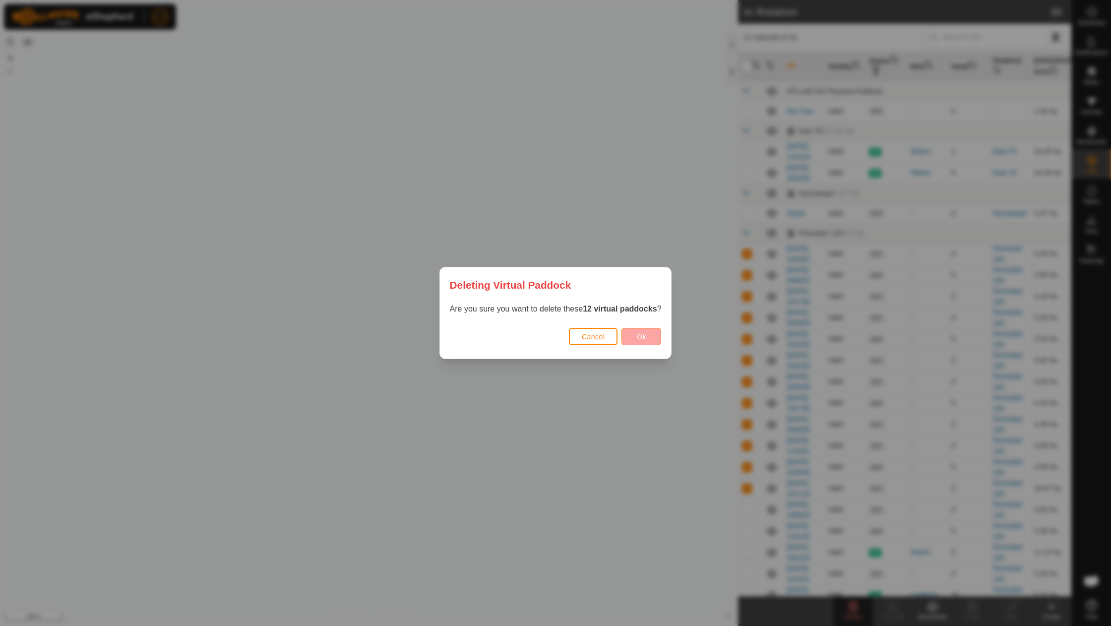
click at [650, 334] on button "Ok" at bounding box center [641, 336] width 40 height 17
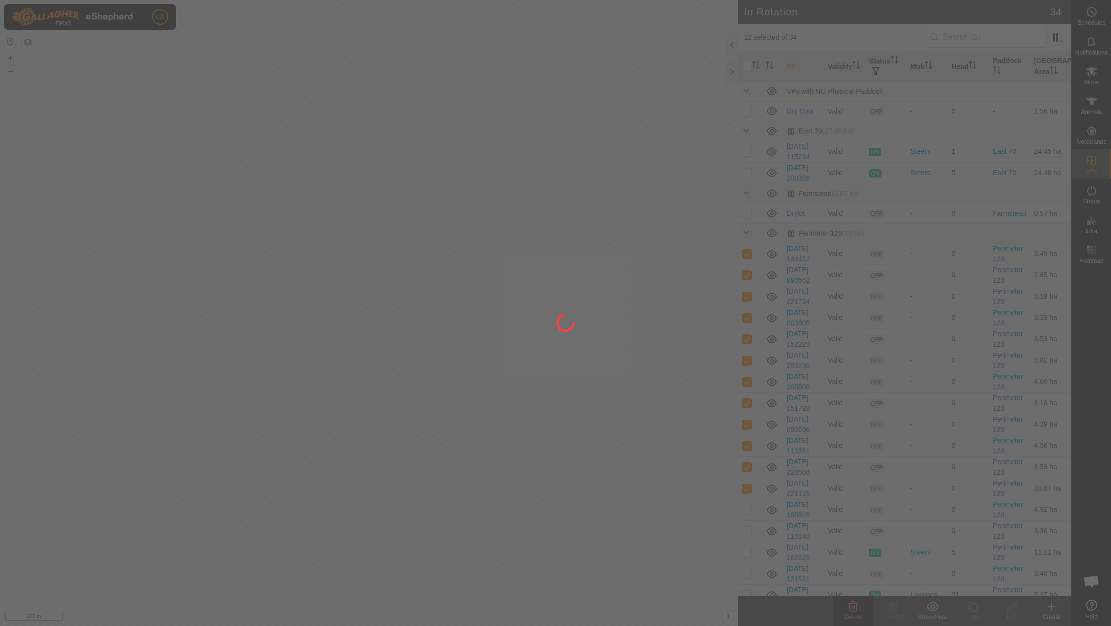
checkbox input "false"
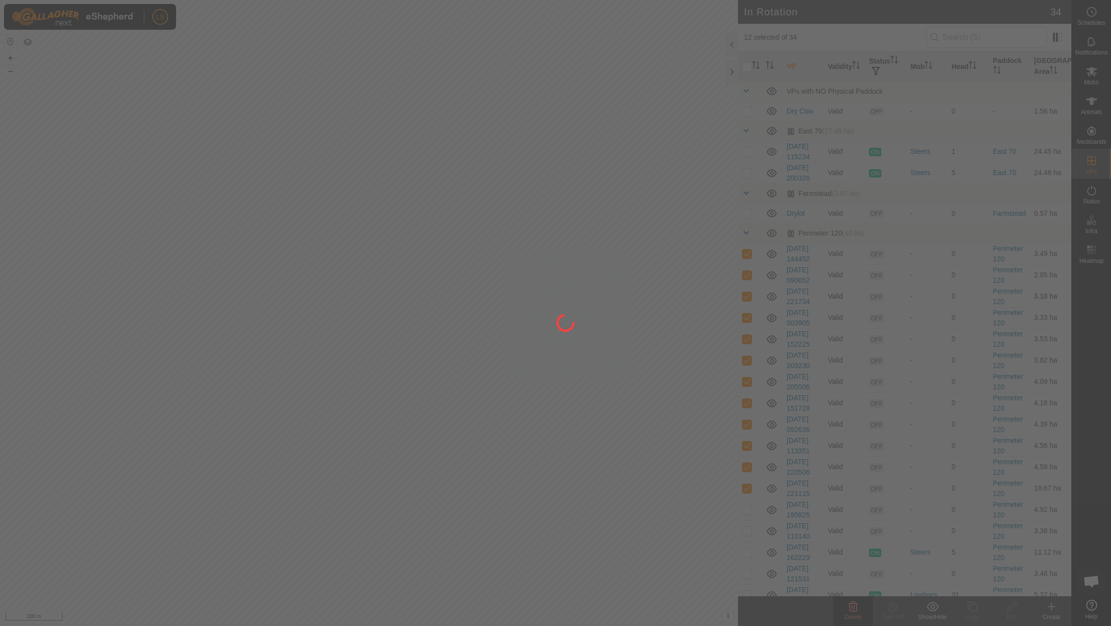
checkbox input "false"
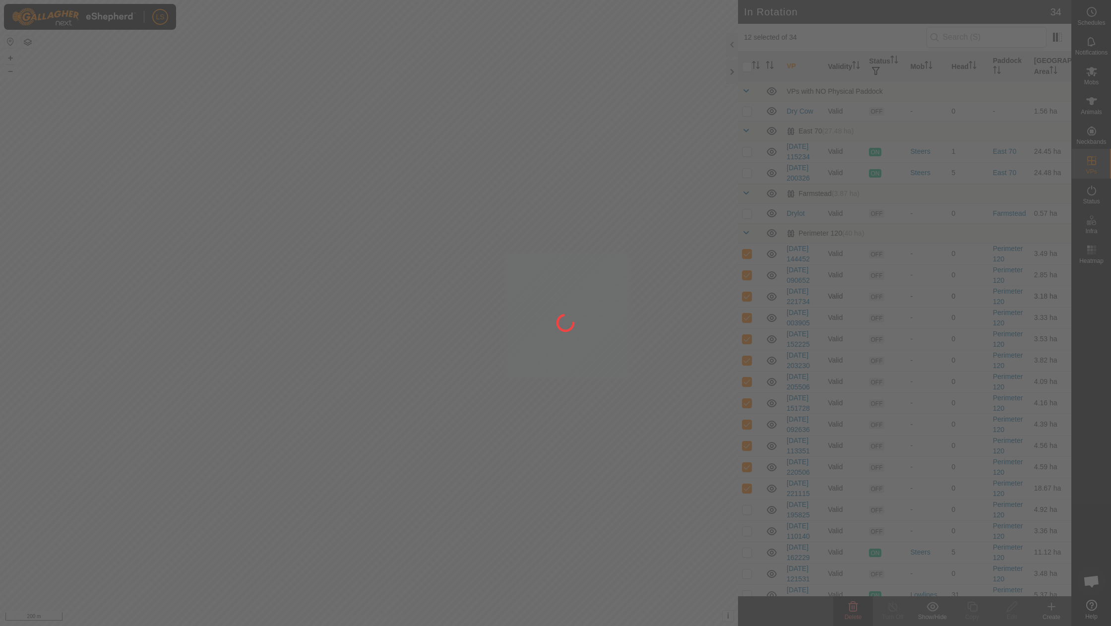
checkbox input "false"
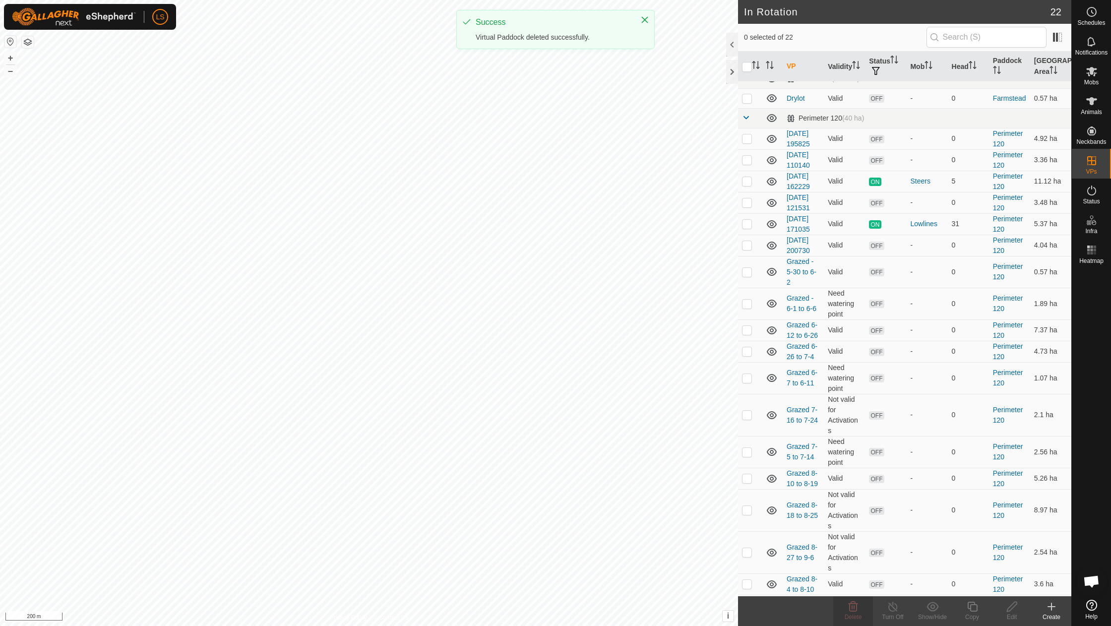
scroll to position [114, 0]
click at [749, 203] on td at bounding box center [750, 203] width 24 height 21
click at [748, 202] on p-checkbox at bounding box center [747, 203] width 10 height 8
checkbox input "true"
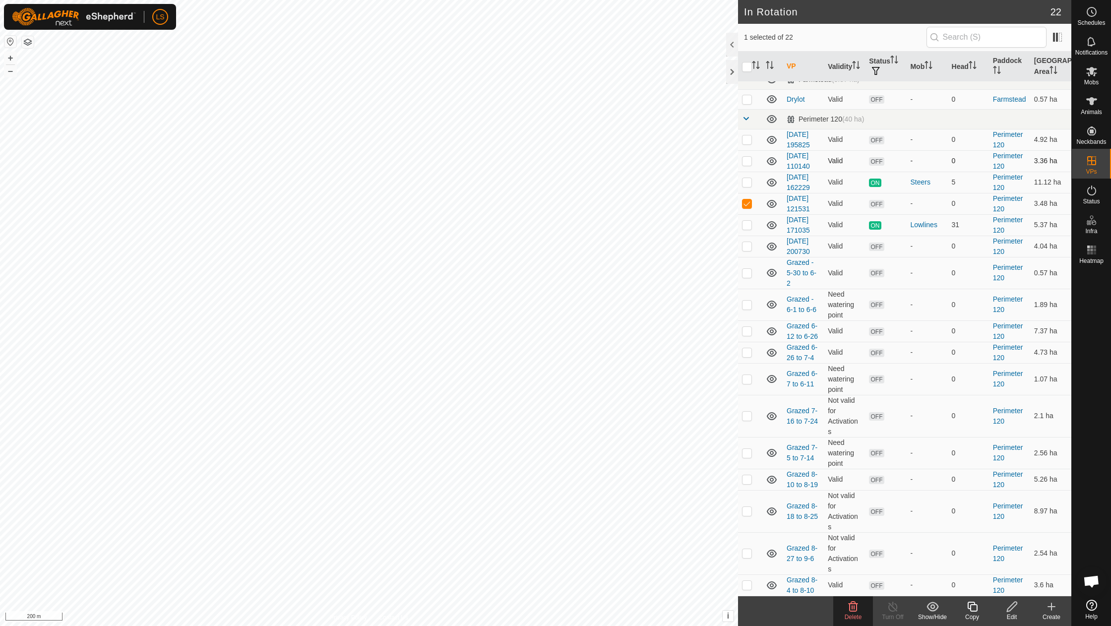
click at [744, 157] on p-checkbox at bounding box center [747, 161] width 10 height 8
checkbox input "true"
click at [745, 242] on p-checkbox at bounding box center [747, 246] width 10 height 8
click at [749, 242] on p-checkbox at bounding box center [747, 246] width 10 height 8
checkbox input "false"
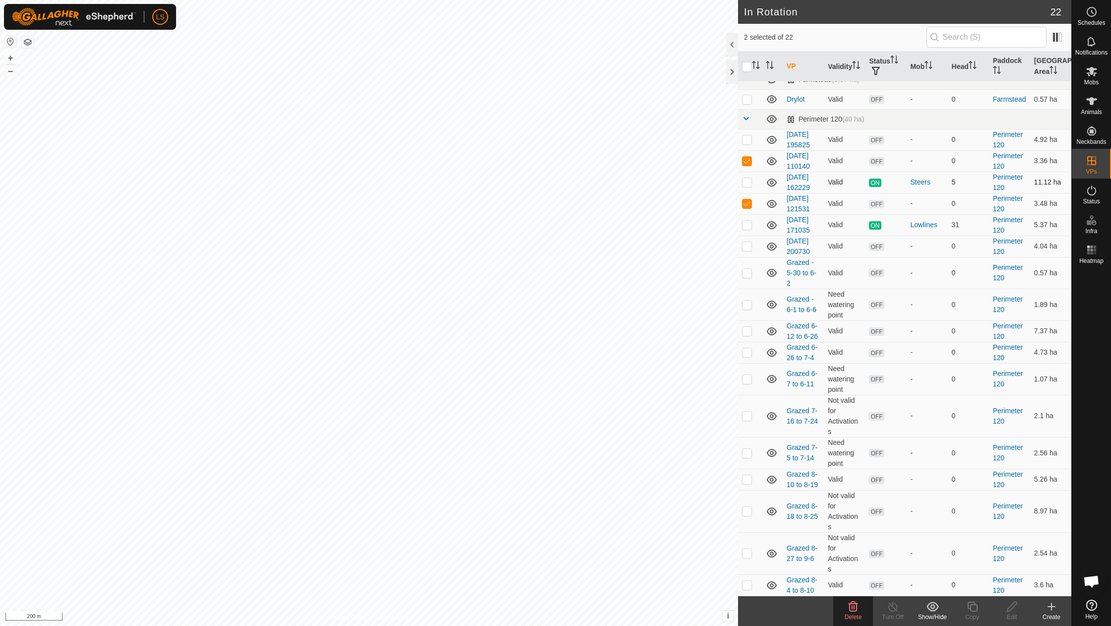
click at [746, 181] on p-checkbox at bounding box center [747, 182] width 10 height 8
checkbox input "false"
click at [748, 221] on p-checkbox at bounding box center [747, 225] width 10 height 8
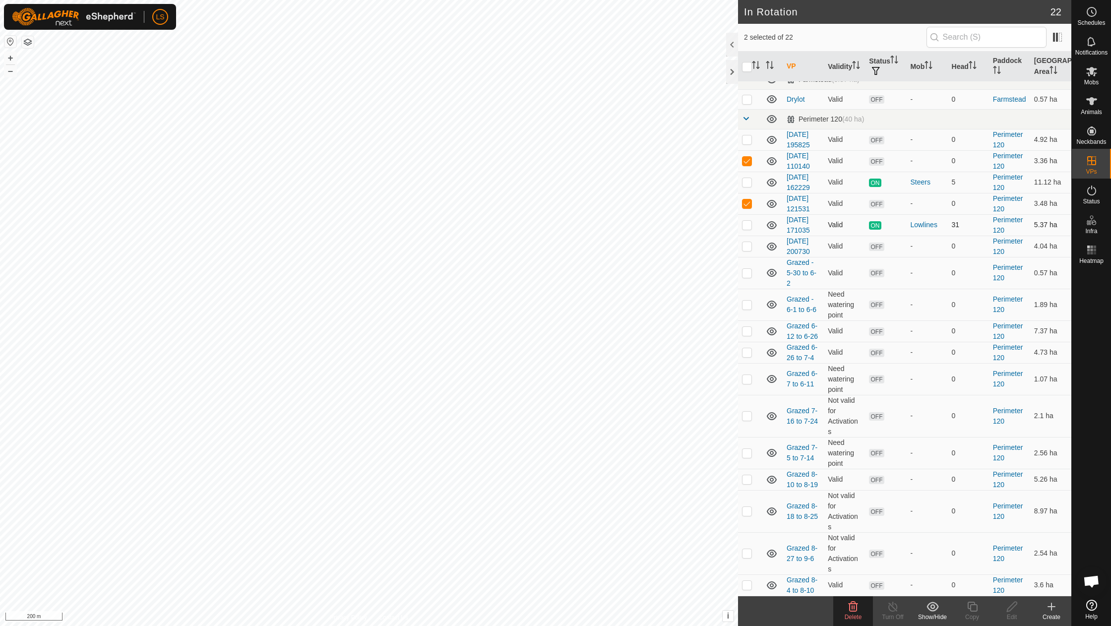
click at [748, 221] on p-checkbox at bounding box center [747, 225] width 10 height 8
checkbox input "false"
click at [855, 615] on span "Delete" at bounding box center [852, 616] width 17 height 7
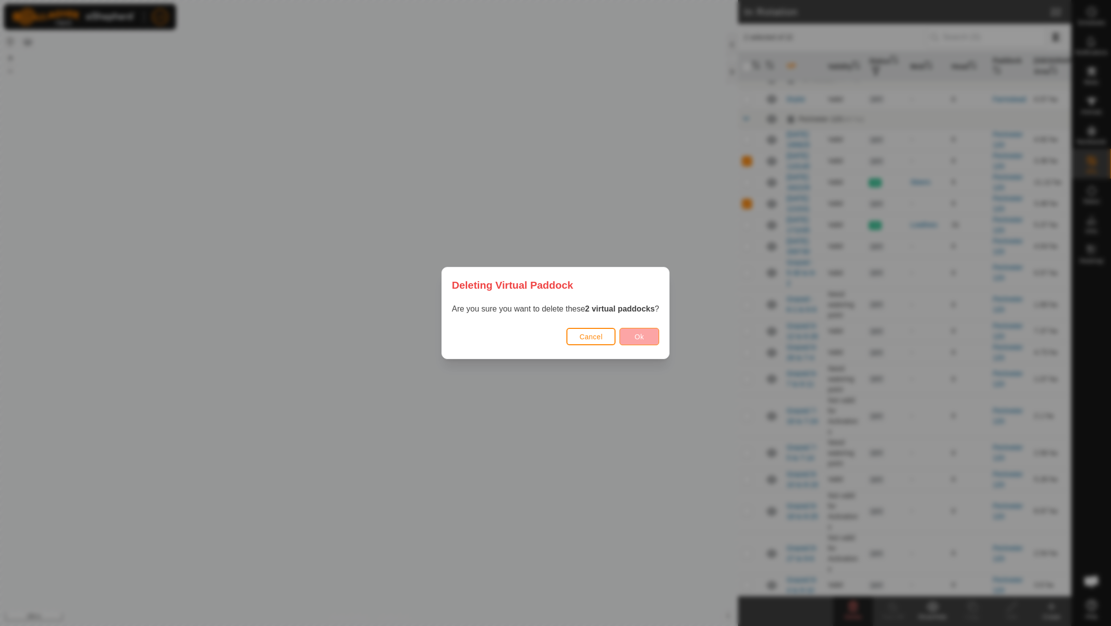
click at [651, 334] on button "Ok" at bounding box center [639, 336] width 40 height 17
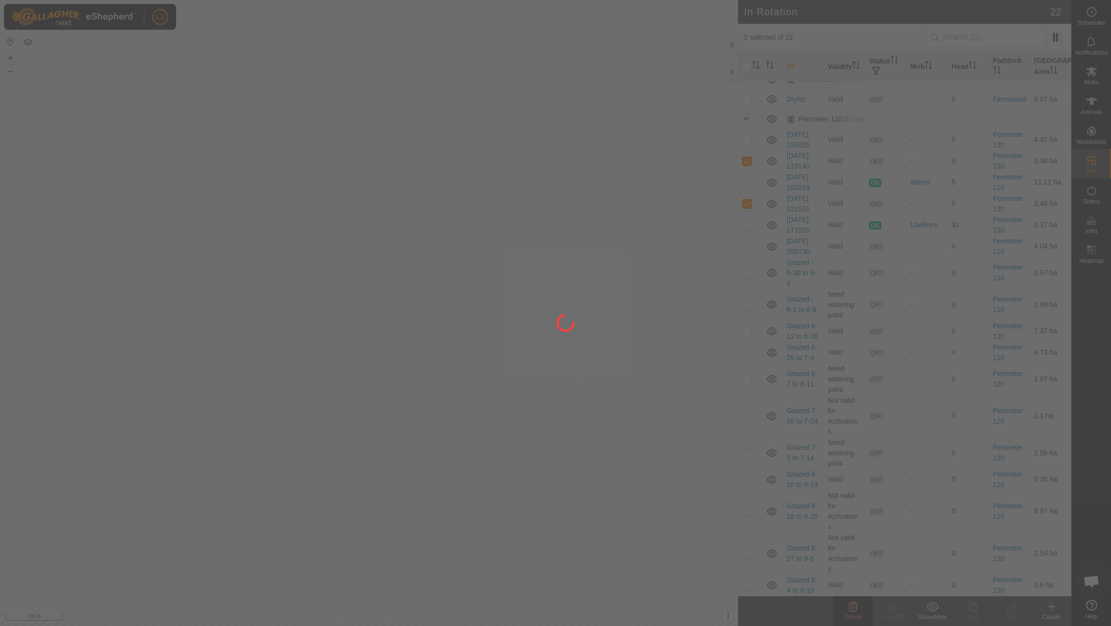
checkbox input "false"
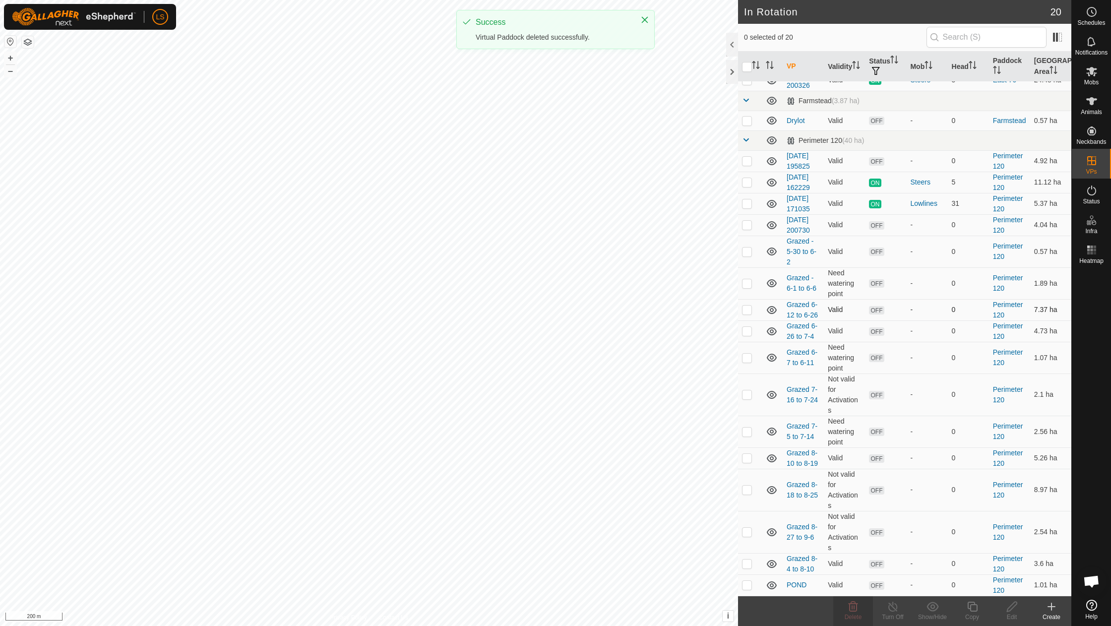
scroll to position [73, 0]
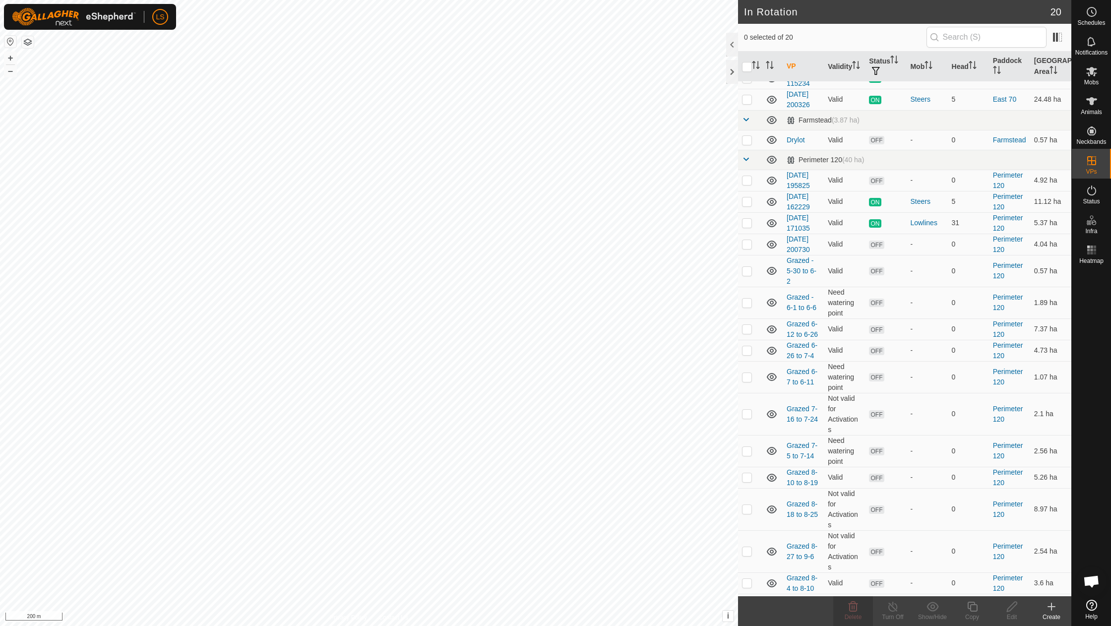
click at [744, 600] on p-checkbox at bounding box center [747, 604] width 10 height 8
checkbox input "true"
click at [1029, 181] on link "In Storage" at bounding box center [1028, 181] width 85 height 20
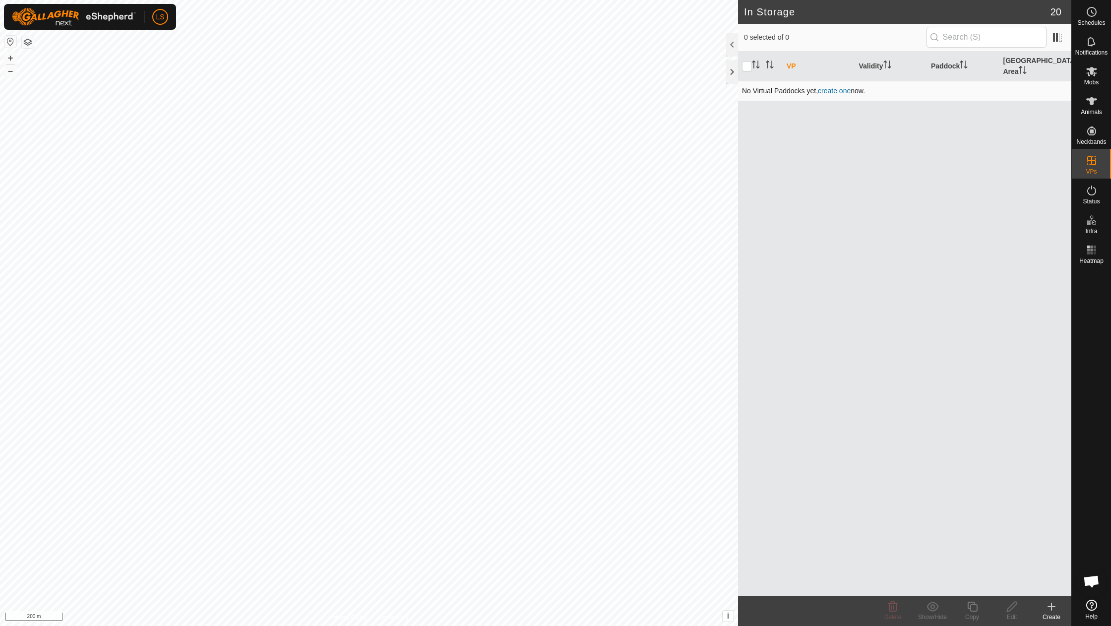
click at [844, 87] on link "create one" at bounding box center [834, 91] width 33 height 8
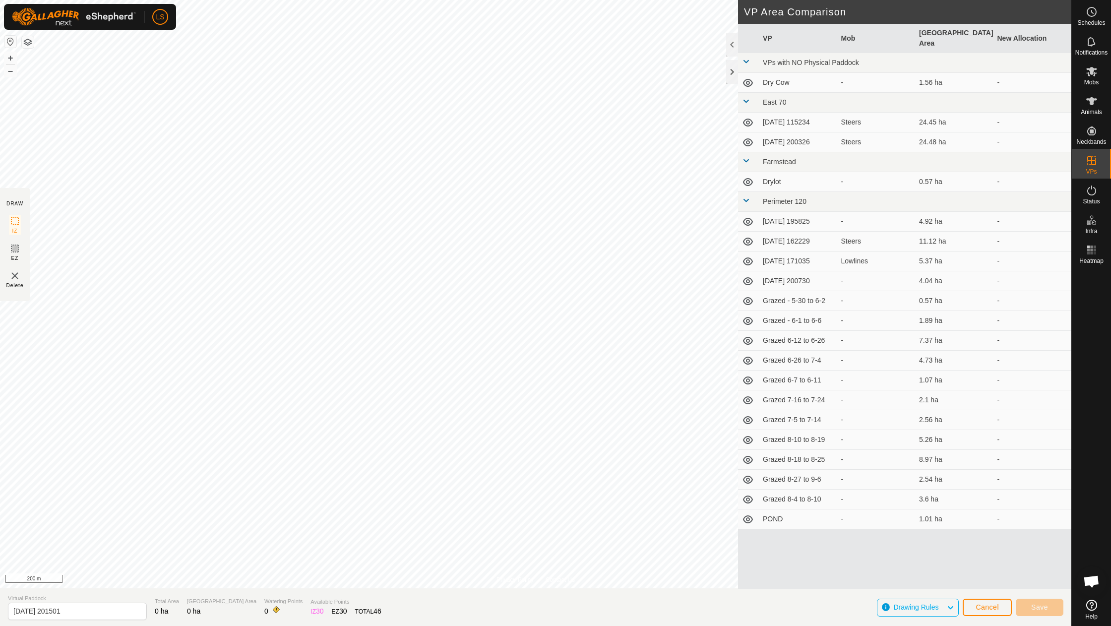
click at [990, 610] on span "Cancel" at bounding box center [986, 607] width 23 height 8
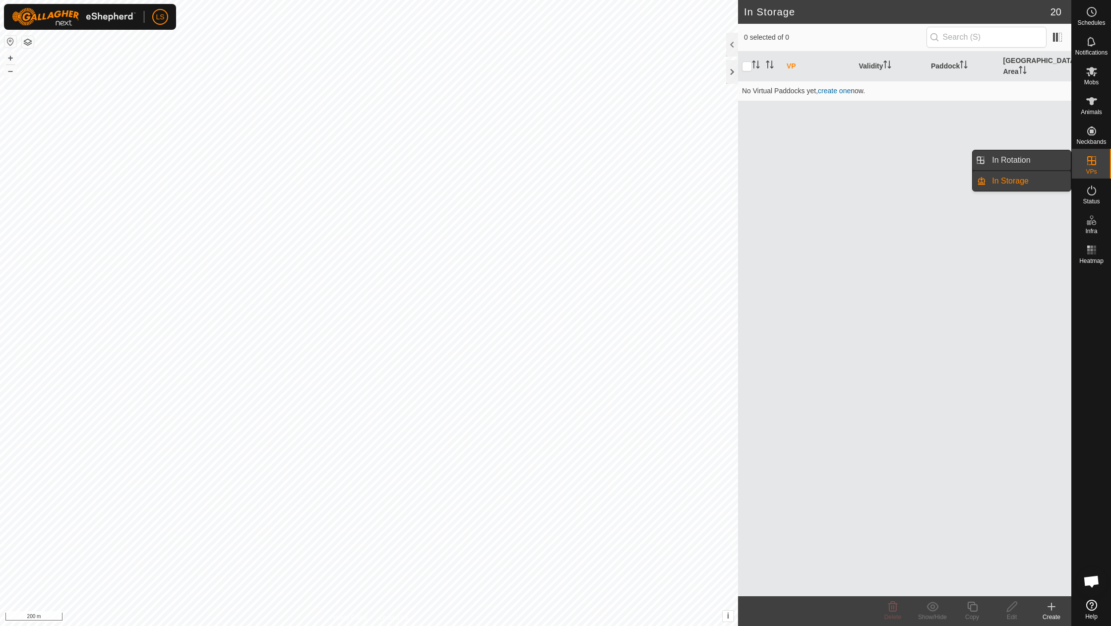
click at [1050, 163] on link "In Rotation" at bounding box center [1028, 160] width 85 height 20
